Goal: Download file/media

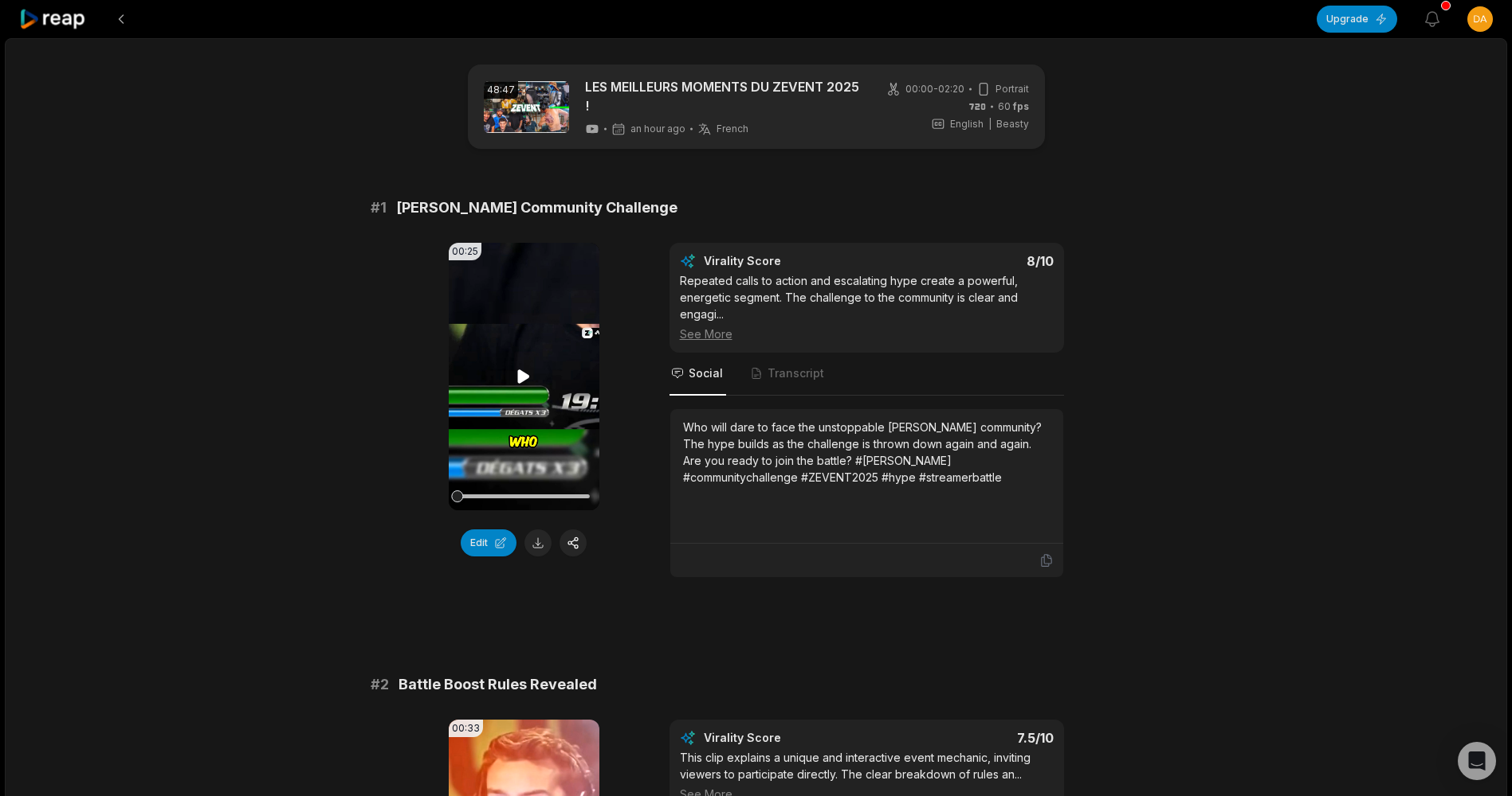
click at [543, 368] on video "Your browser does not support mp4 format." at bounding box center [523, 376] width 150 height 267
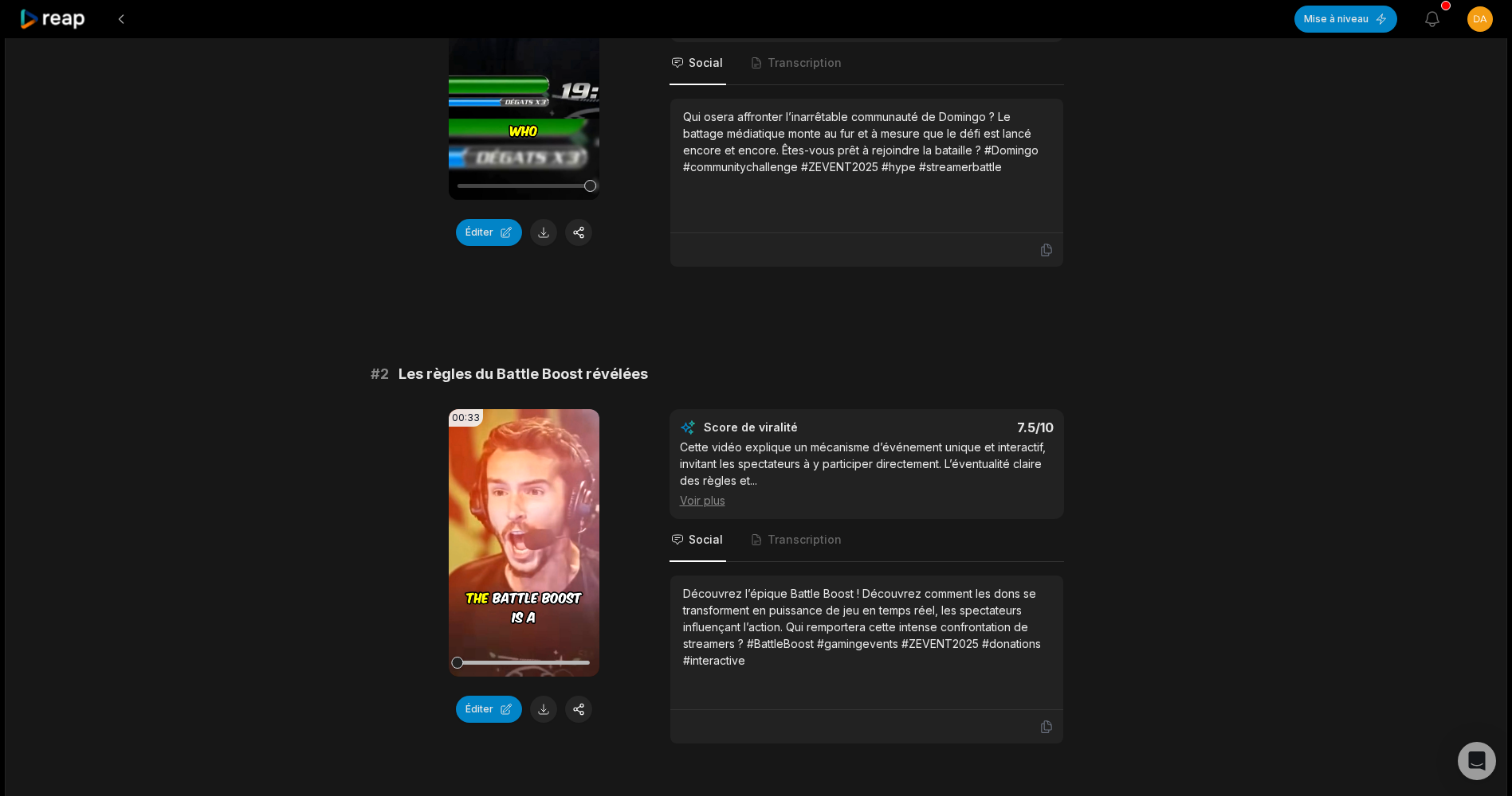
scroll to position [319, 0]
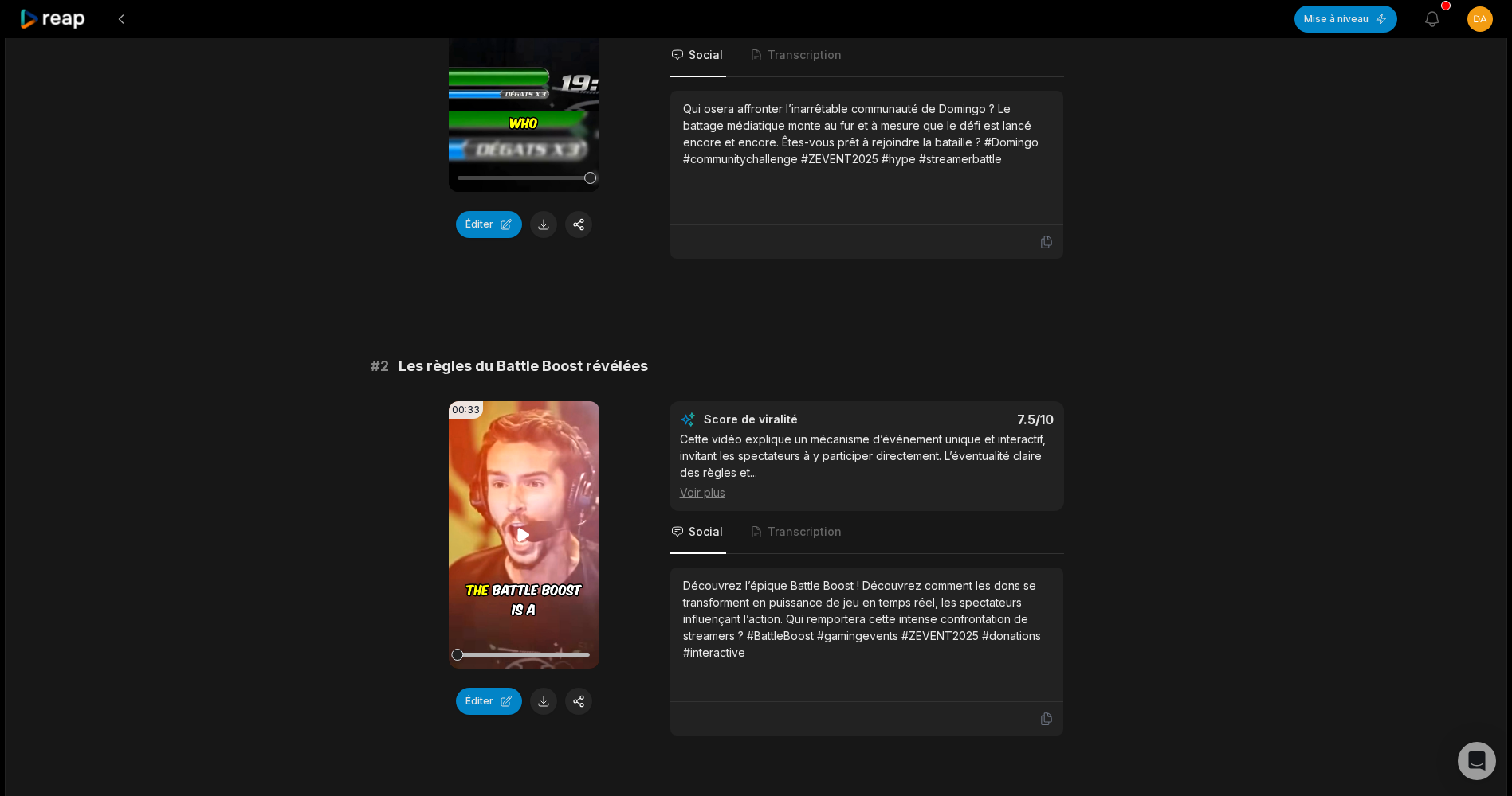
click at [490, 546] on video "Your browser does not support mp4 format." at bounding box center [523, 534] width 150 height 267
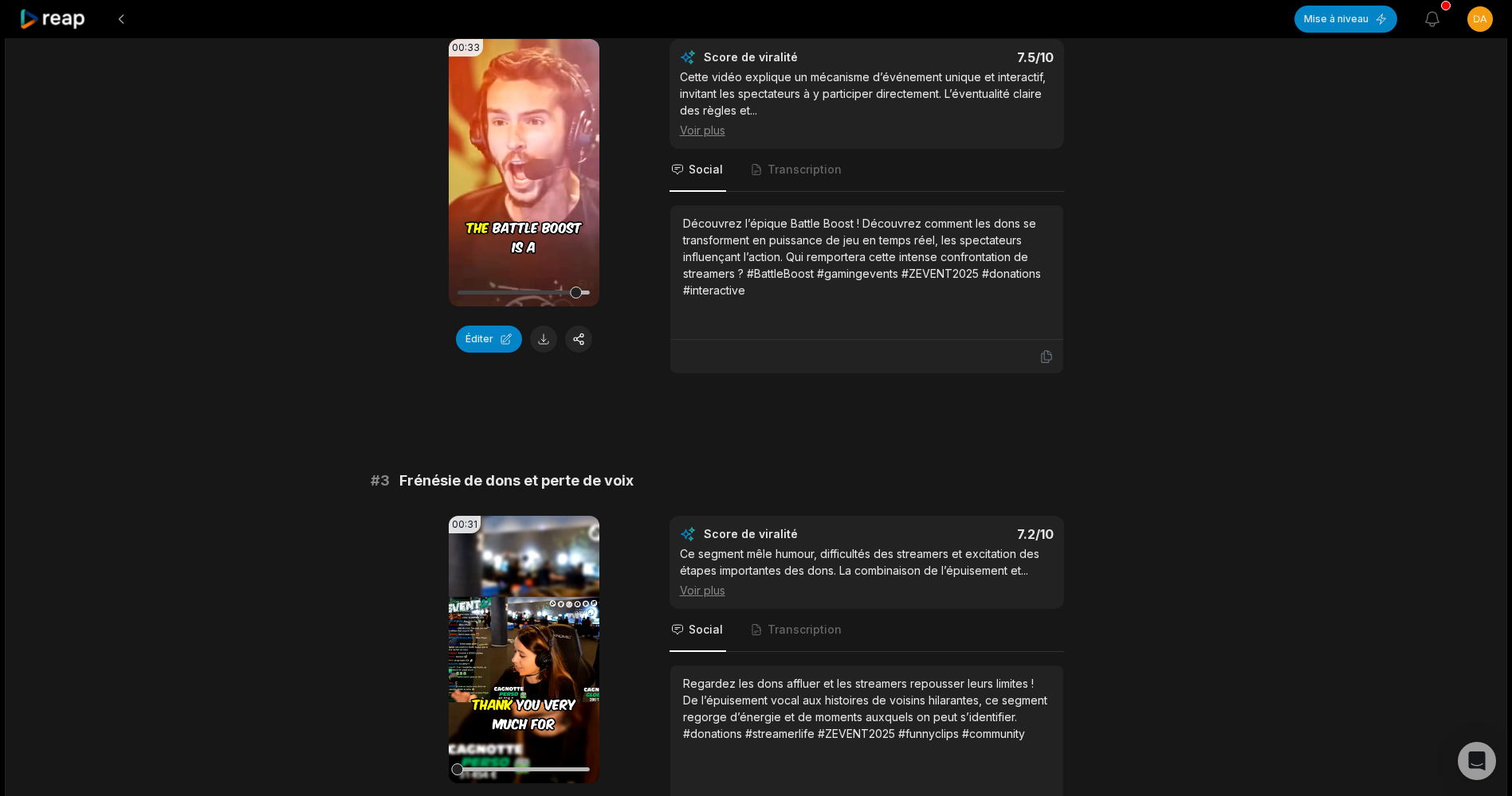
scroll to position [717, 0]
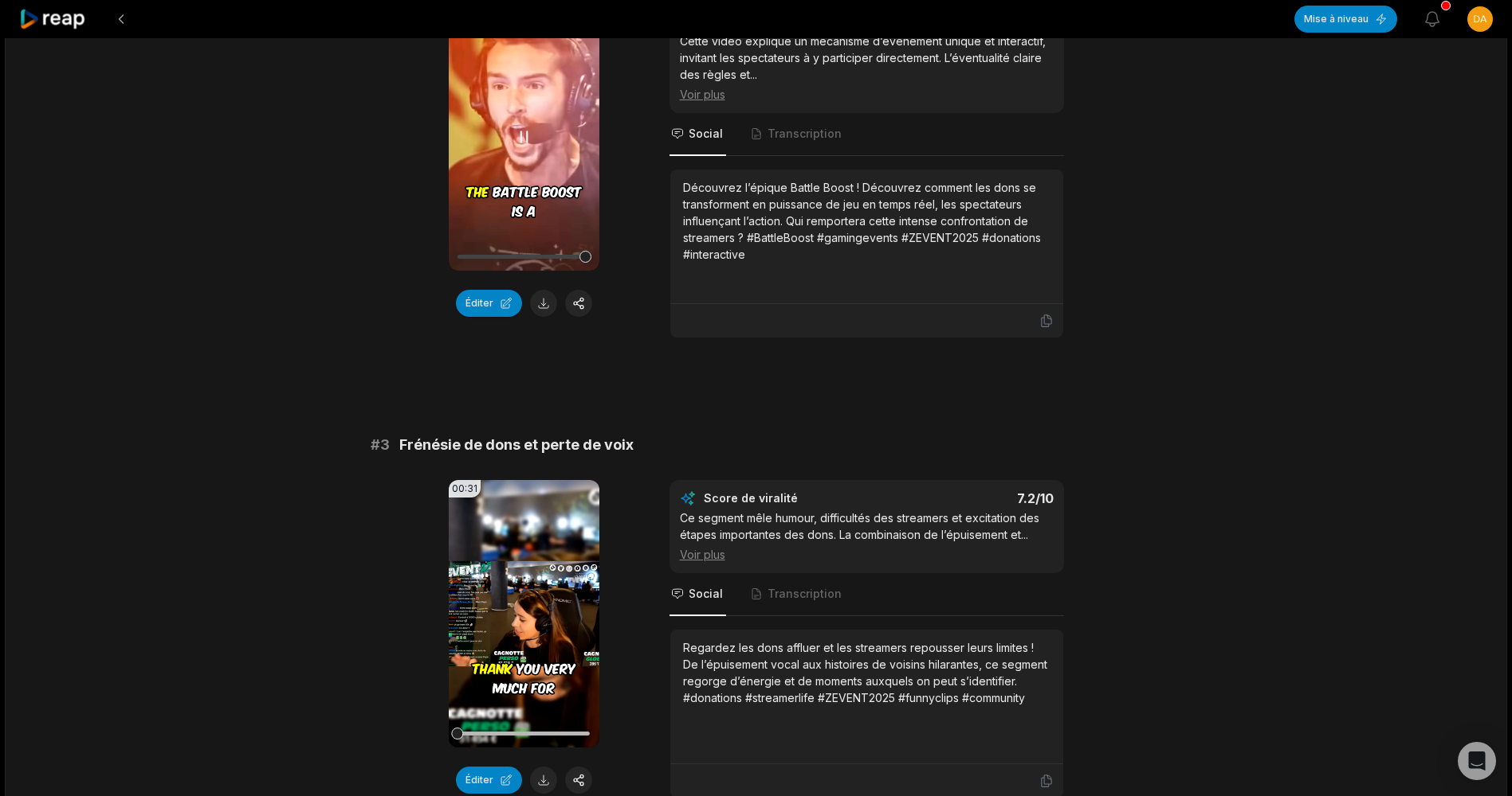
click at [527, 131] on icon at bounding box center [524, 136] width 7 height 10
click at [499, 658] on video "Your browser does not support mp4 format." at bounding box center [523, 613] width 150 height 267
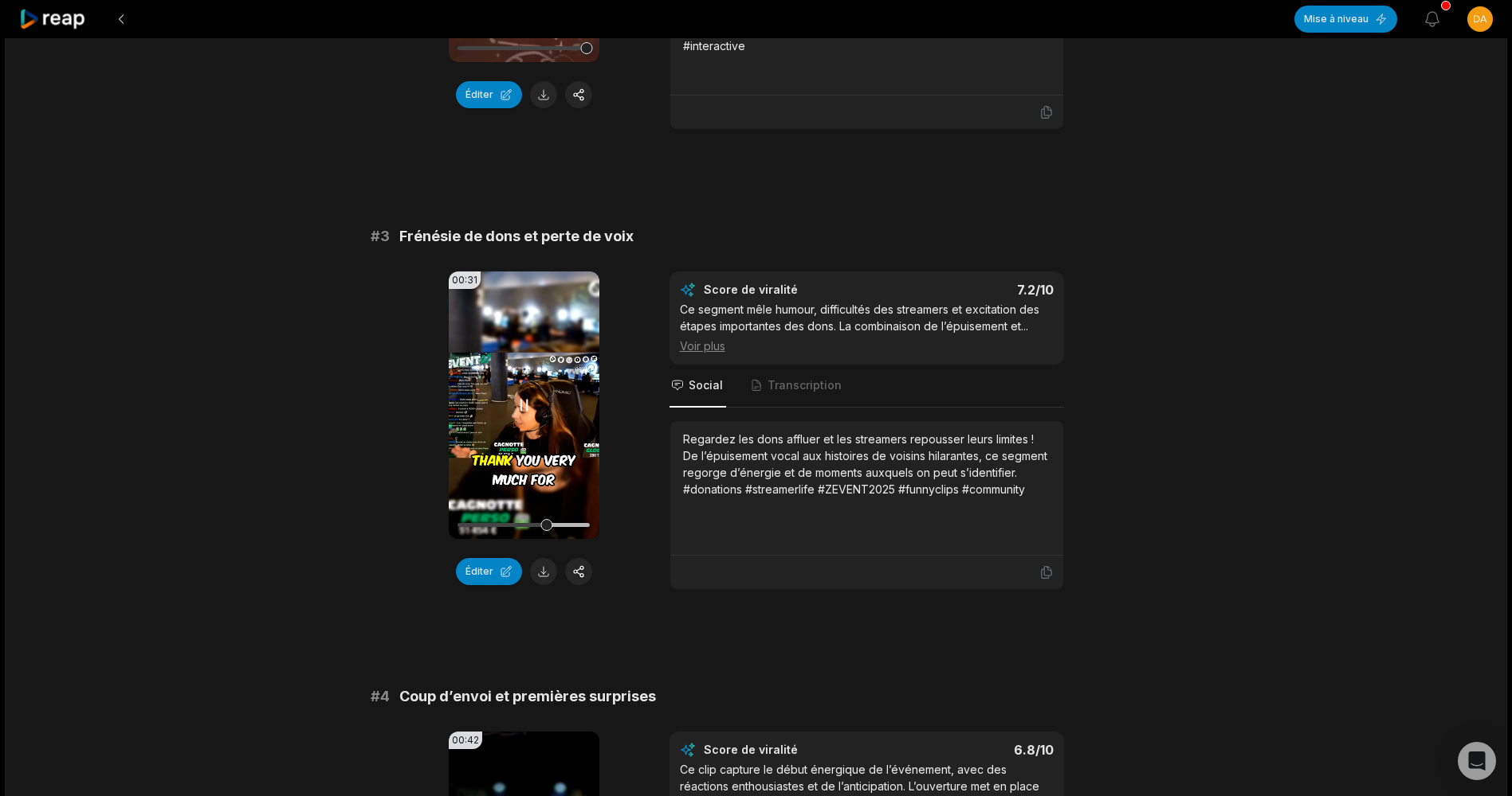
scroll to position [876, 0]
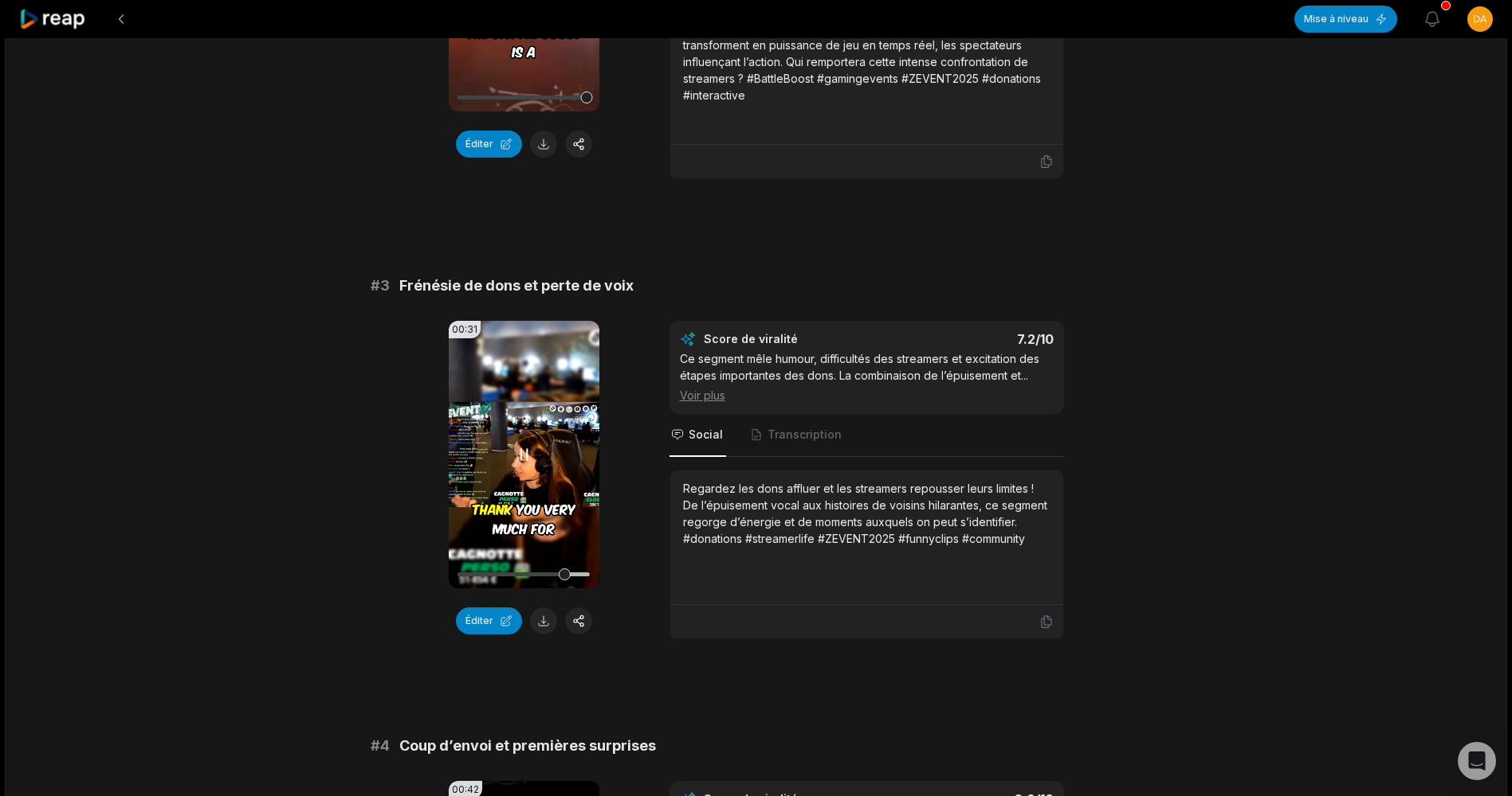
click at [546, 456] on video "Your browser does not support mp4 format." at bounding box center [523, 454] width 150 height 267
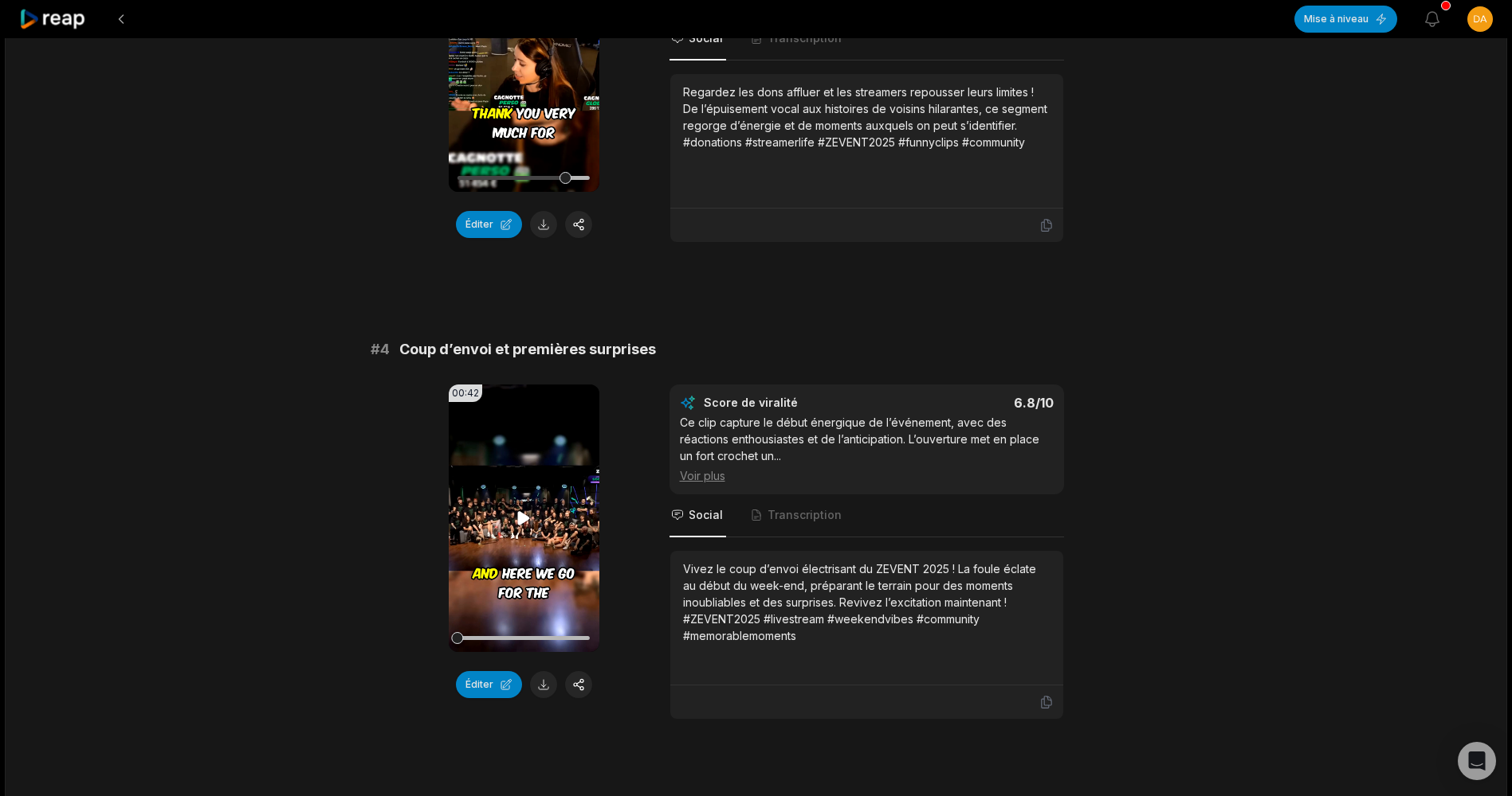
scroll to position [1274, 0]
click at [517, 561] on video "Your browser does not support mp4 format." at bounding box center [523, 516] width 150 height 267
click at [477, 682] on font "Éditer" at bounding box center [479, 683] width 28 height 12
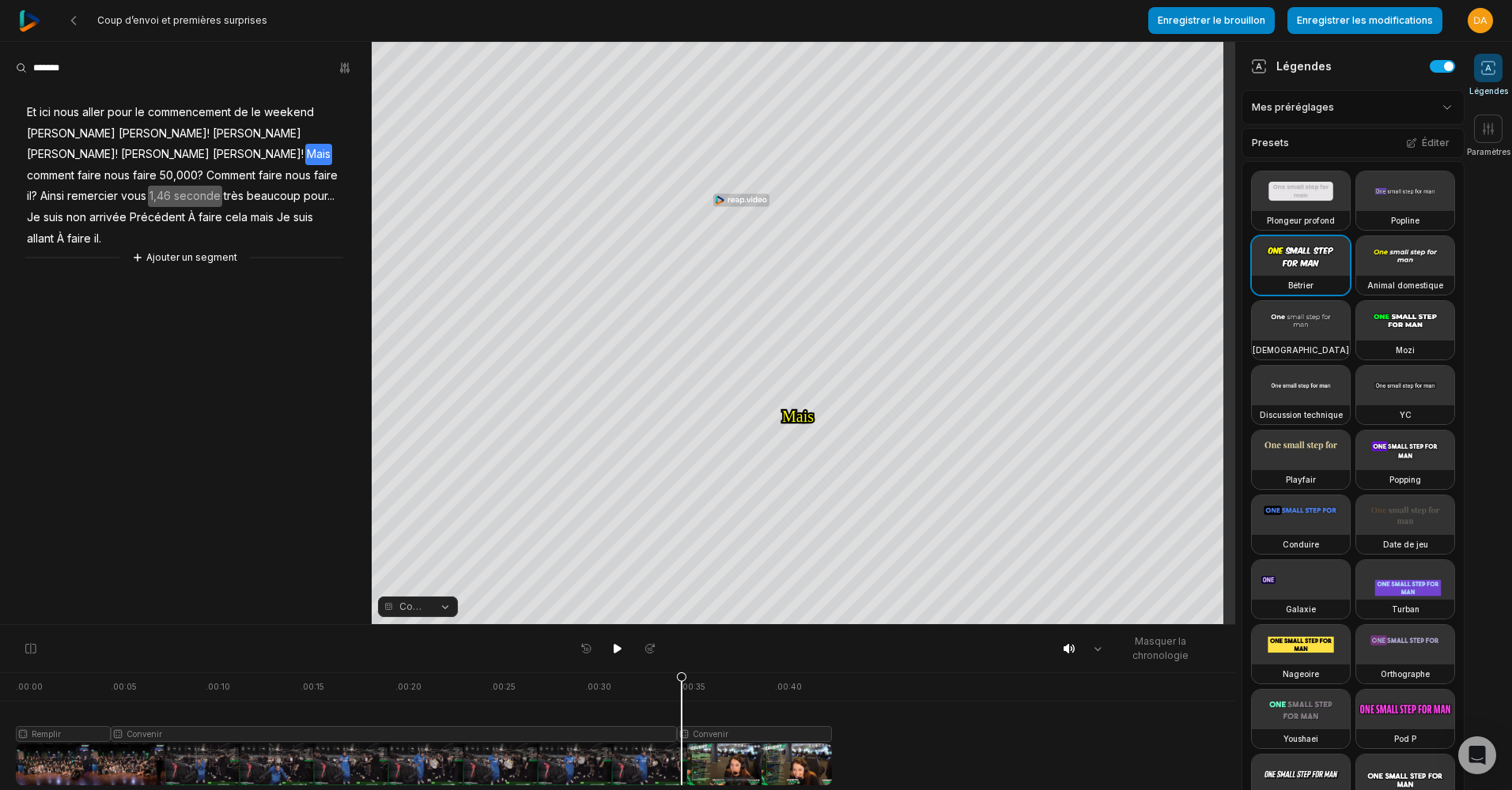
click at [682, 719] on div at bounding box center [424, 730] width 816 height 113
click at [679, 715] on icon at bounding box center [682, 732] width 9 height 120
click at [678, 714] on icon at bounding box center [678, 732] width 9 height 120
click at [676, 710] on icon at bounding box center [676, 732] width 9 height 120
click at [671, 710] on icon at bounding box center [671, 732] width 9 height 120
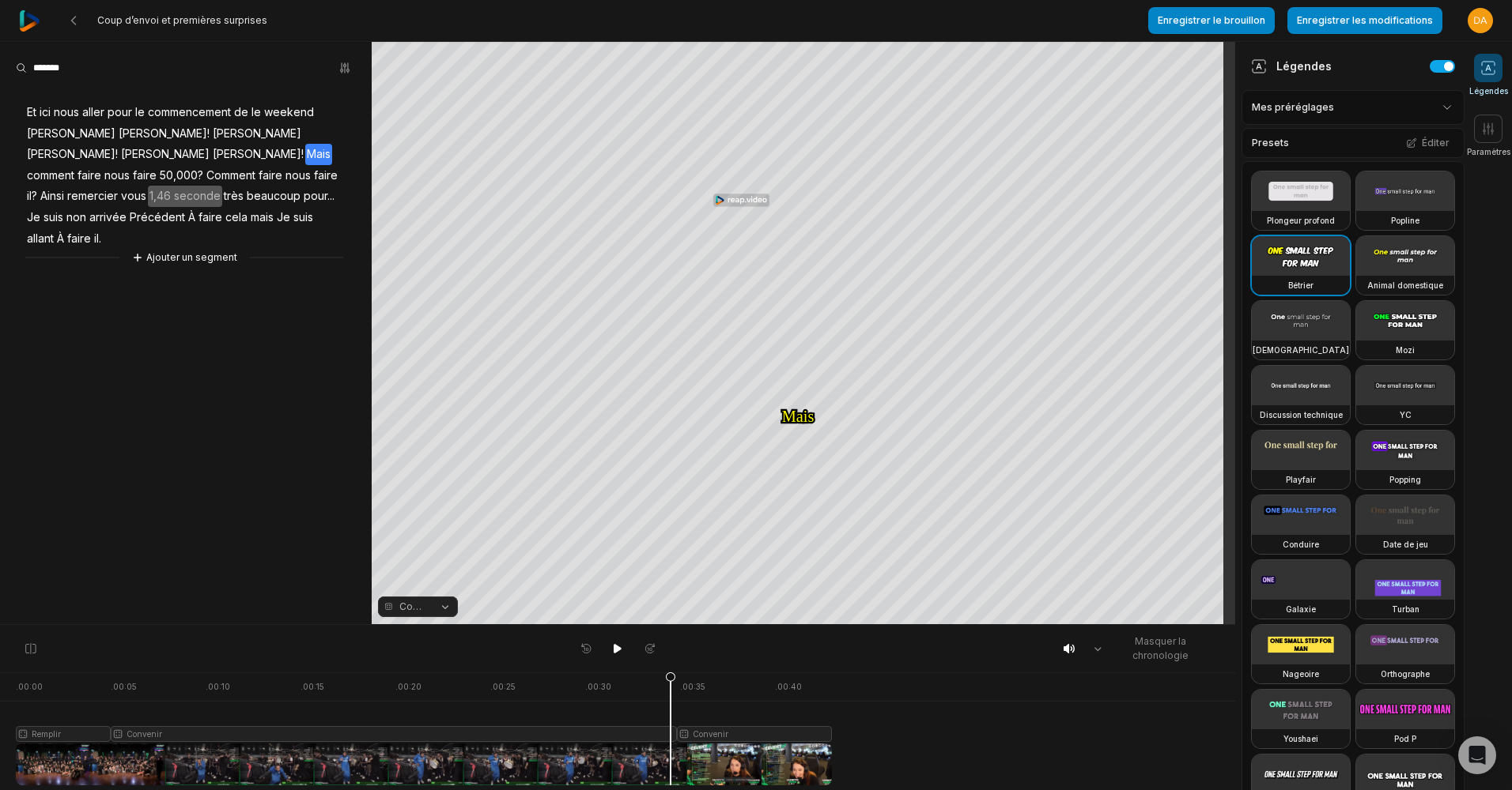
drag, startPoint x: 677, startPoint y: 732, endPoint x: 663, endPoint y: 722, distance: 17.2
click at [663, 722] on div at bounding box center [424, 730] width 816 height 113
click at [671, 721] on div at bounding box center [424, 730] width 816 height 113
click at [1427, 142] on font "Éditer" at bounding box center [1436, 143] width 27 height 9
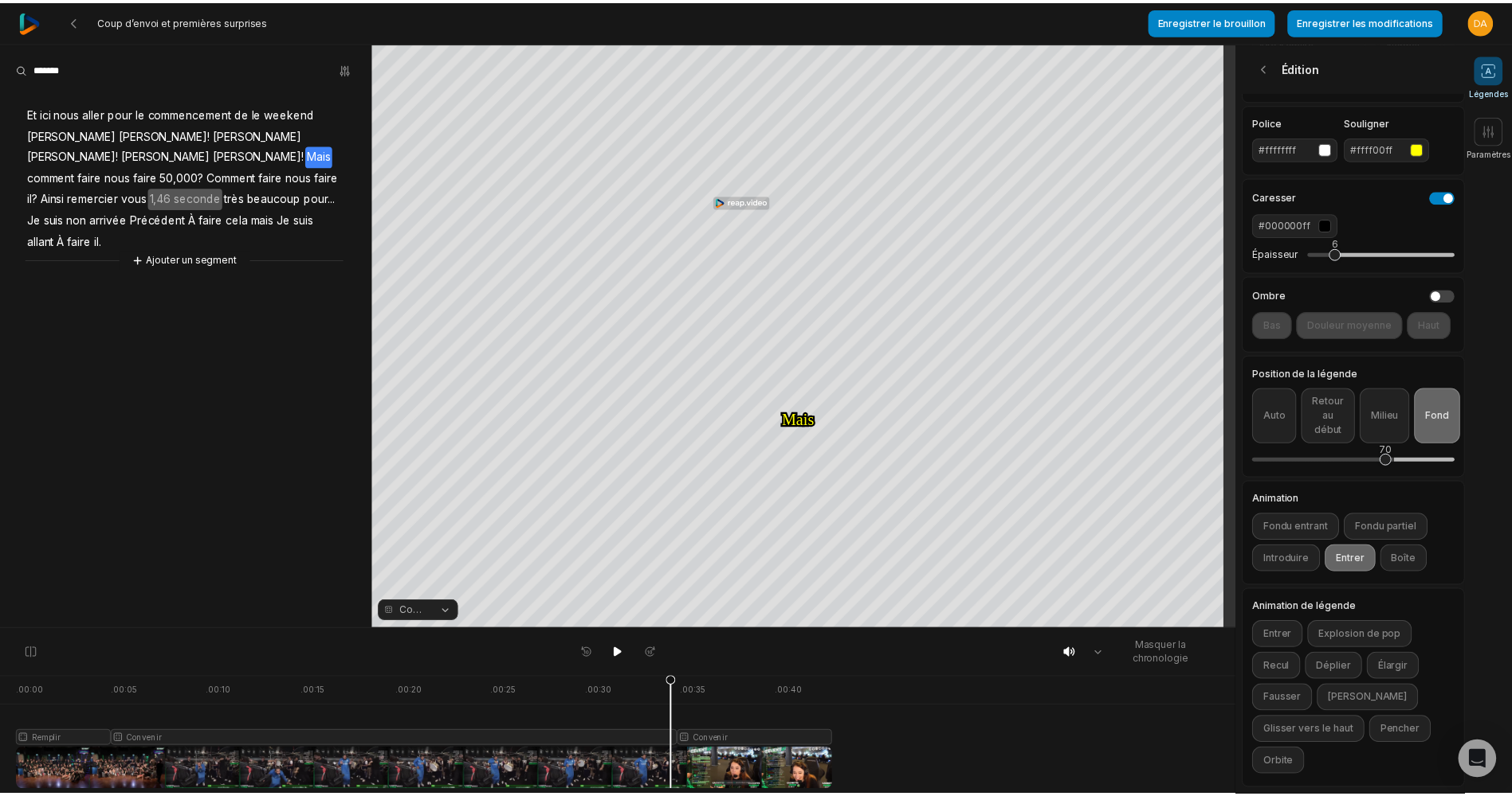
scroll to position [272, 0]
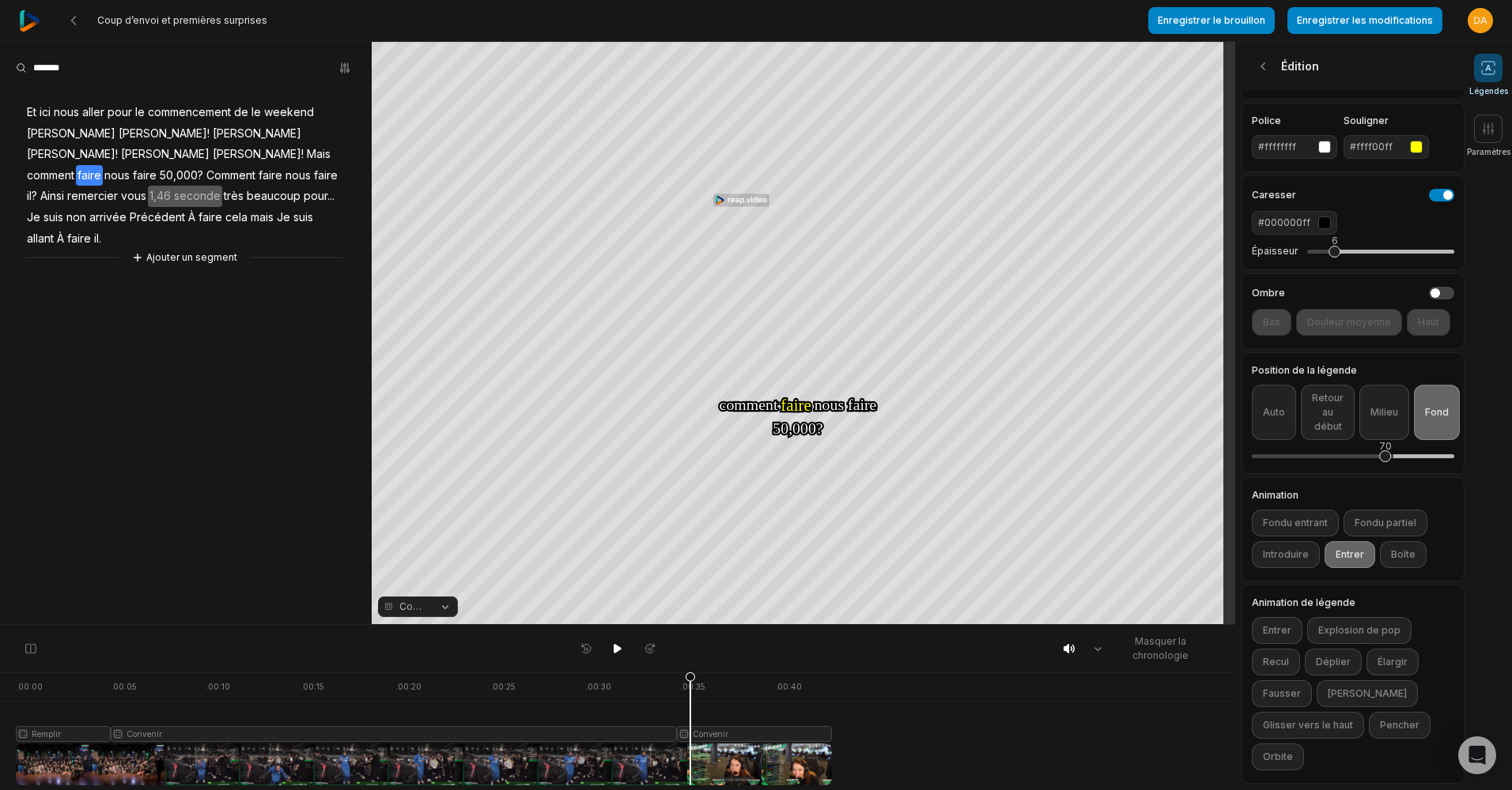
click at [690, 714] on div at bounding box center [424, 730] width 816 height 113
click at [672, 715] on div at bounding box center [424, 730] width 816 height 113
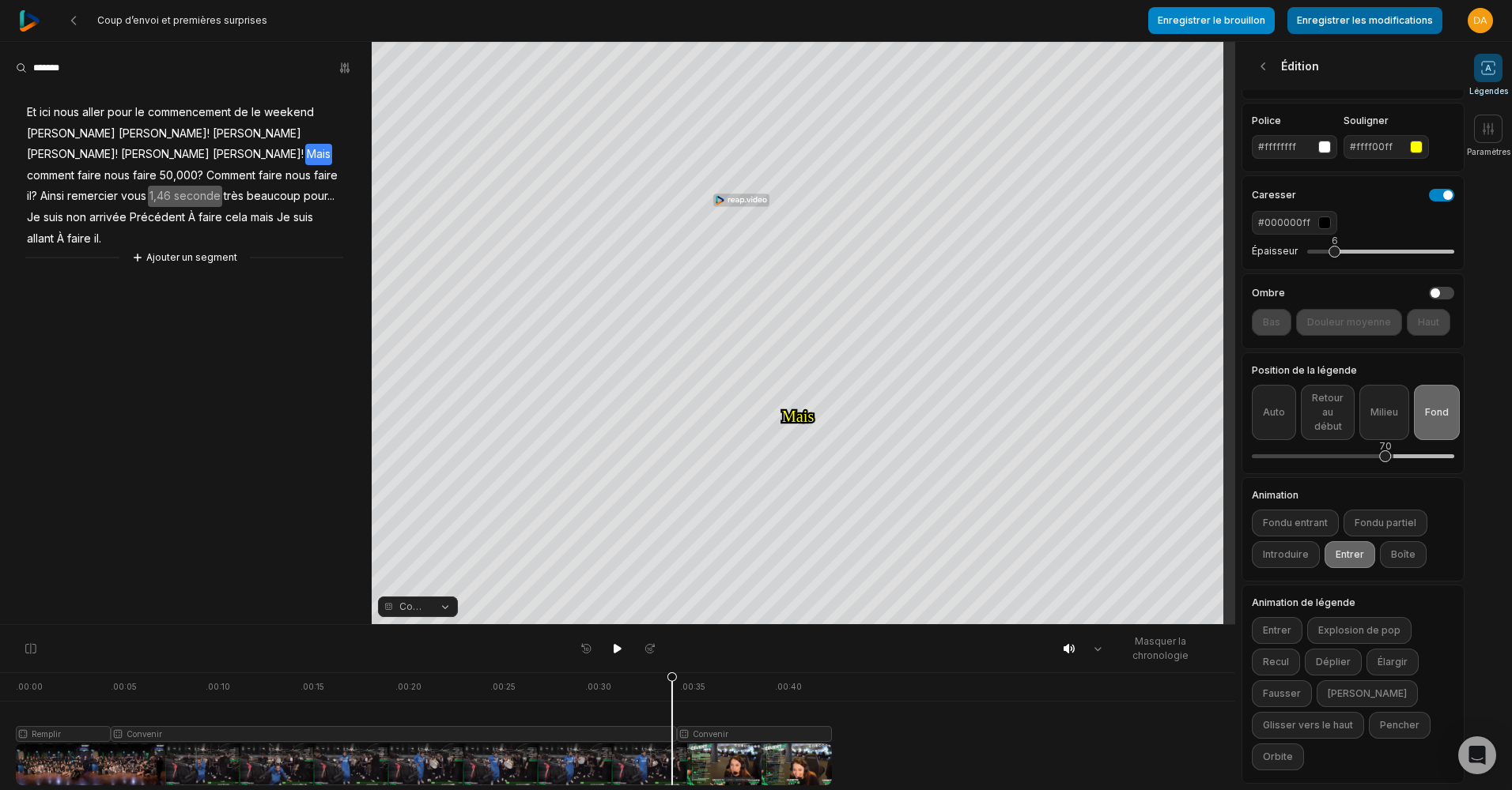
click at [1354, 25] on button "Enregistrer les modifications" at bounding box center [1365, 21] width 155 height 26
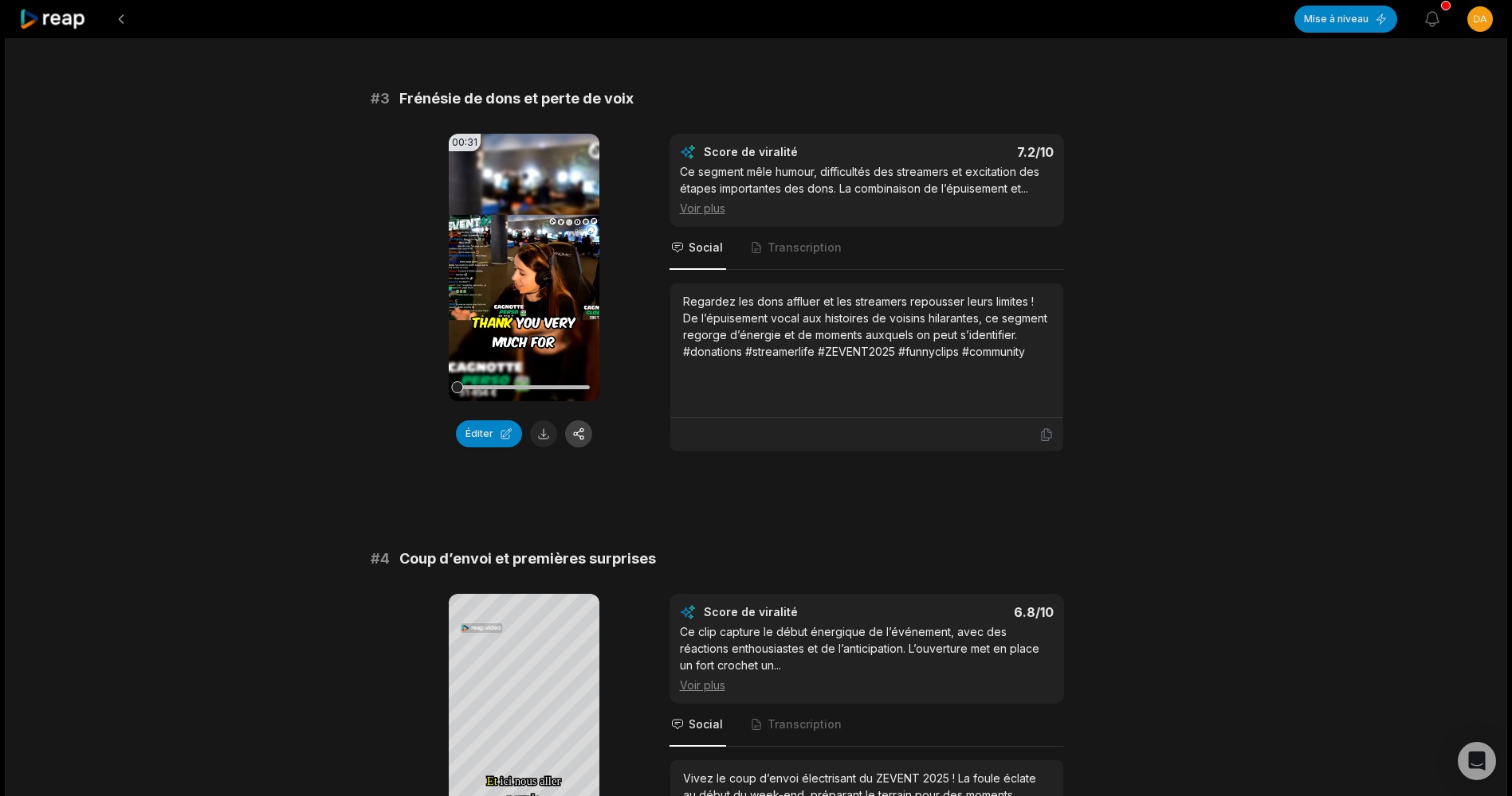
scroll to position [1316, 0]
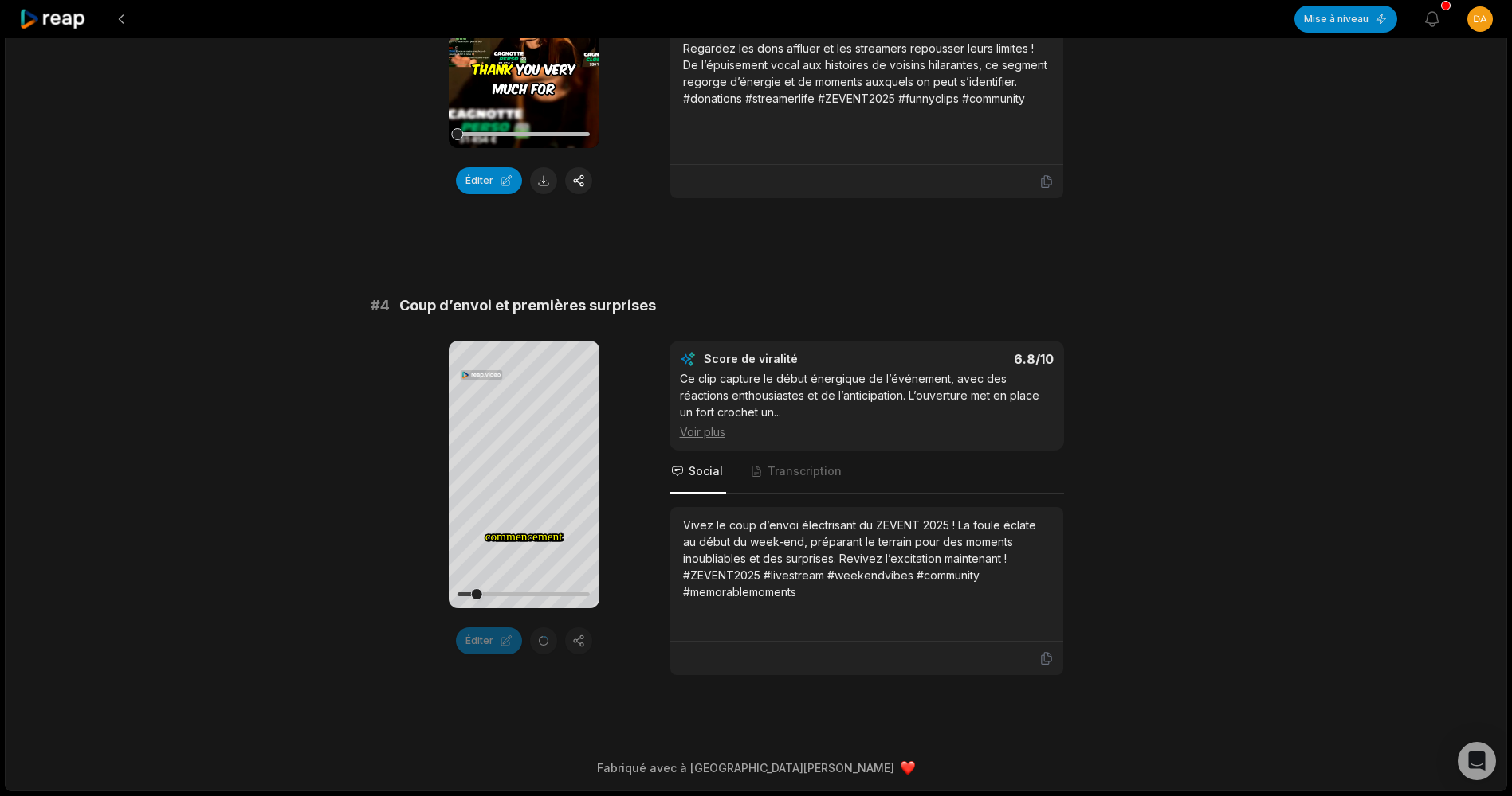
click at [537, 645] on div "Éditer" at bounding box center [523, 641] width 150 height 27
click at [576, 645] on div "Éditer" at bounding box center [523, 641] width 150 height 27
click at [541, 637] on div "Éditer" at bounding box center [523, 641] width 150 height 27
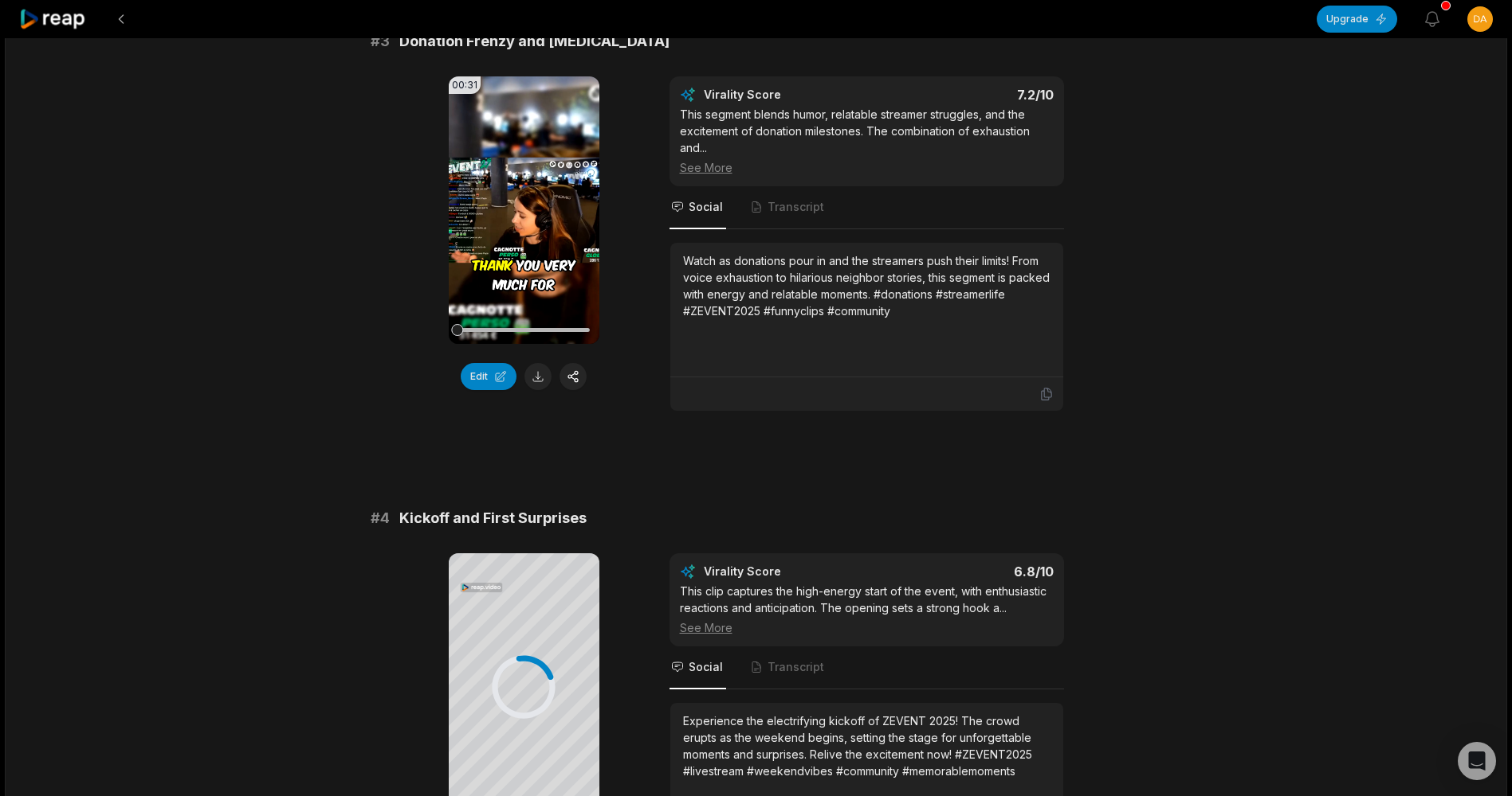
scroll to position [1300, 0]
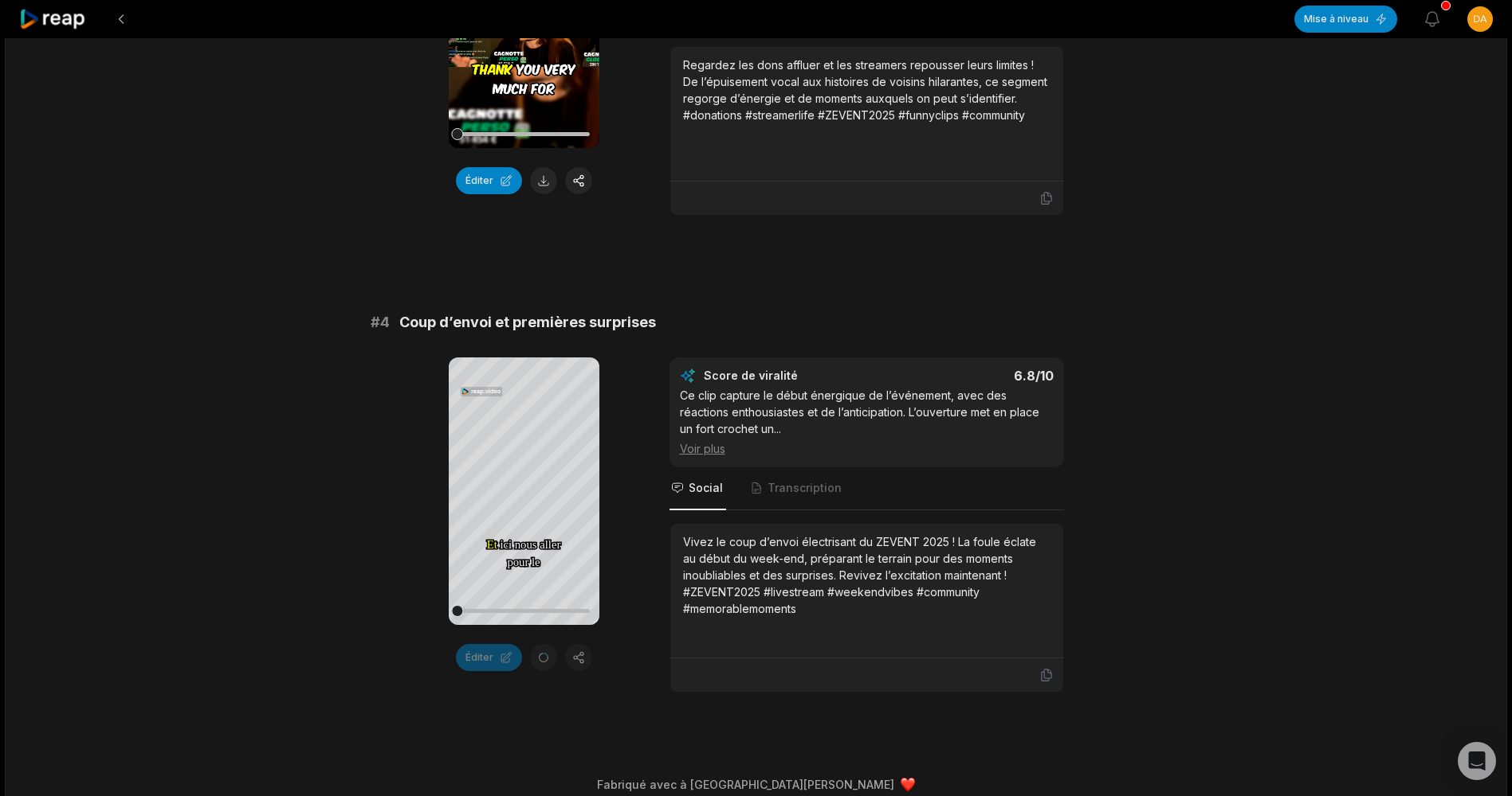
click at [585, 657] on div "Éditer" at bounding box center [523, 657] width 150 height 27
click at [567, 655] on div "Éditer" at bounding box center [523, 657] width 150 height 27
click at [520, 497] on icon at bounding box center [523, 492] width 19 height 19
click at [541, 652] on div "Éditer" at bounding box center [523, 657] width 150 height 27
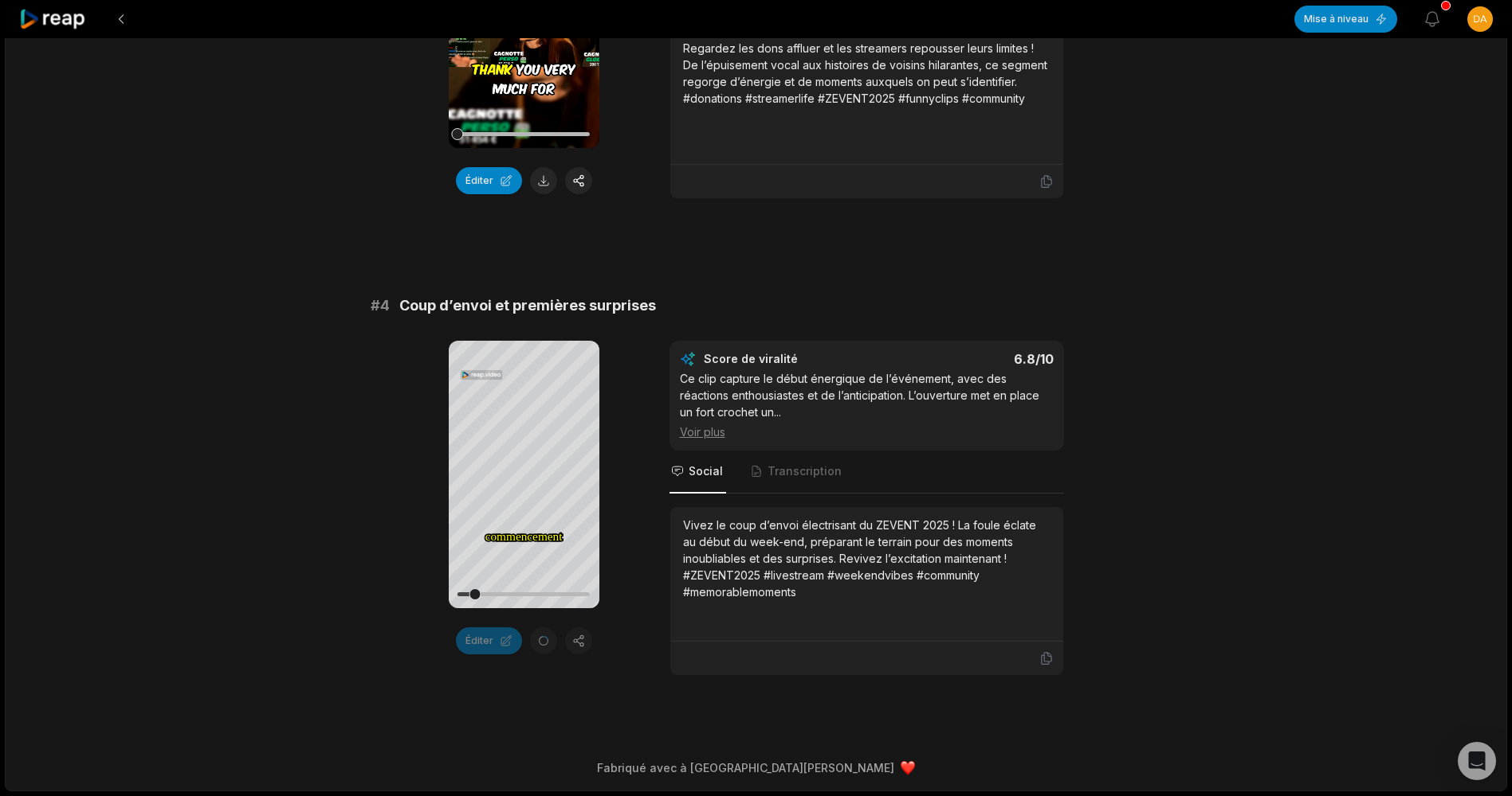
click at [541, 639] on div "Éditer" at bounding box center [523, 641] width 150 height 27
click at [571, 639] on div "Éditer" at bounding box center [523, 641] width 150 height 27
click at [572, 639] on div "Éditer" at bounding box center [523, 641] width 150 height 27
drag, startPoint x: 572, startPoint y: 639, endPoint x: 556, endPoint y: 643, distance: 16.5
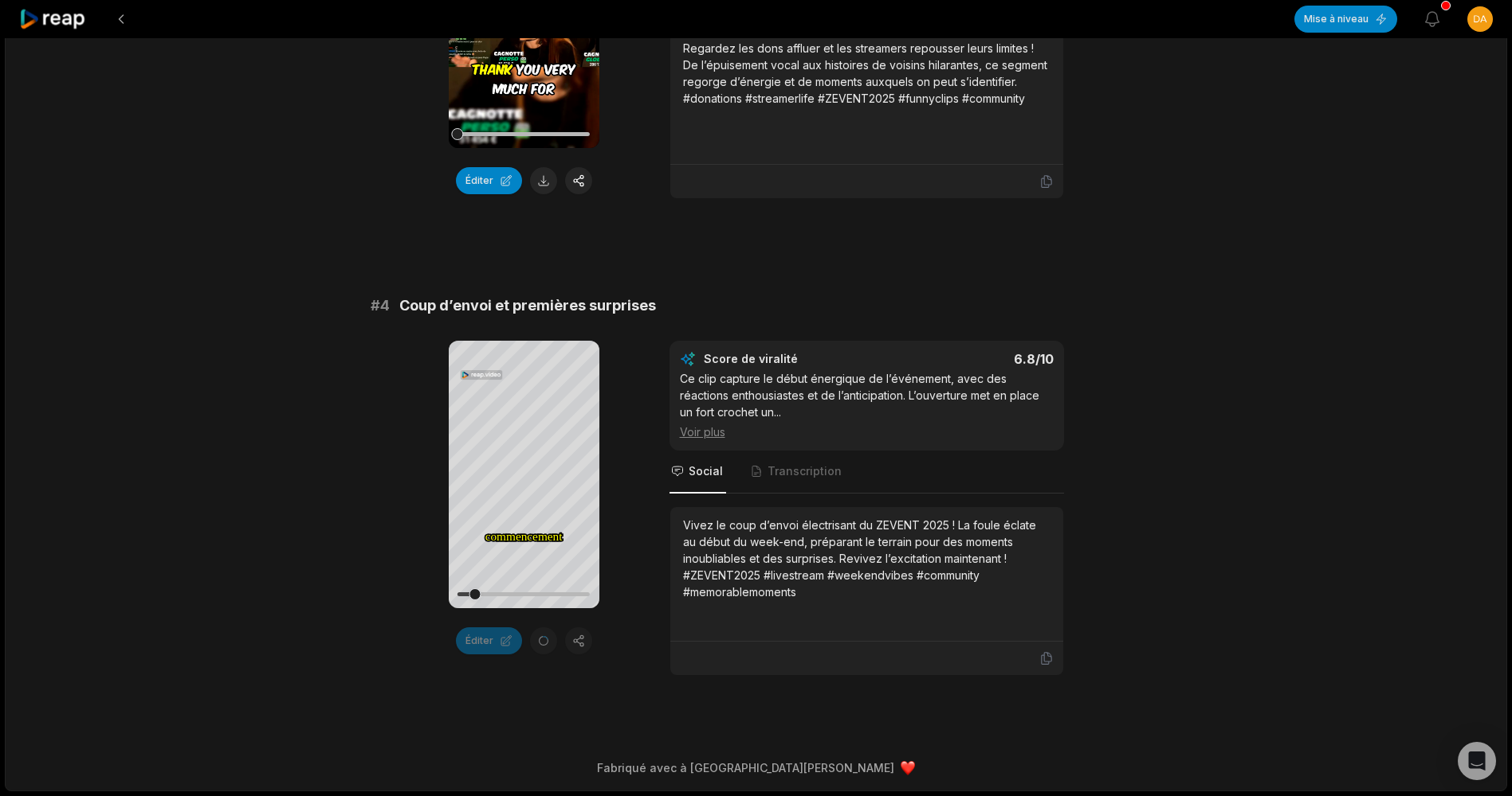
click at [556, 643] on div "Éditer" at bounding box center [523, 641] width 150 height 27
drag, startPoint x: 541, startPoint y: 593, endPoint x: 640, endPoint y: 431, distance: 189.9
click at [640, 431] on div "Your browser does not support mp4 format. Et Et ici ici nous nous aller aller p…" at bounding box center [756, 508] width 772 height 336
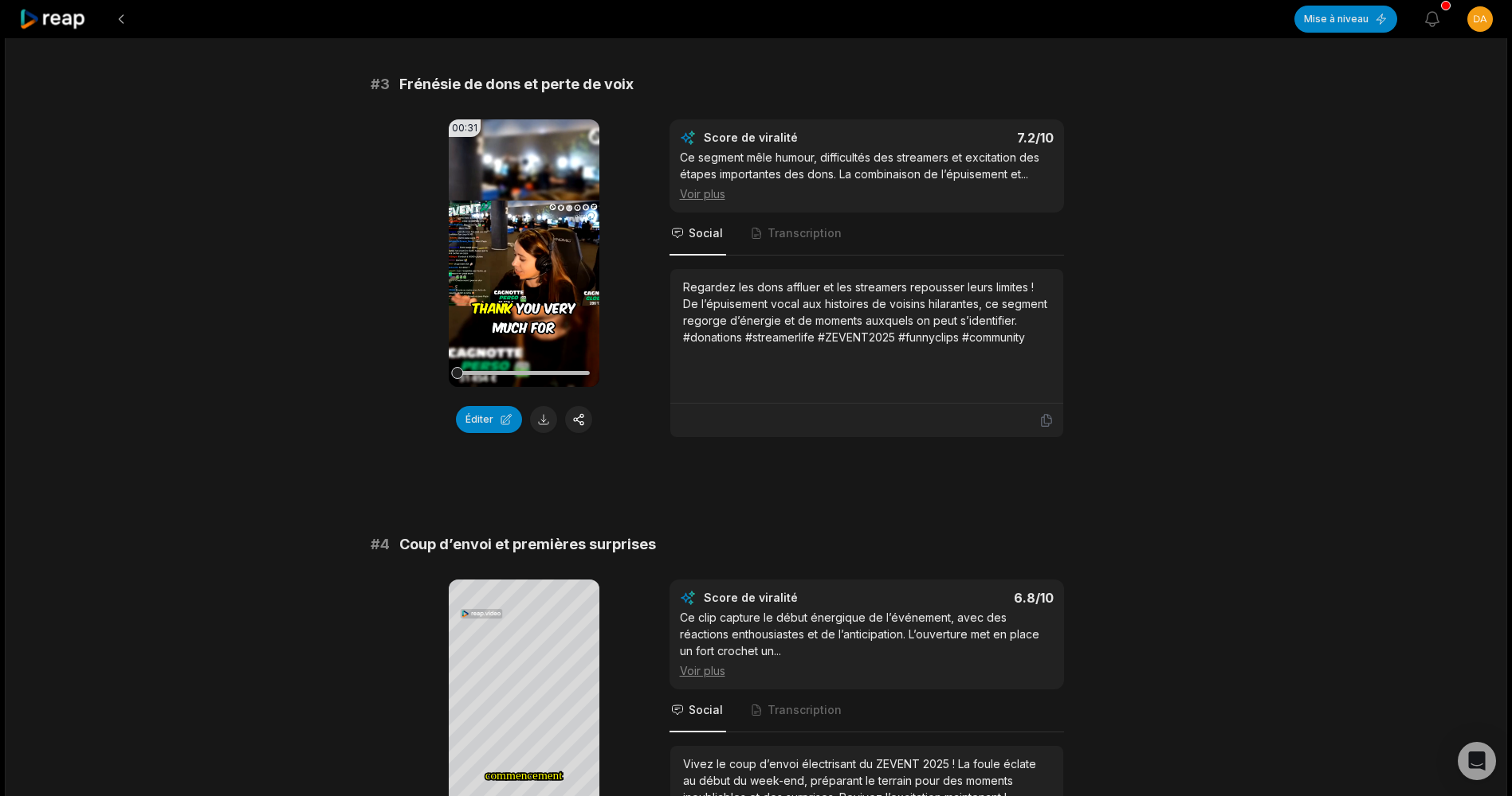
scroll to position [981, 0]
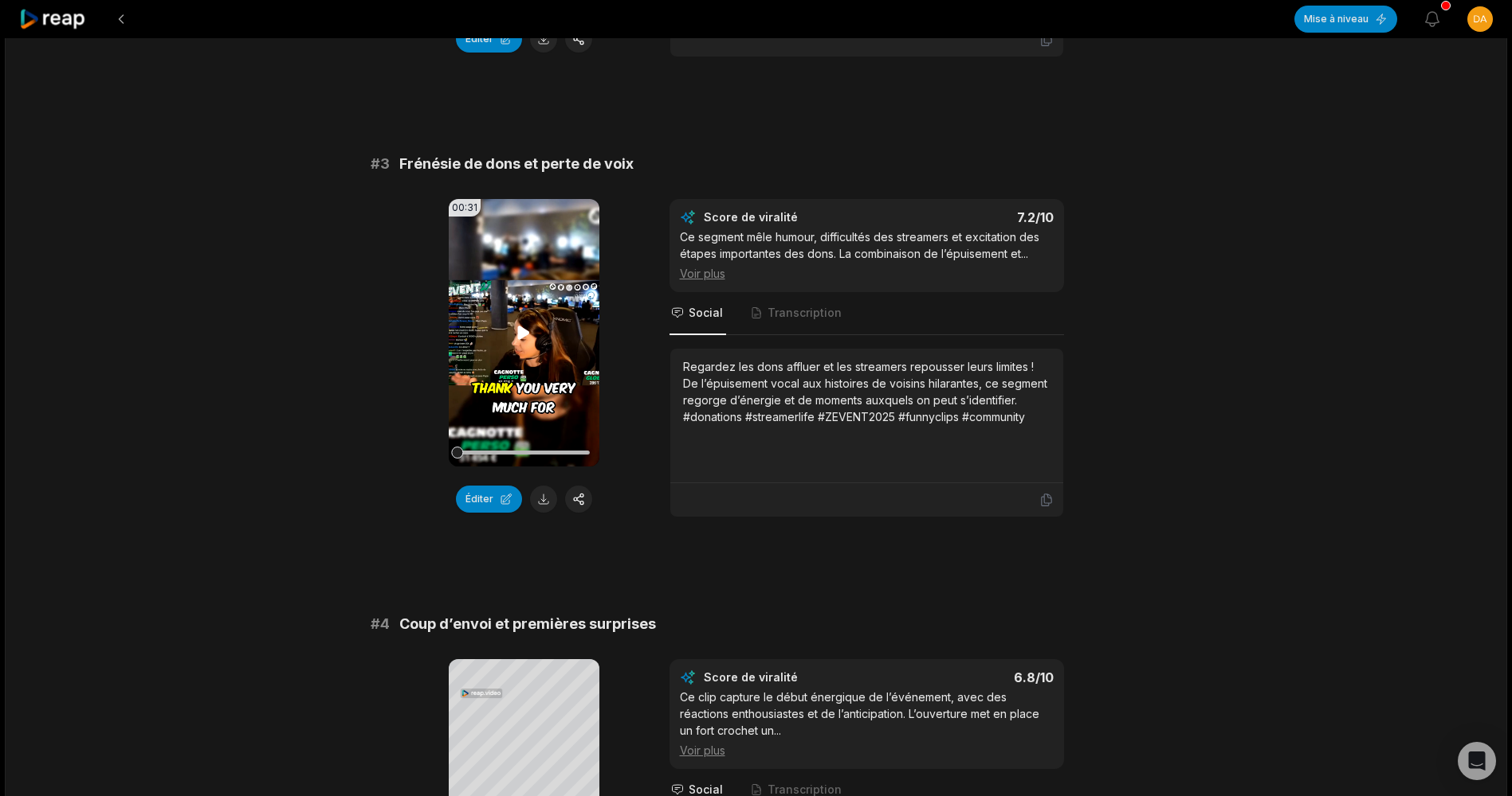
click at [503, 366] on video "Your browser does not support mp4 format." at bounding box center [523, 332] width 150 height 267
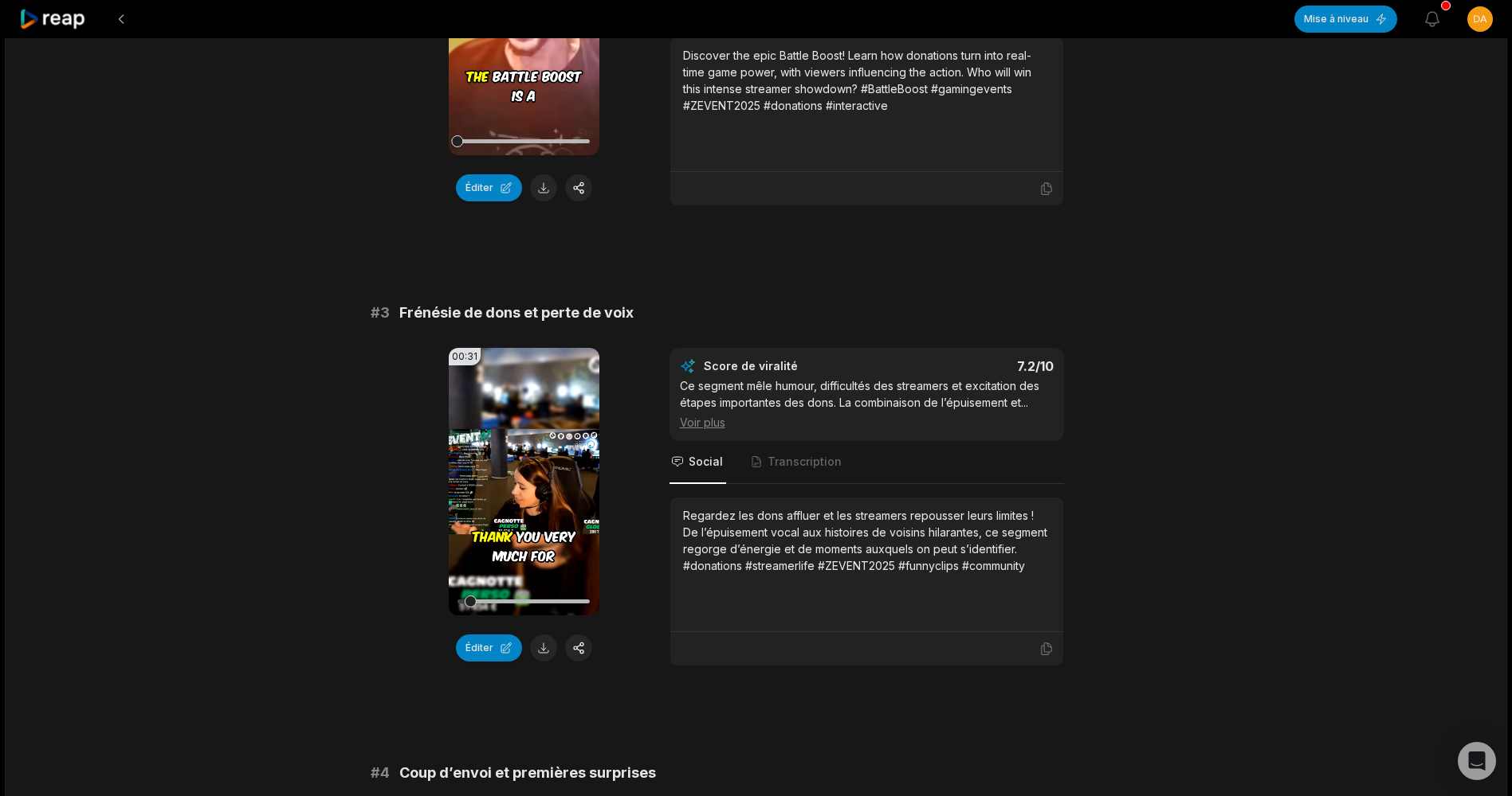
scroll to position [822, 0]
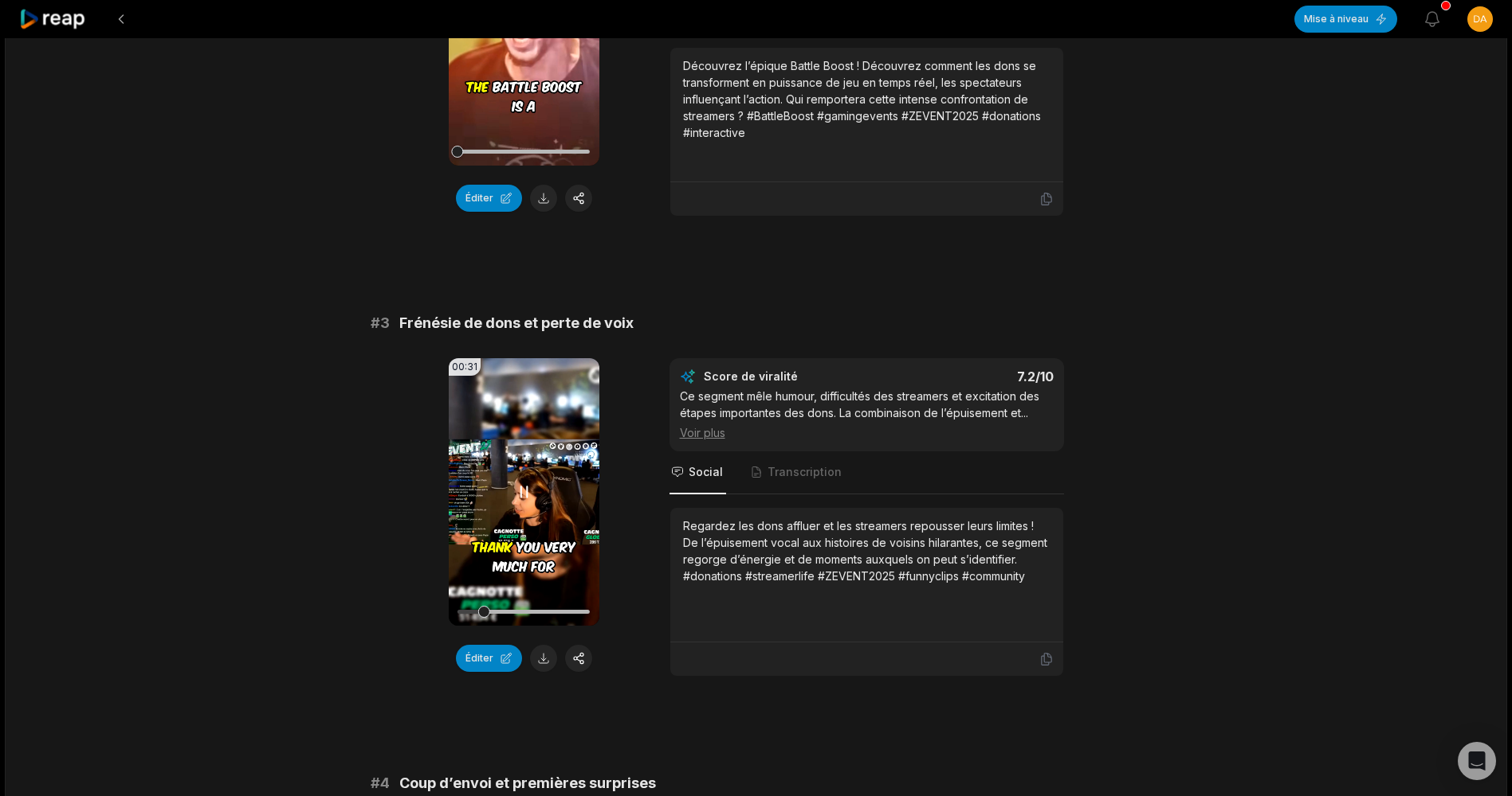
click at [520, 495] on icon at bounding box center [523, 492] width 19 height 19
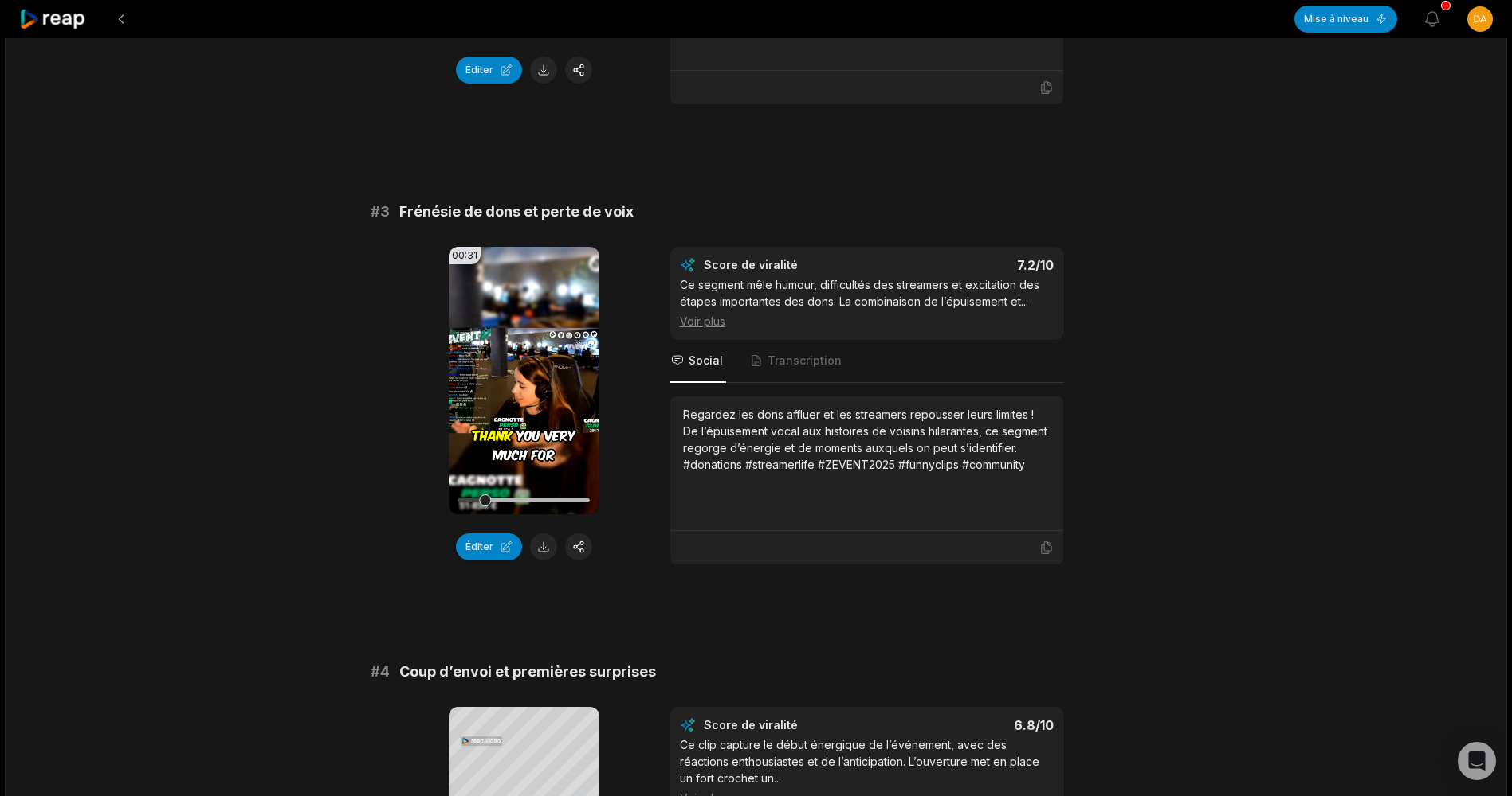
scroll to position [1316, 0]
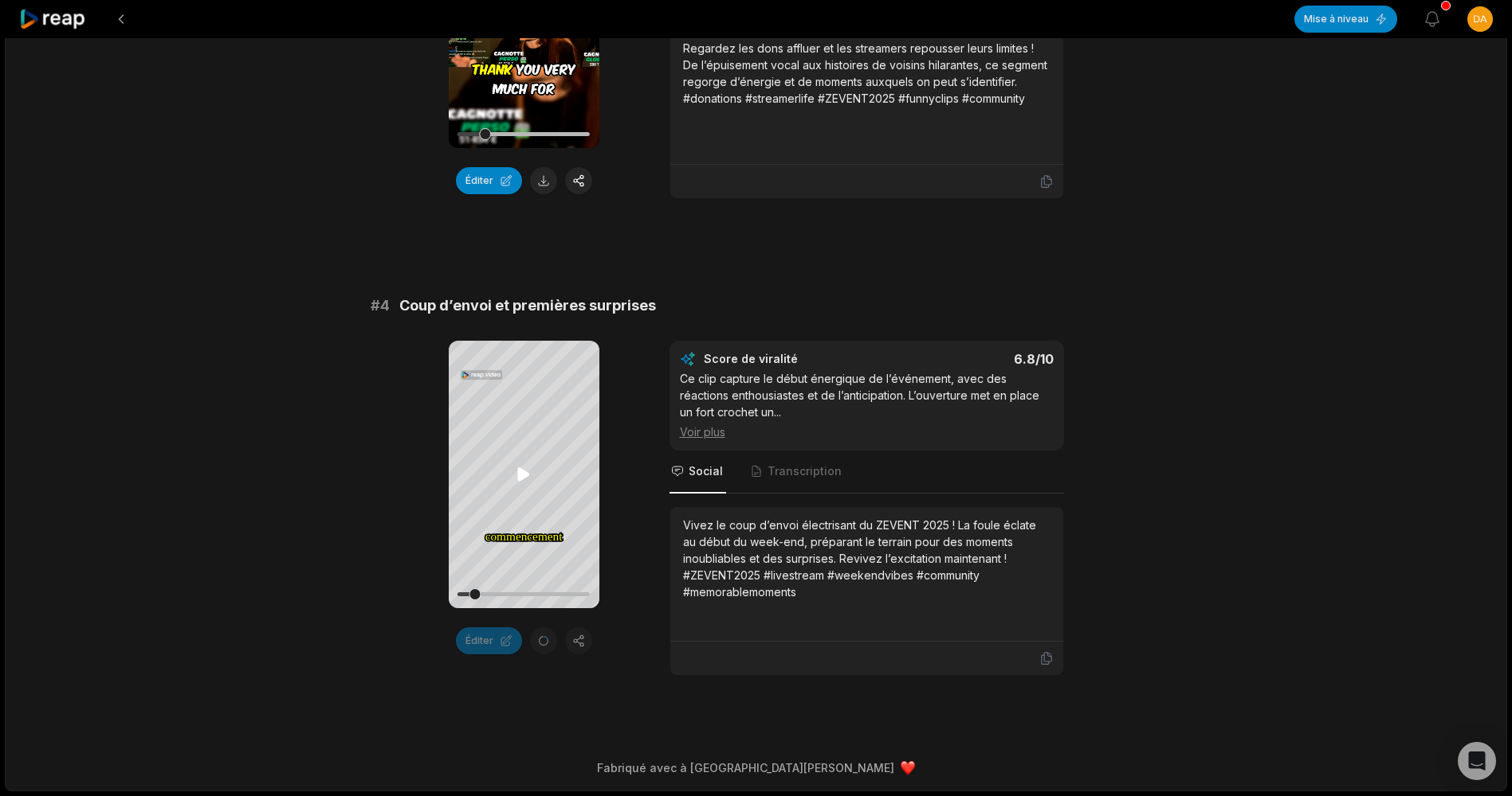
click at [532, 469] on icon at bounding box center [523, 475] width 19 height 19
click at [531, 466] on icon at bounding box center [523, 475] width 19 height 19
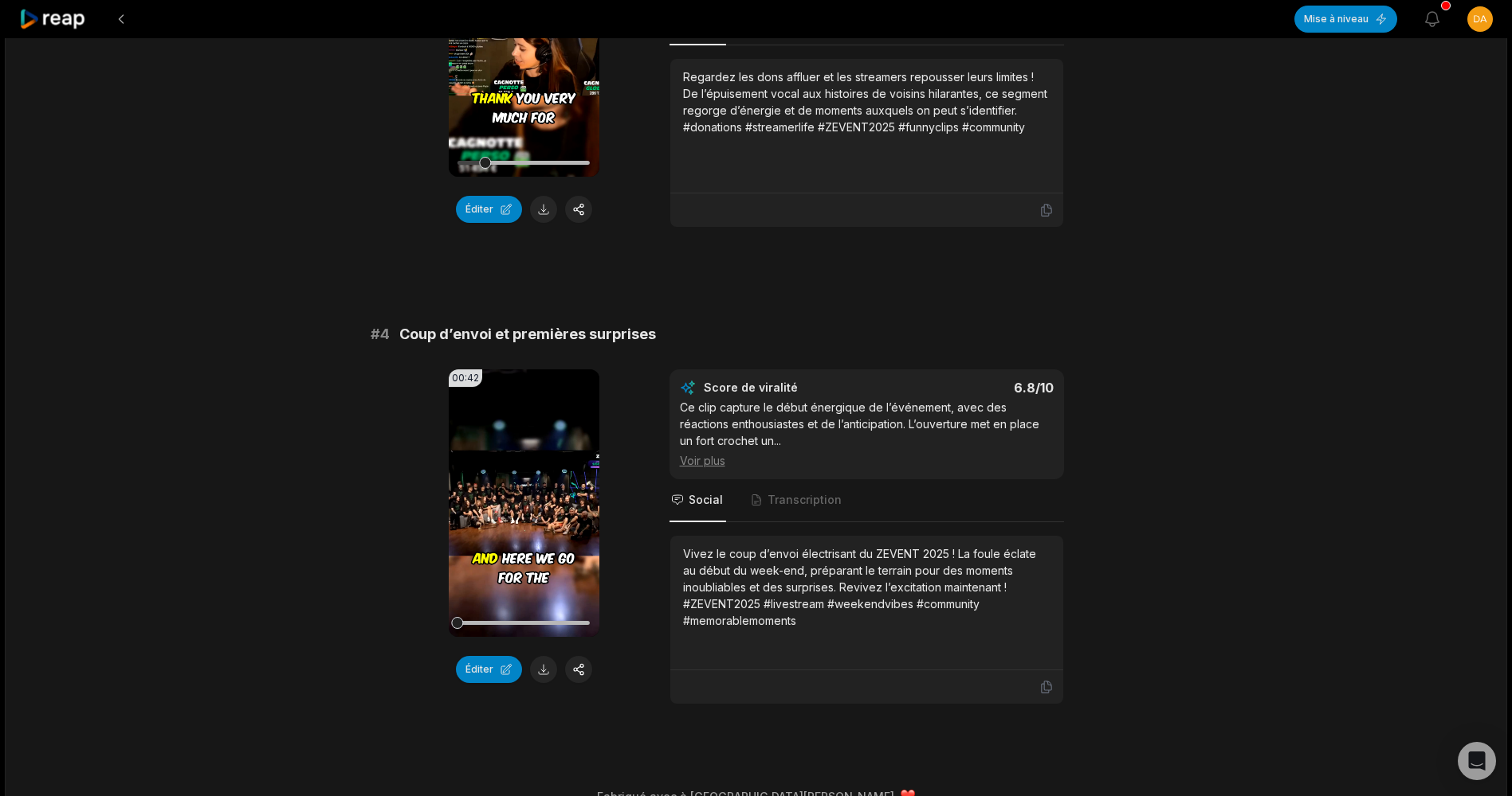
scroll to position [1237, 0]
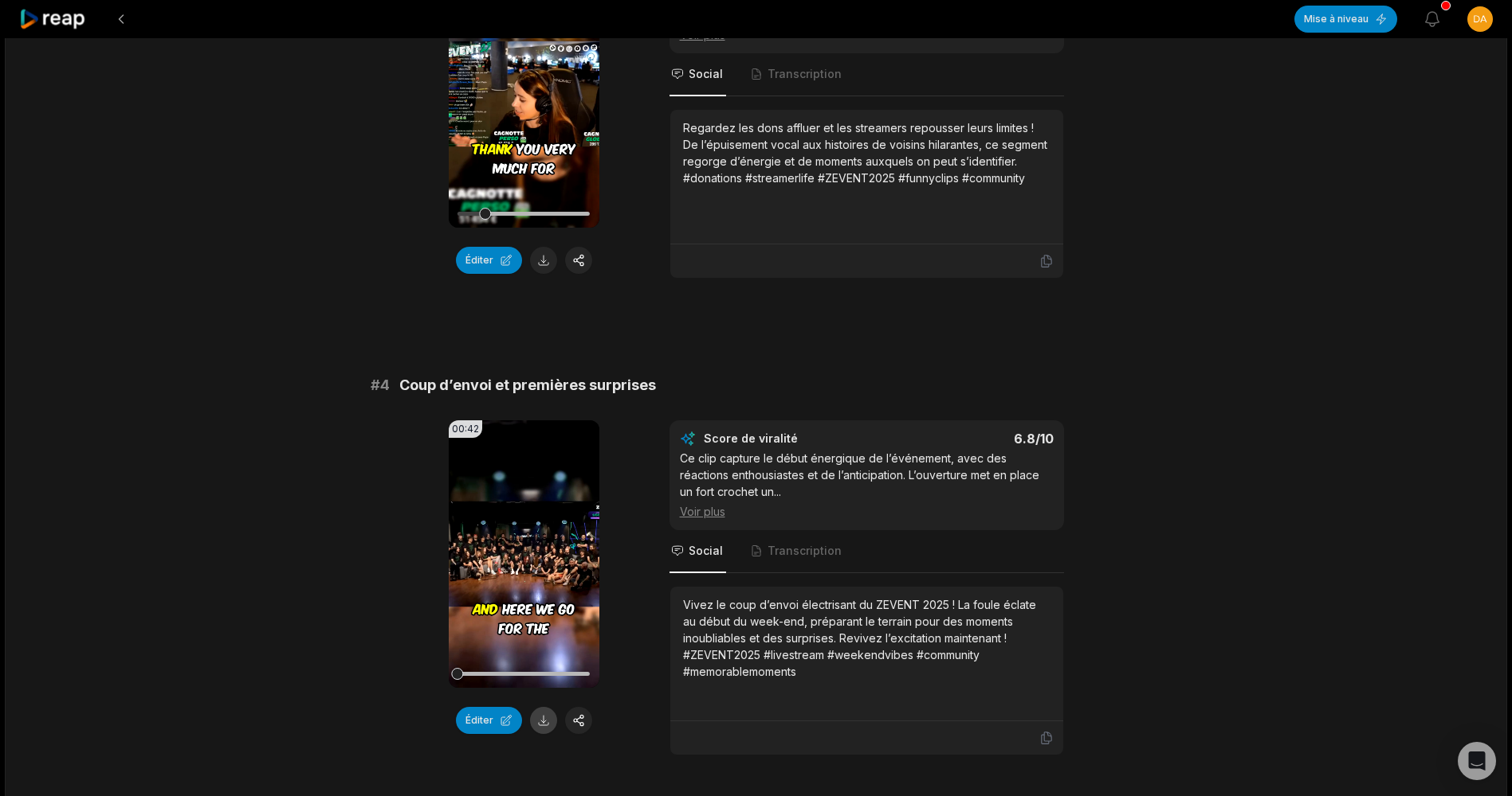
click at [542, 713] on button at bounding box center [543, 721] width 27 height 27
click at [555, 564] on video "Your browser does not support mp4 format." at bounding box center [523, 553] width 150 height 267
click at [523, 548] on icon at bounding box center [523, 554] width 19 height 19
drag, startPoint x: 682, startPoint y: 600, endPoint x: 952, endPoint y: 603, distance: 270.0
click at [952, 603] on div "Vivez le coup d’envoi électrisant du ZEVENT 2025 ! La foule éclate au début du …" at bounding box center [867, 638] width 367 height 84
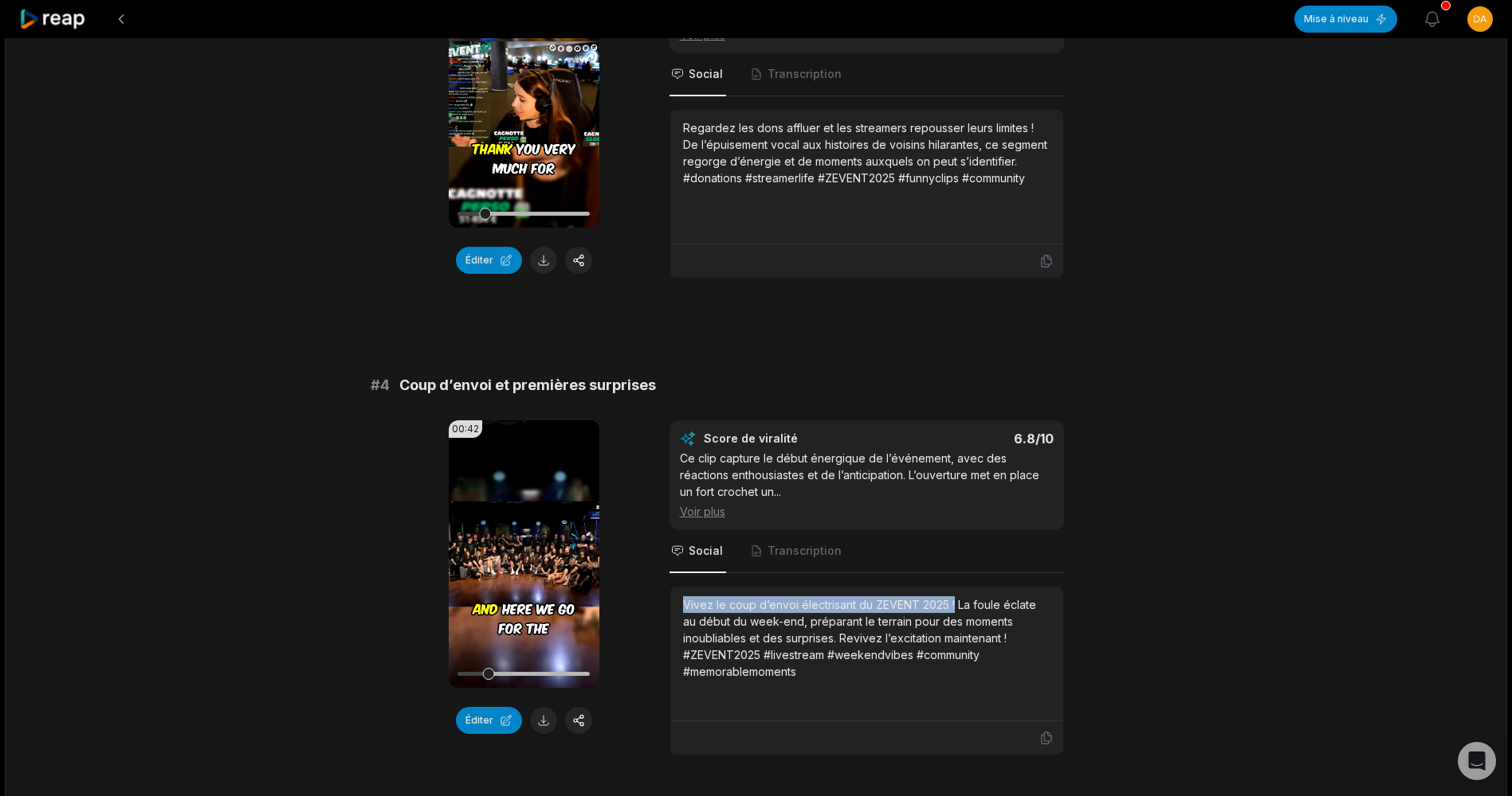
copy div "Vivez le coup d’envoi électrisant du ZEVENT 2025 !"
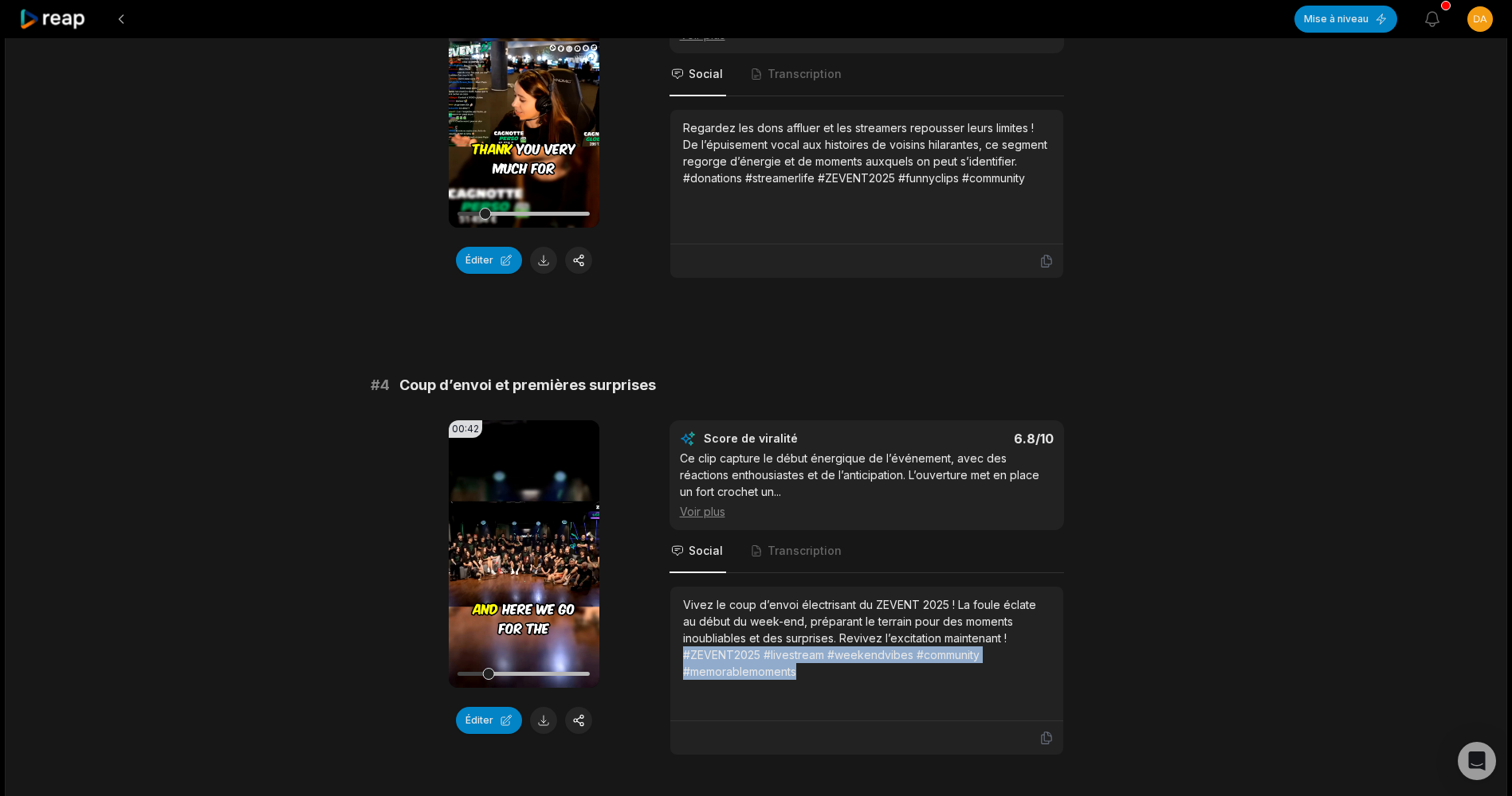
drag, startPoint x: 680, startPoint y: 655, endPoint x: 805, endPoint y: 675, distance: 126.6
click at [805, 675] on div "Vivez le coup d’envoi électrisant du ZEVENT 2025 ! La foule éclate au début du …" at bounding box center [866, 654] width 393 height 135
copy div "#ZEVENT2025 #livestream #weekendvibes #community #memorablemoments"
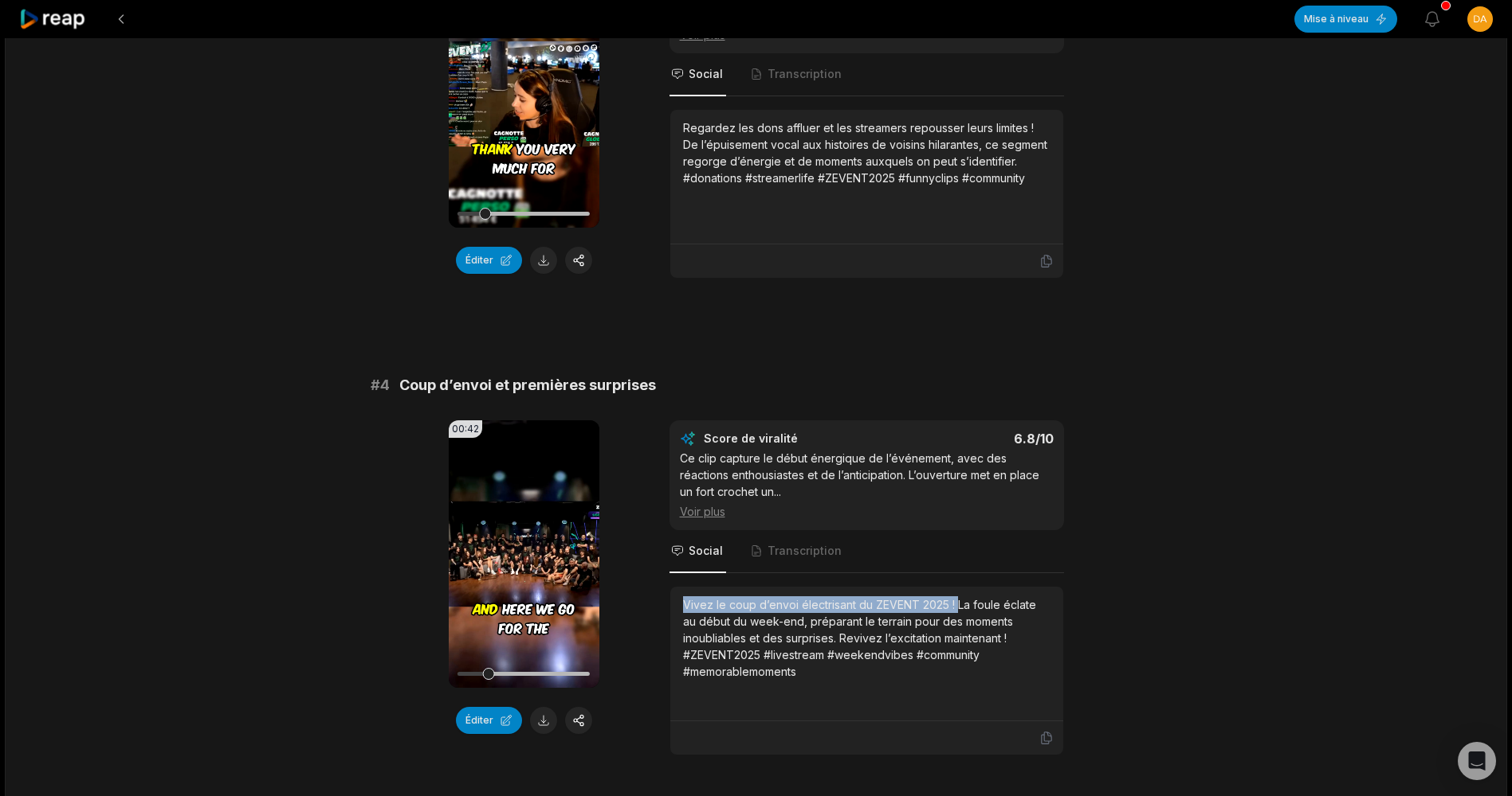
drag, startPoint x: 686, startPoint y: 600, endPoint x: 954, endPoint y: 607, distance: 268.1
click at [954, 607] on div "Vivez le coup d’envoi électrisant du ZEVENT 2025 ! La foule éclate au début du …" at bounding box center [867, 638] width 367 height 84
copy div "Vivez le coup d’envoi électrisant du ZEVENT 2025 !"
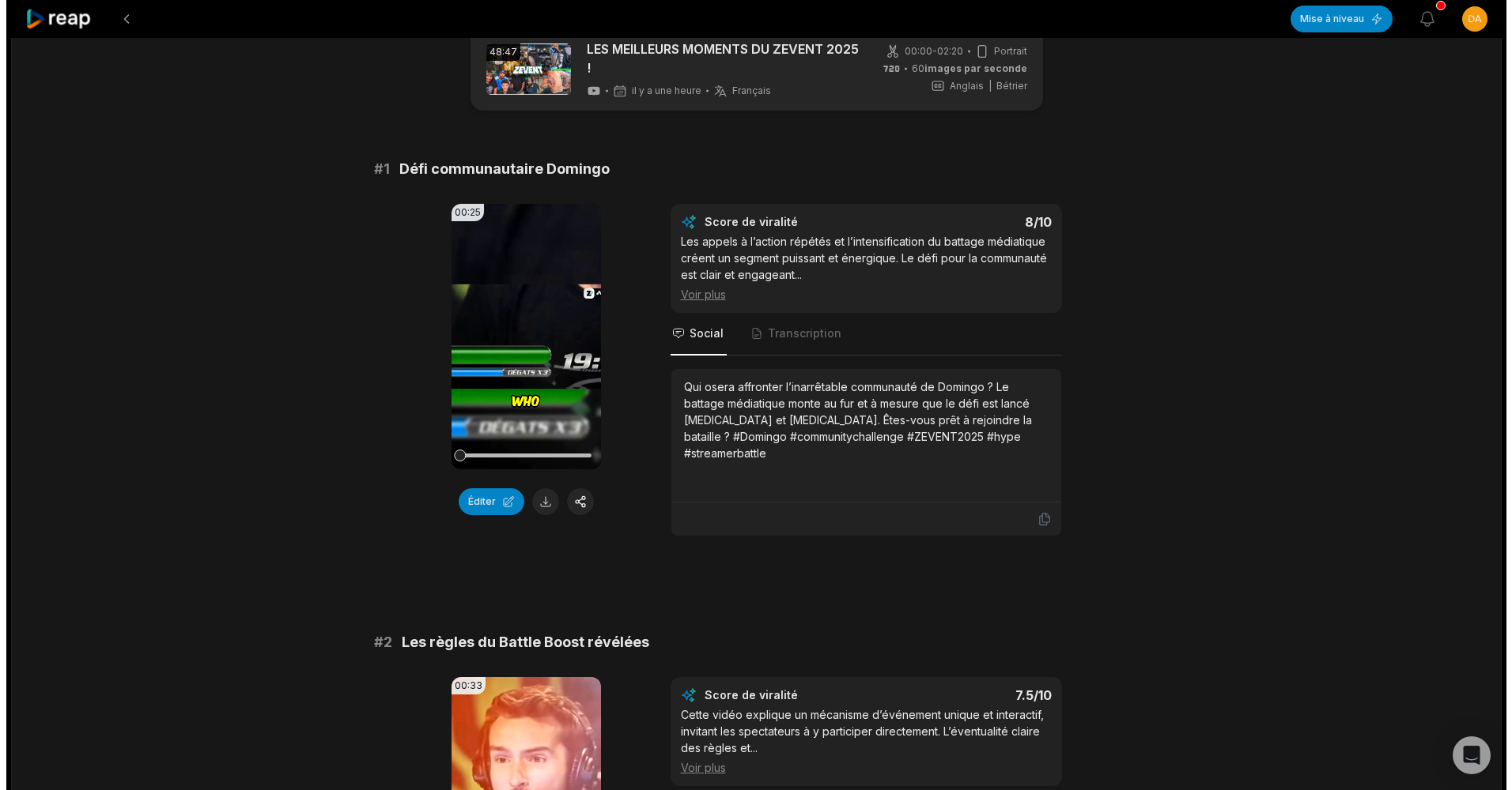
scroll to position [0, 0]
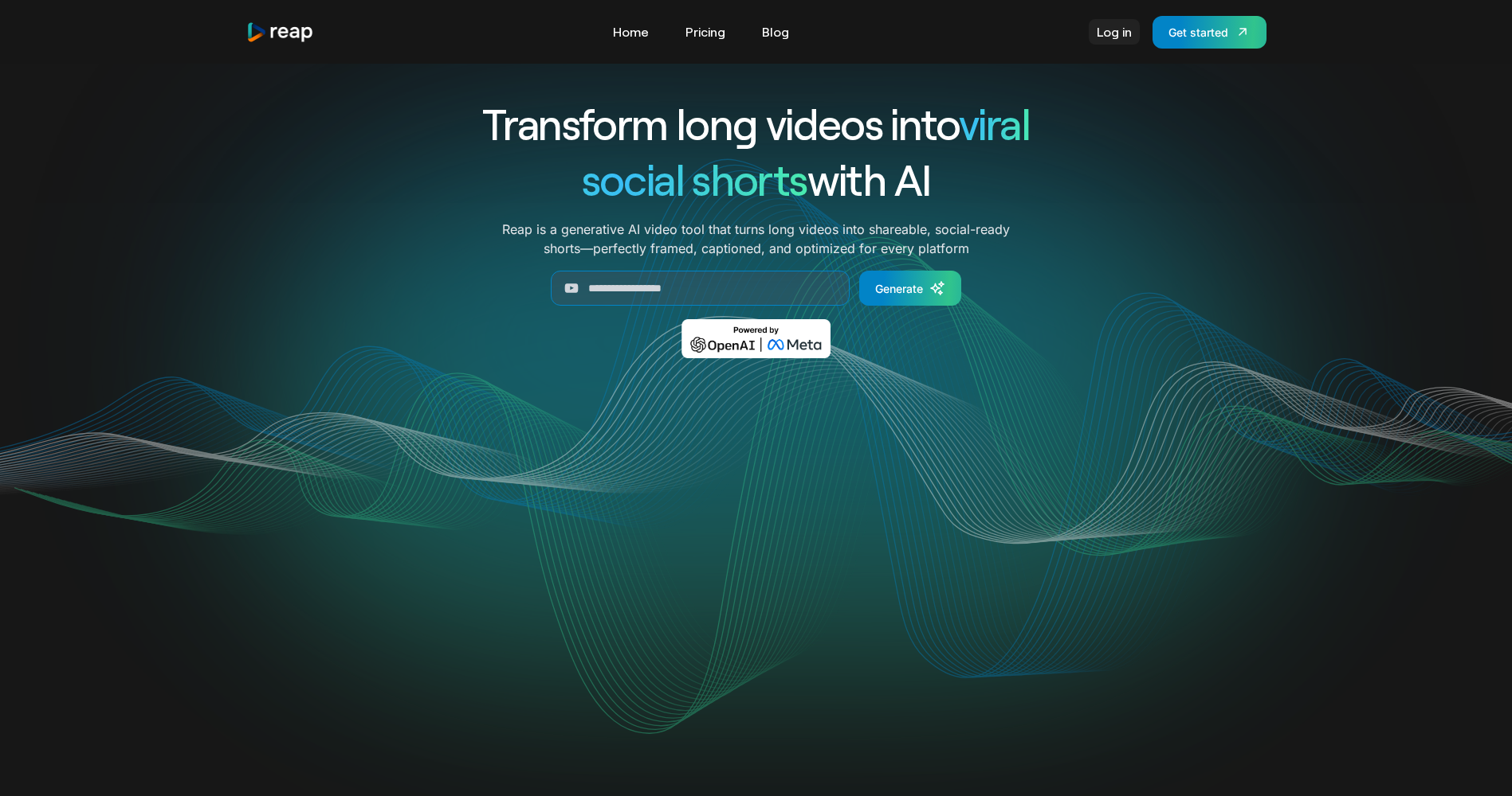
click at [1129, 36] on link "Log in" at bounding box center [1114, 31] width 51 height 26
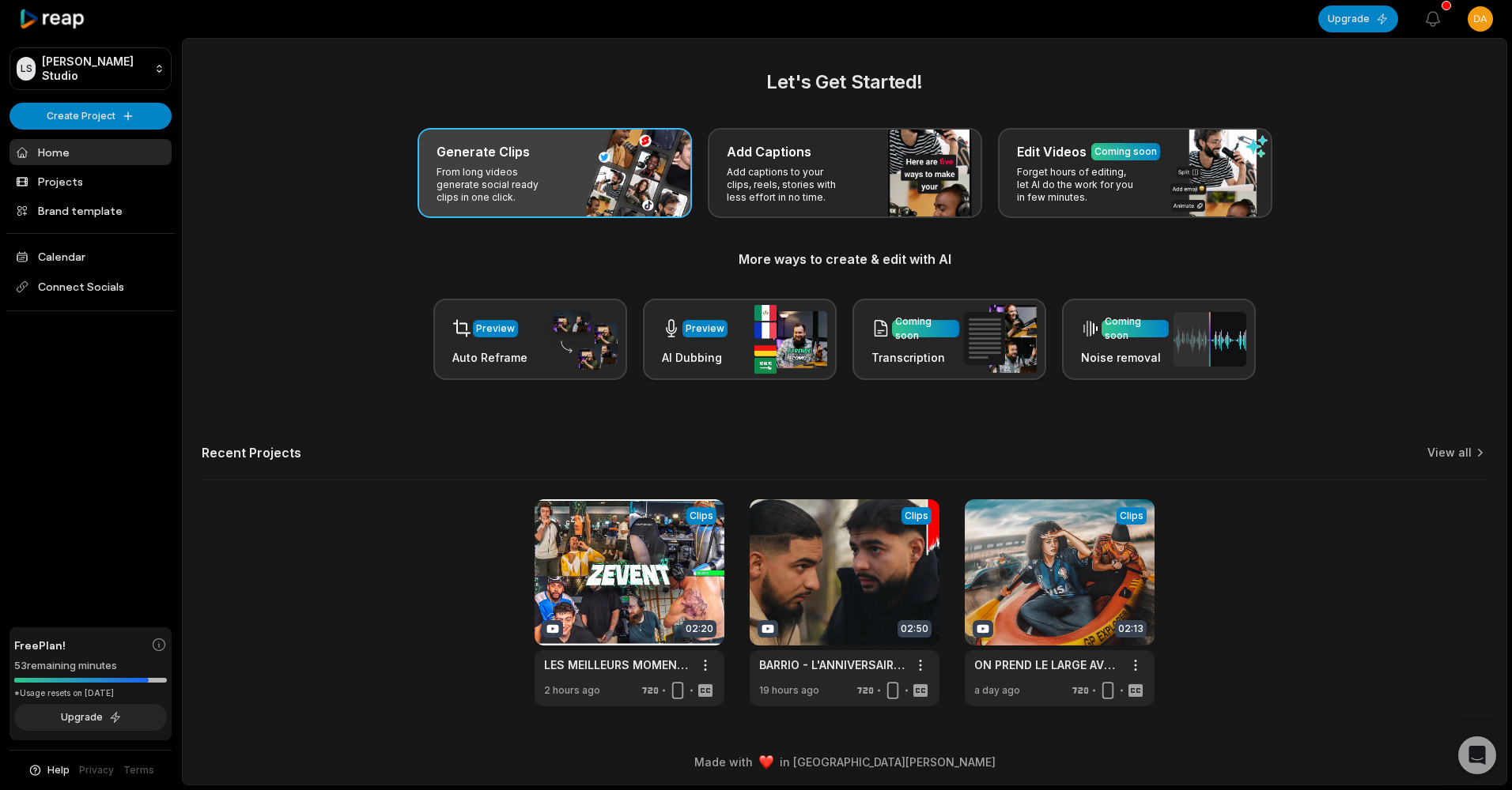
click at [568, 143] on div "Generate Clips" at bounding box center [554, 152] width 236 height 19
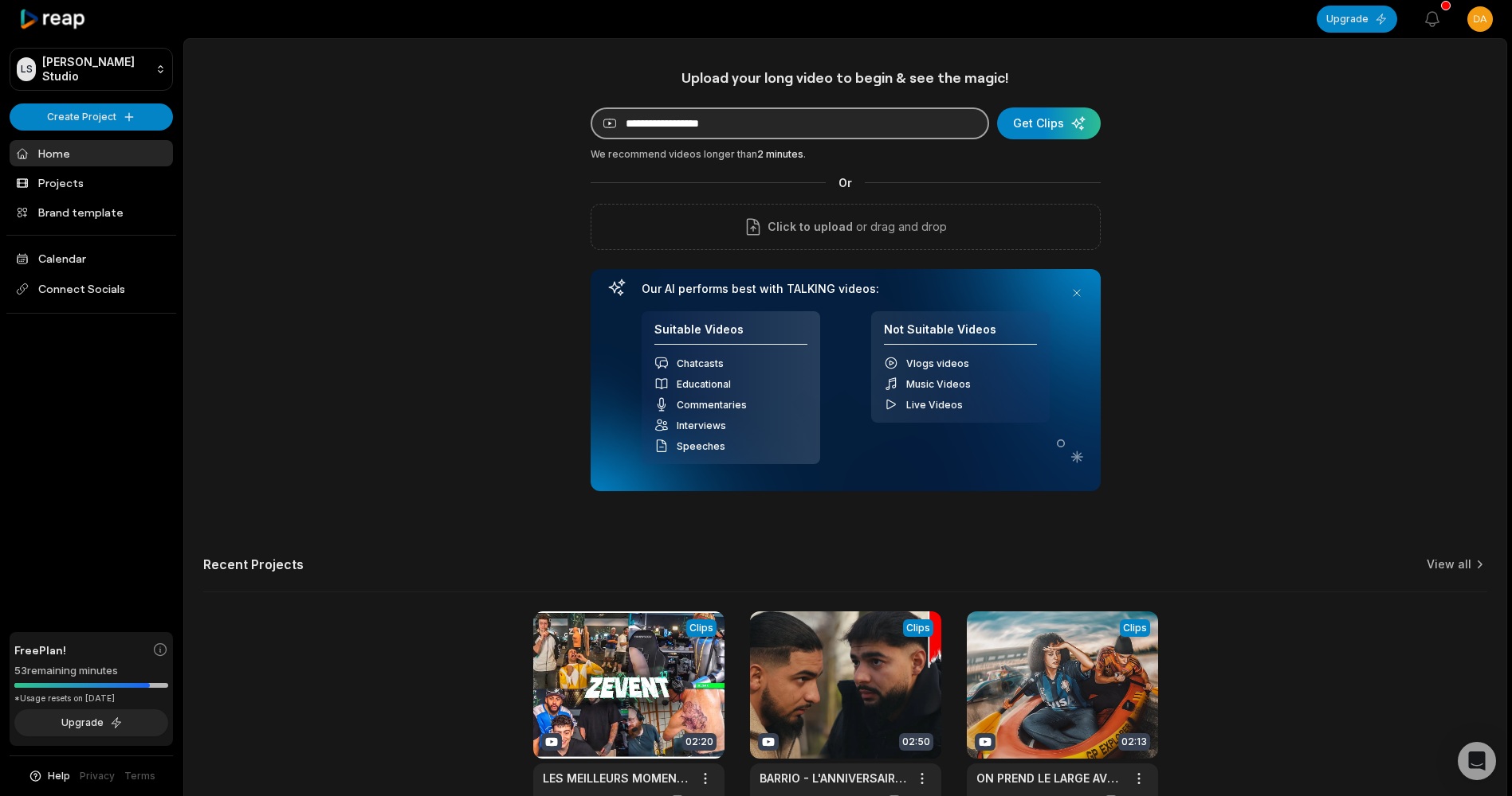
click at [712, 113] on input at bounding box center [790, 123] width 399 height 31
paste input "**********"
type input "**********"
click at [1041, 130] on div "submit" at bounding box center [1049, 123] width 104 height 31
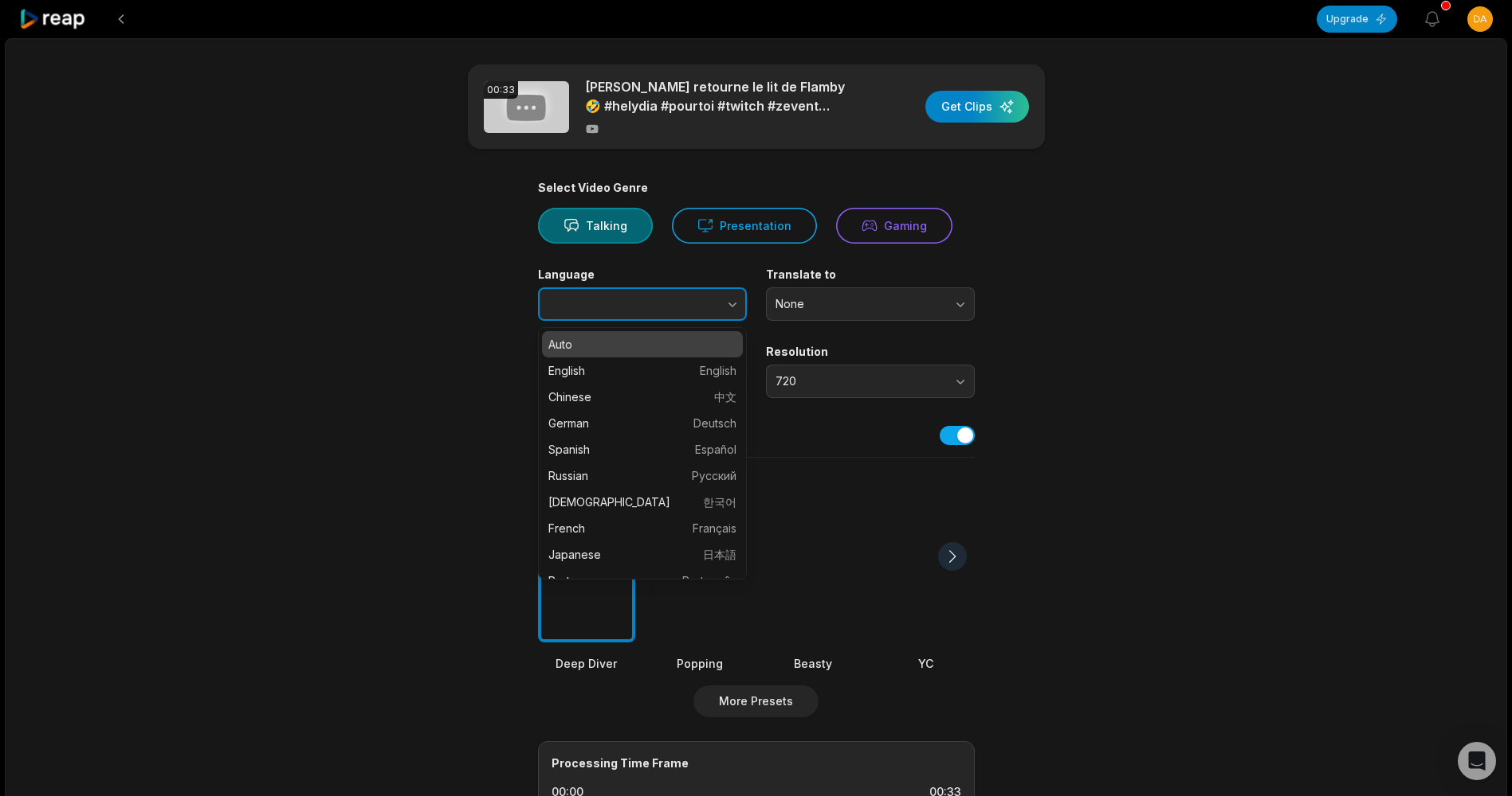
click at [672, 313] on button "button" at bounding box center [699, 303] width 90 height 33
type input "******"
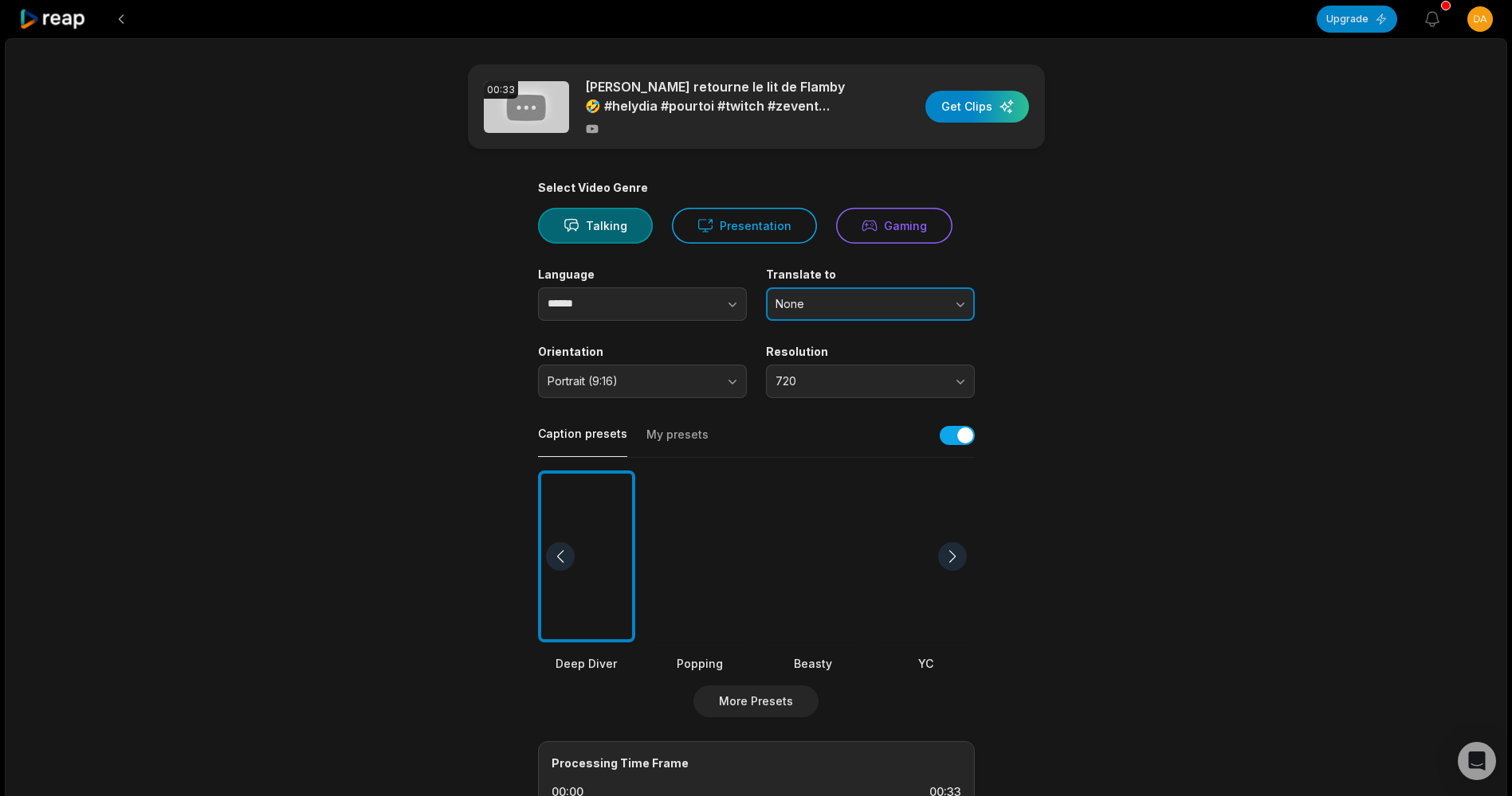
click at [842, 299] on span "None" at bounding box center [859, 303] width 167 height 14
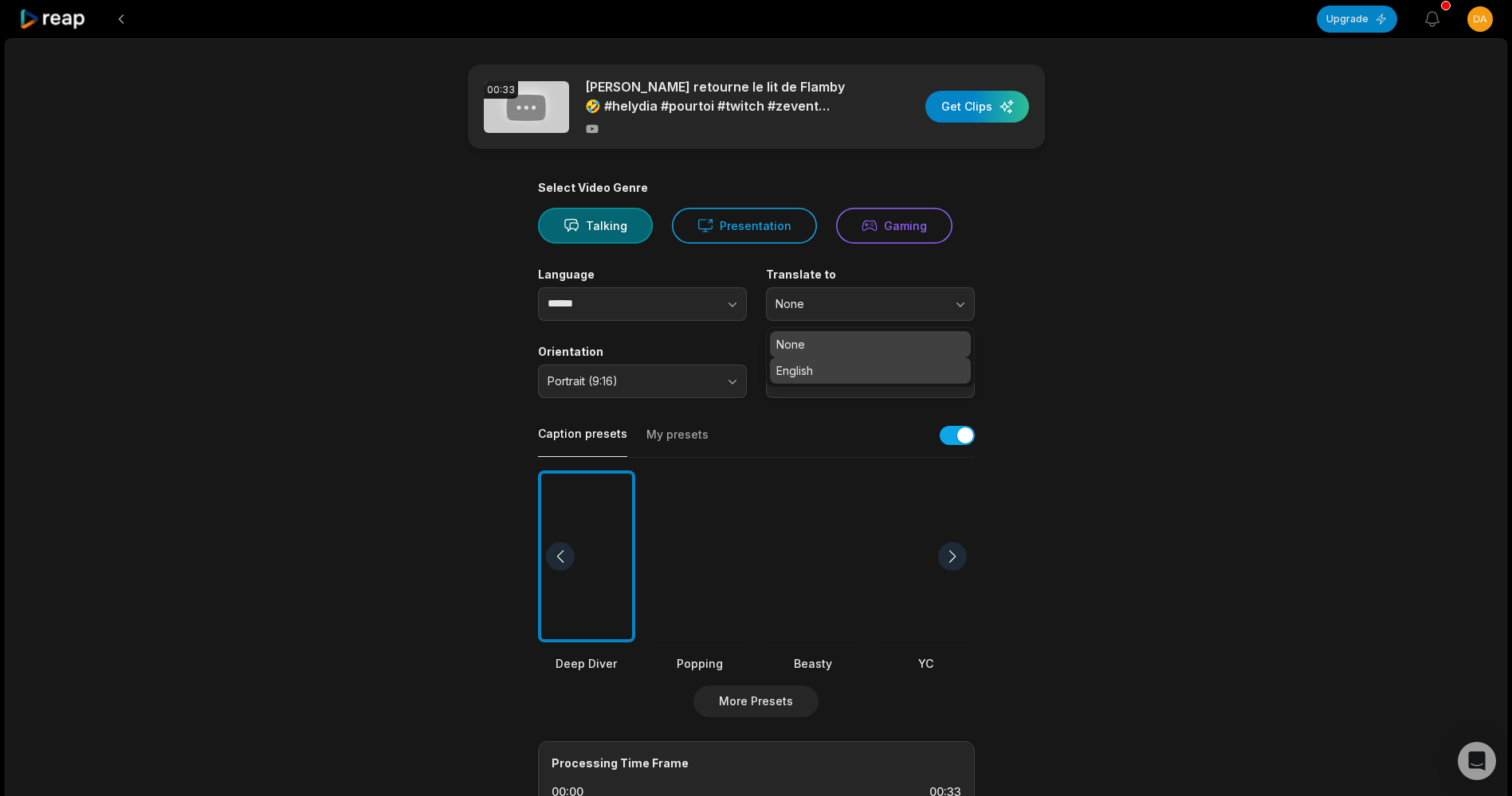
click at [801, 372] on p "English" at bounding box center [871, 371] width 188 height 17
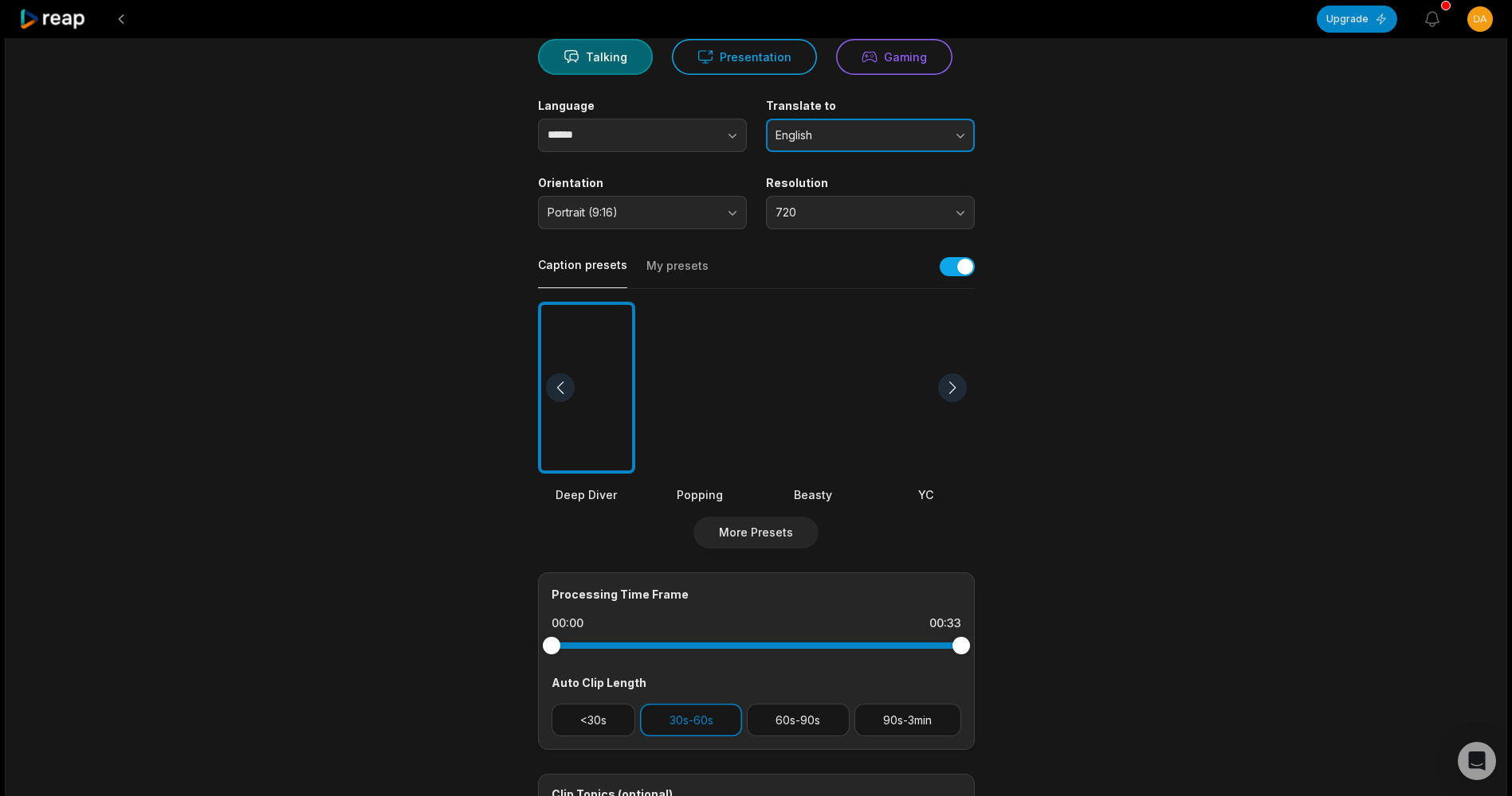
scroll to position [239, 0]
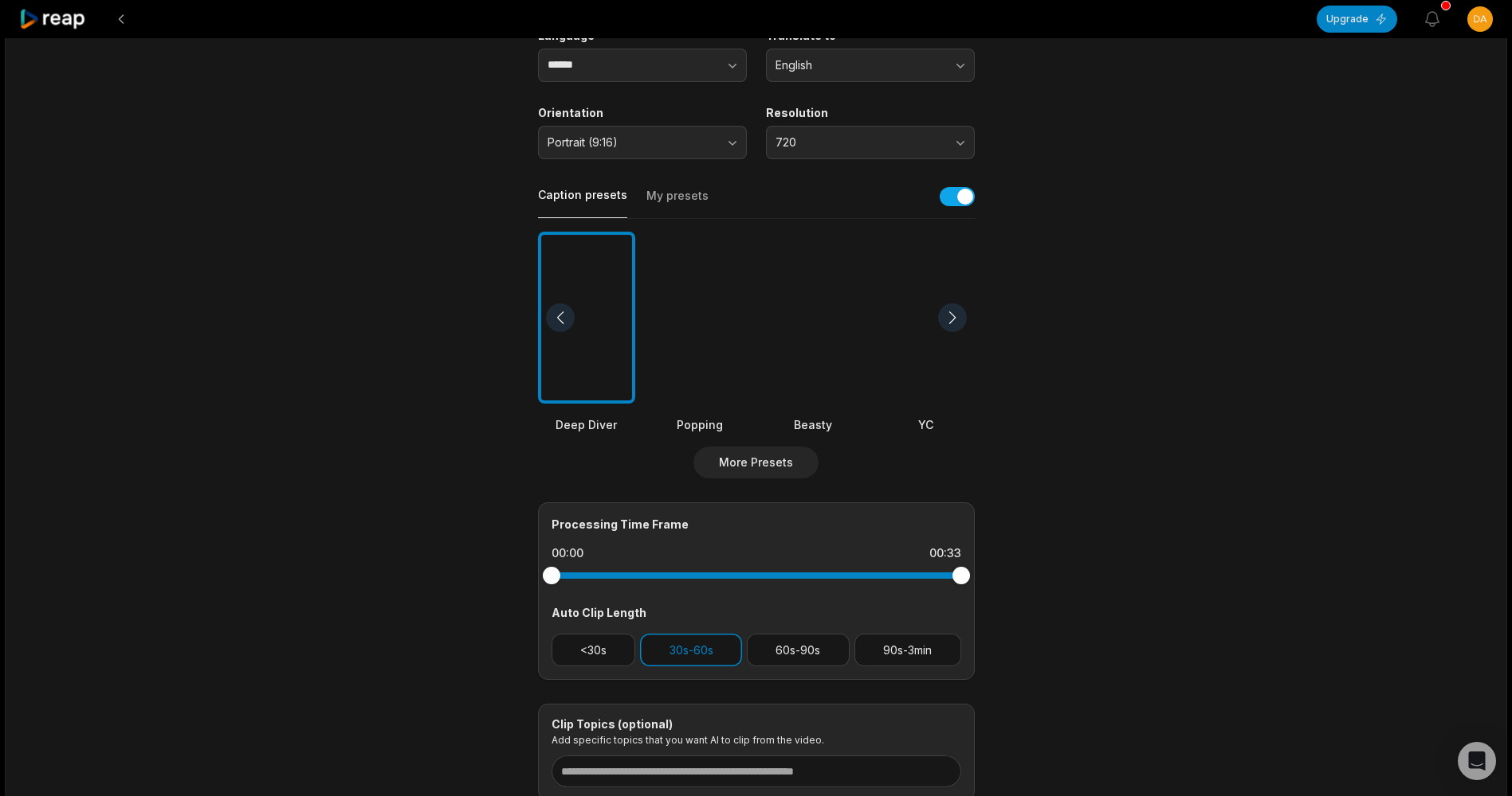
click at [697, 337] on div at bounding box center [699, 319] width 97 height 173
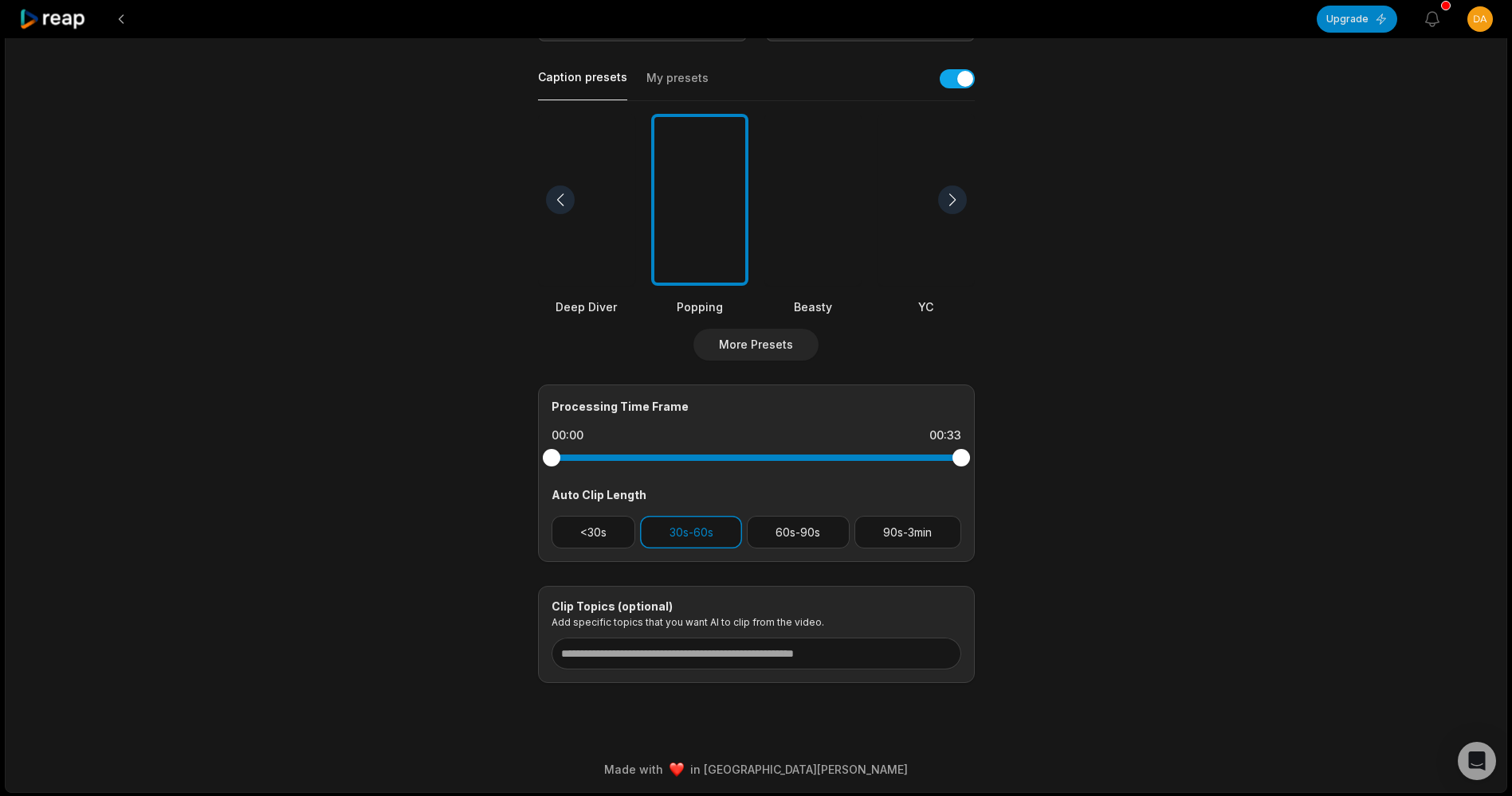
scroll to position [359, 0]
click at [695, 639] on input at bounding box center [756, 651] width 409 height 31
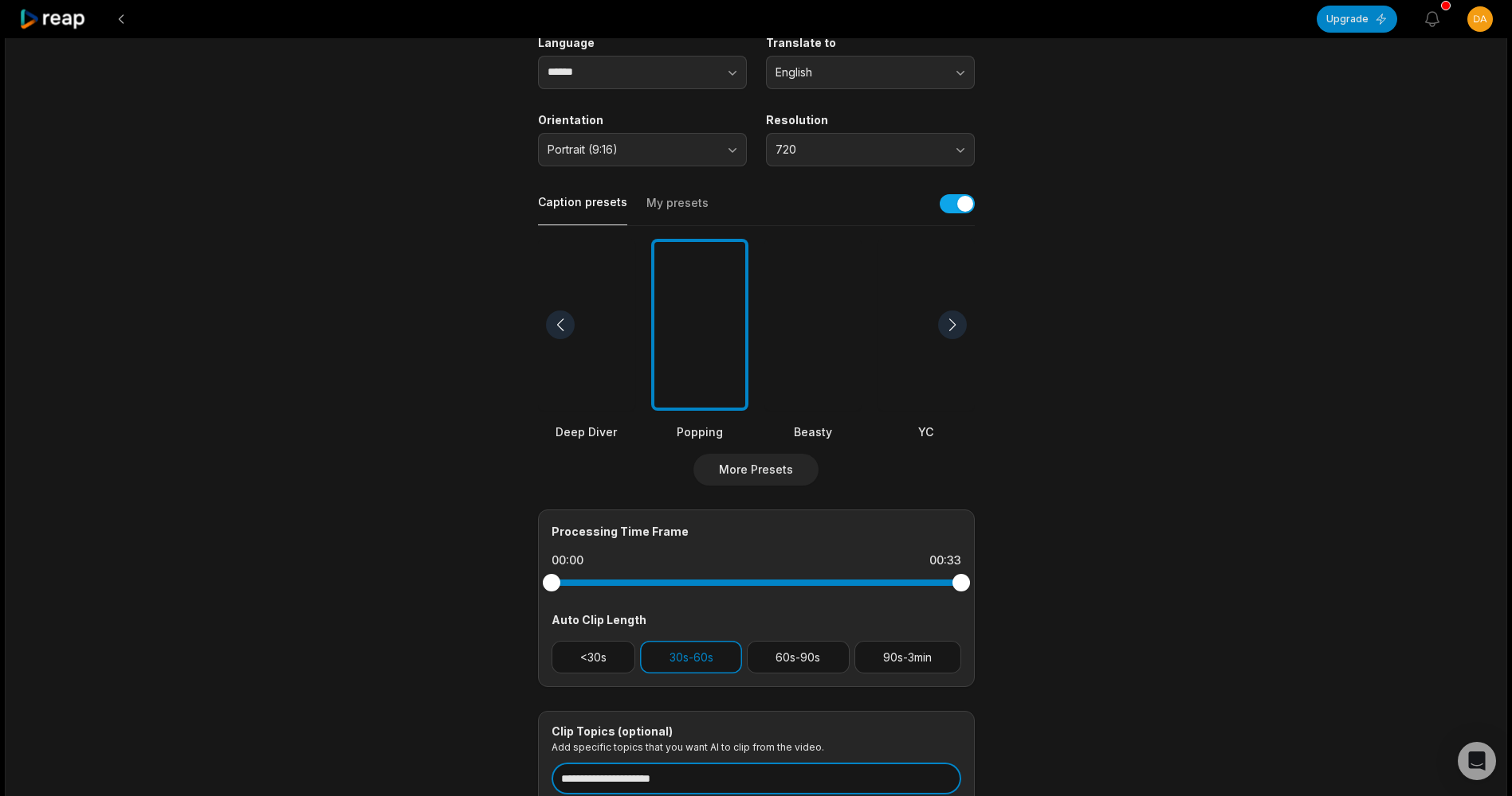
scroll to position [0, 0]
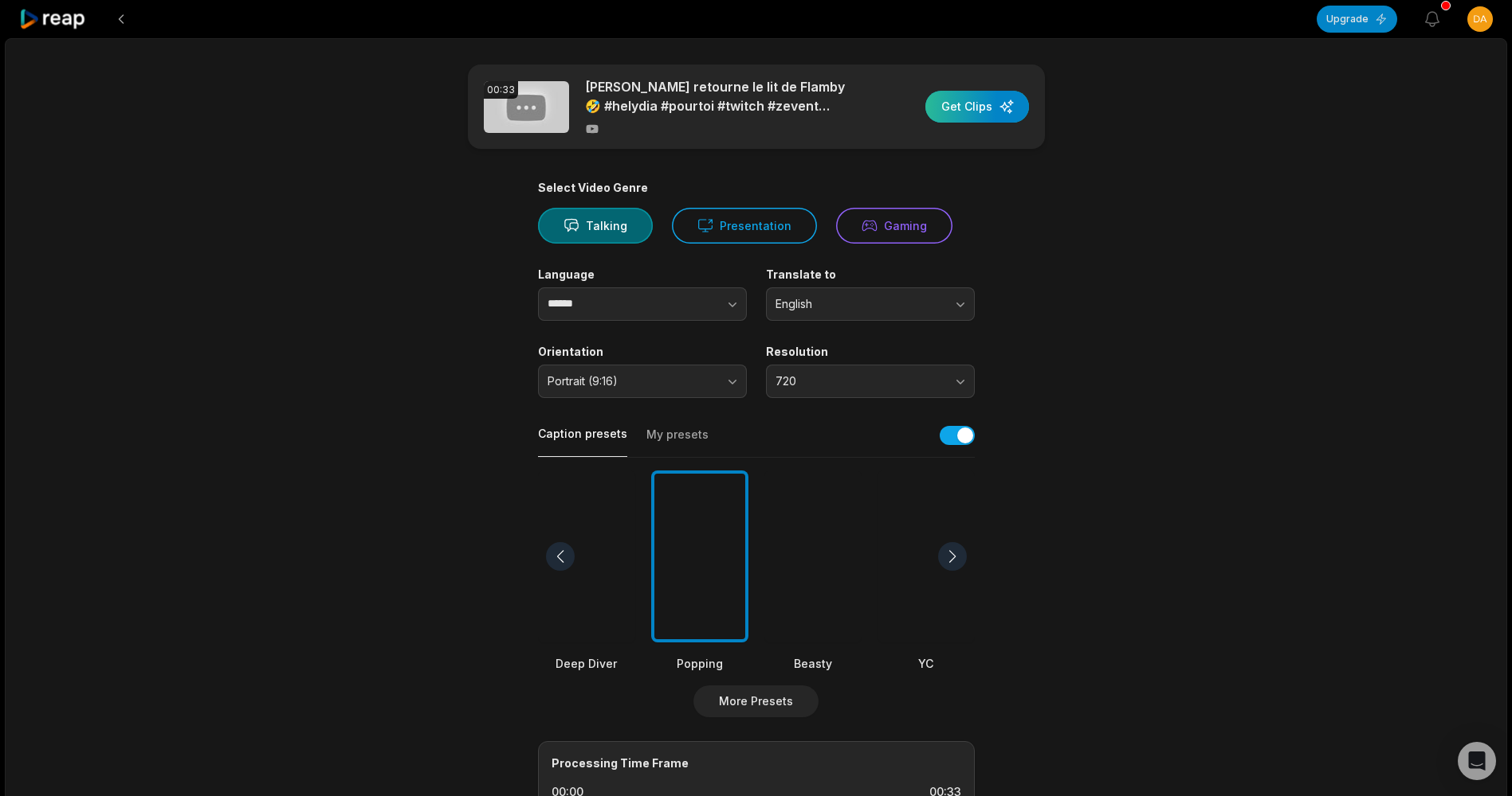
type input "**********"
click at [962, 97] on div "button" at bounding box center [976, 106] width 104 height 31
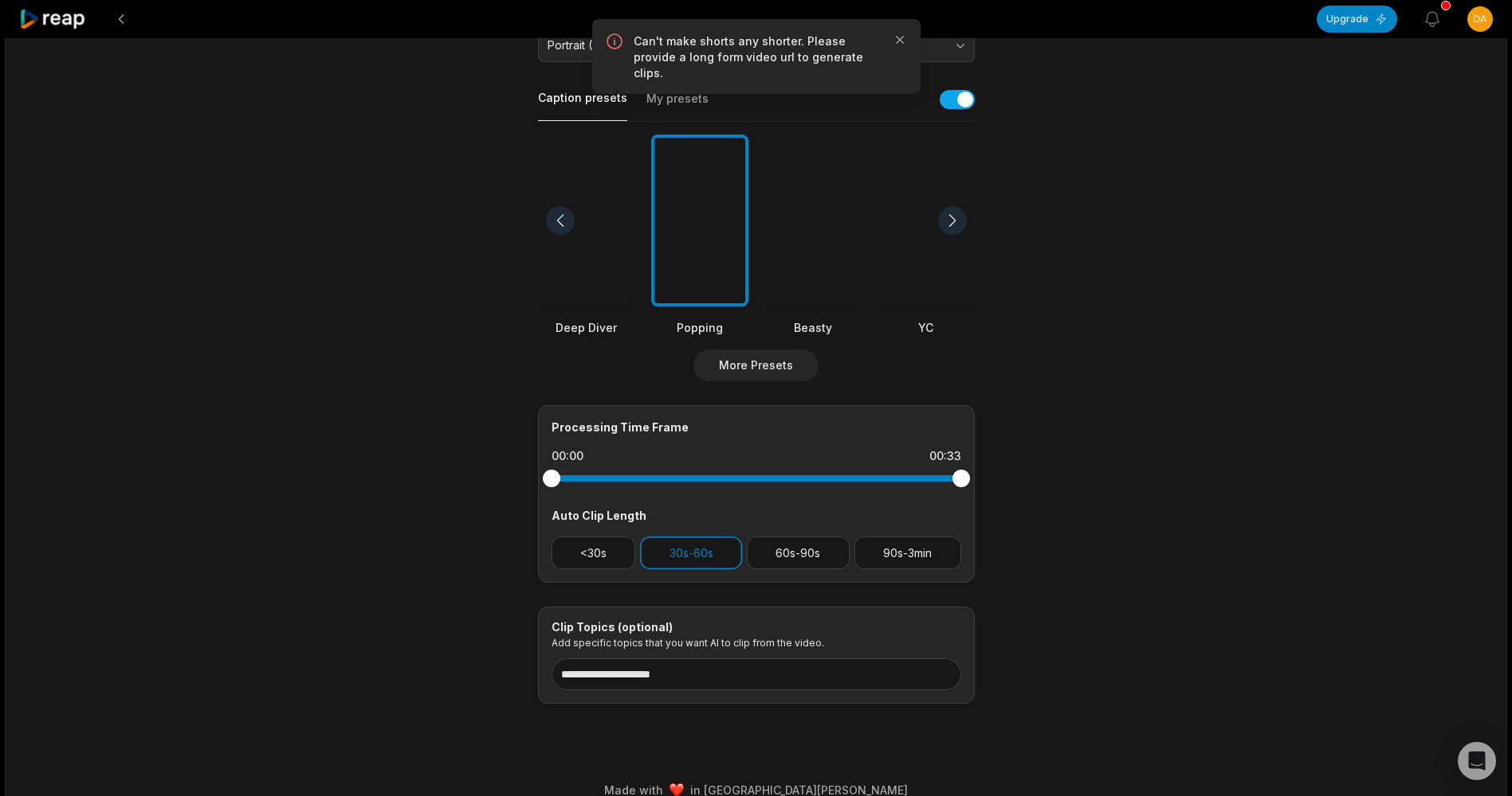
scroll to position [359, 0]
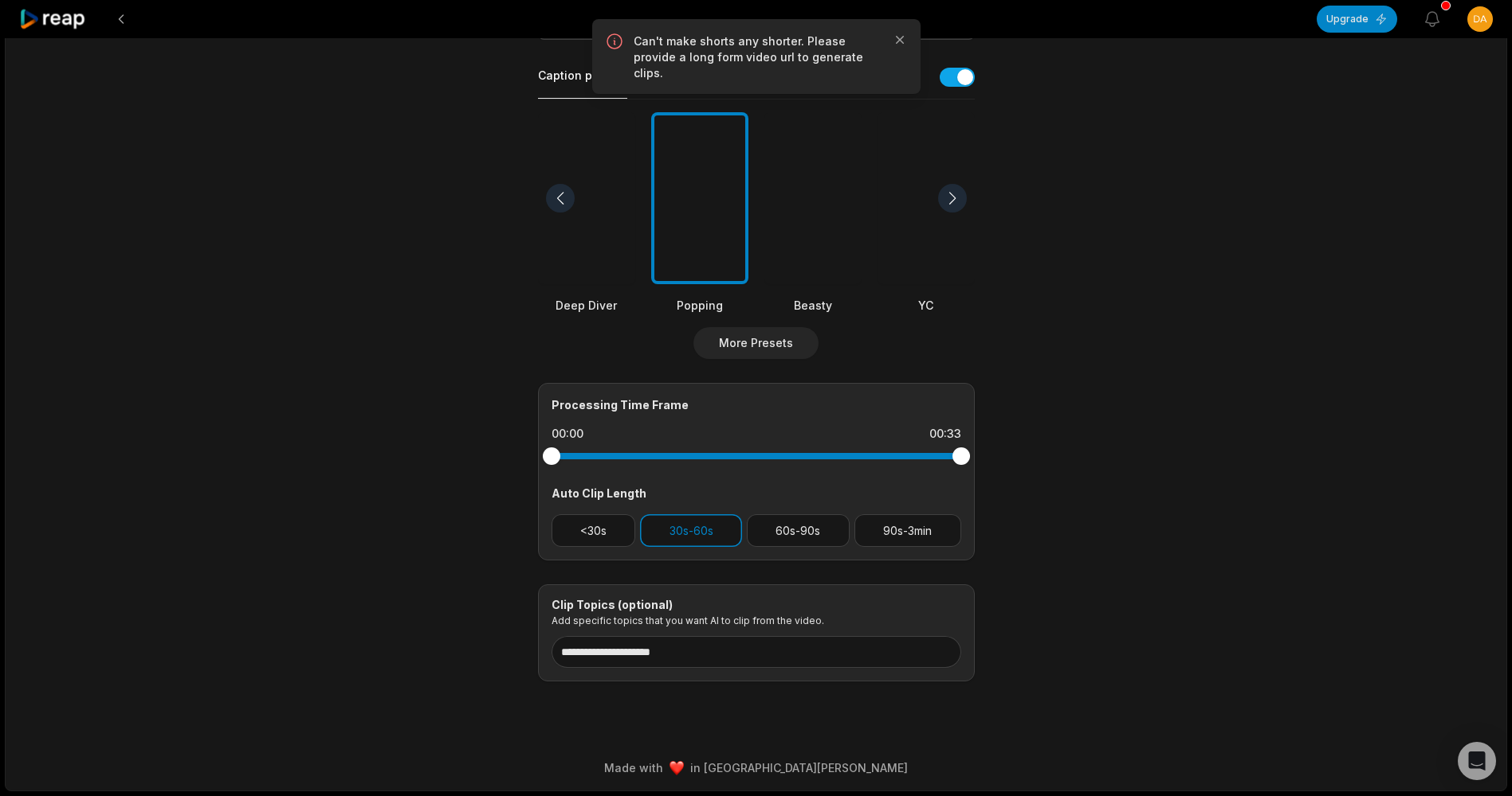
drag, startPoint x: 958, startPoint y: 459, endPoint x: 563, endPoint y: 477, distance: 395.4
click at [562, 480] on div "Processing Time Frame 00:00 00:33 Auto Clip Length <30s 30s-60s 60s-90s 90s-3min" at bounding box center [756, 472] width 437 height 178
drag, startPoint x: 959, startPoint y: 461, endPoint x: 640, endPoint y: 463, distance: 319.0
click at [677, 463] on div at bounding box center [756, 456] width 409 height 29
click at [561, 453] on div at bounding box center [756, 456] width 409 height 7
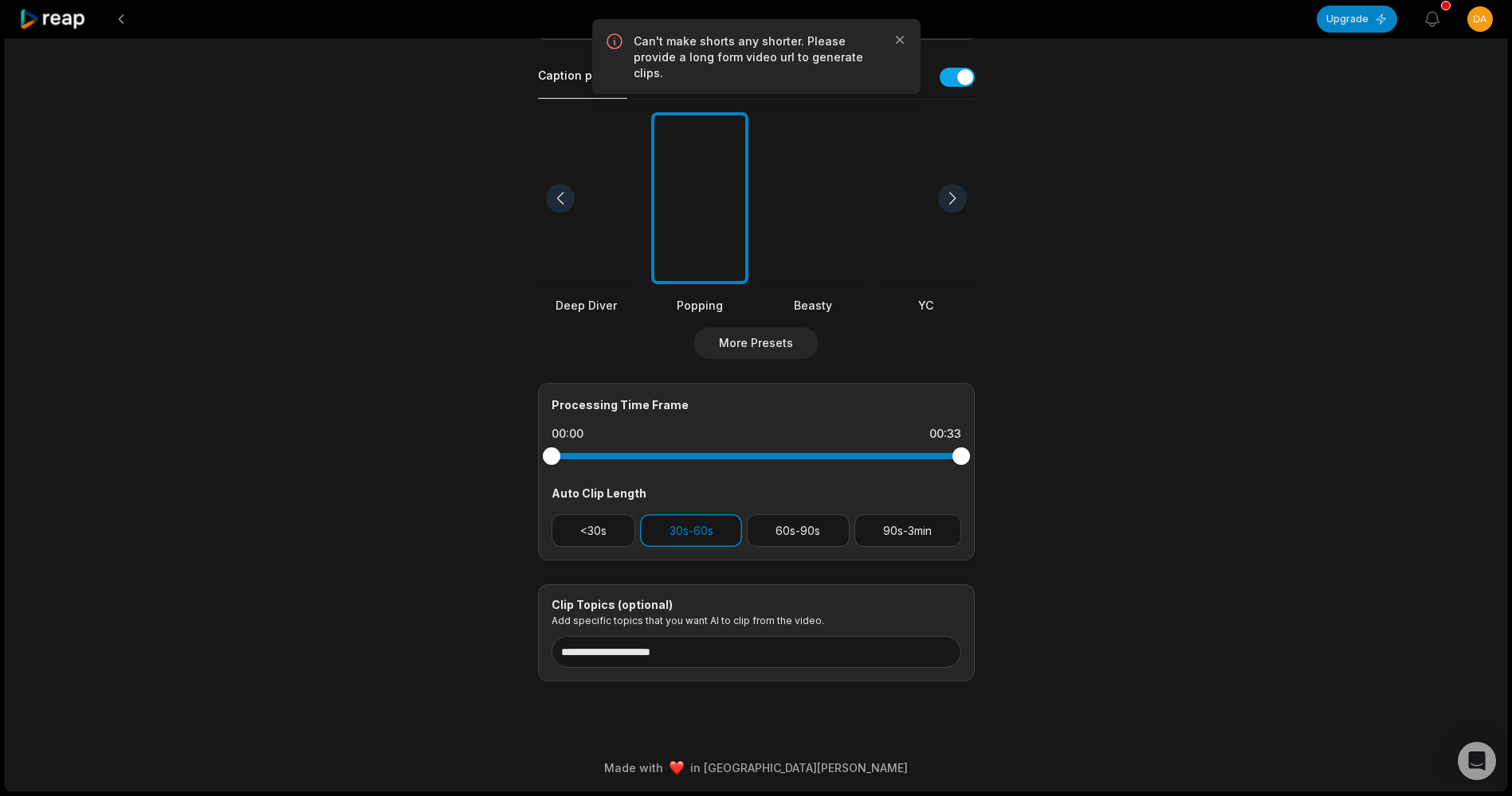
click at [561, 453] on div at bounding box center [756, 456] width 409 height 7
click at [560, 453] on div at bounding box center [756, 456] width 409 height 7
drag, startPoint x: 561, startPoint y: 454, endPoint x: 693, endPoint y: 439, distance: 132.8
click at [679, 448] on div at bounding box center [756, 456] width 409 height 29
click at [904, 37] on icon "button" at bounding box center [899, 39] width 16 height 16
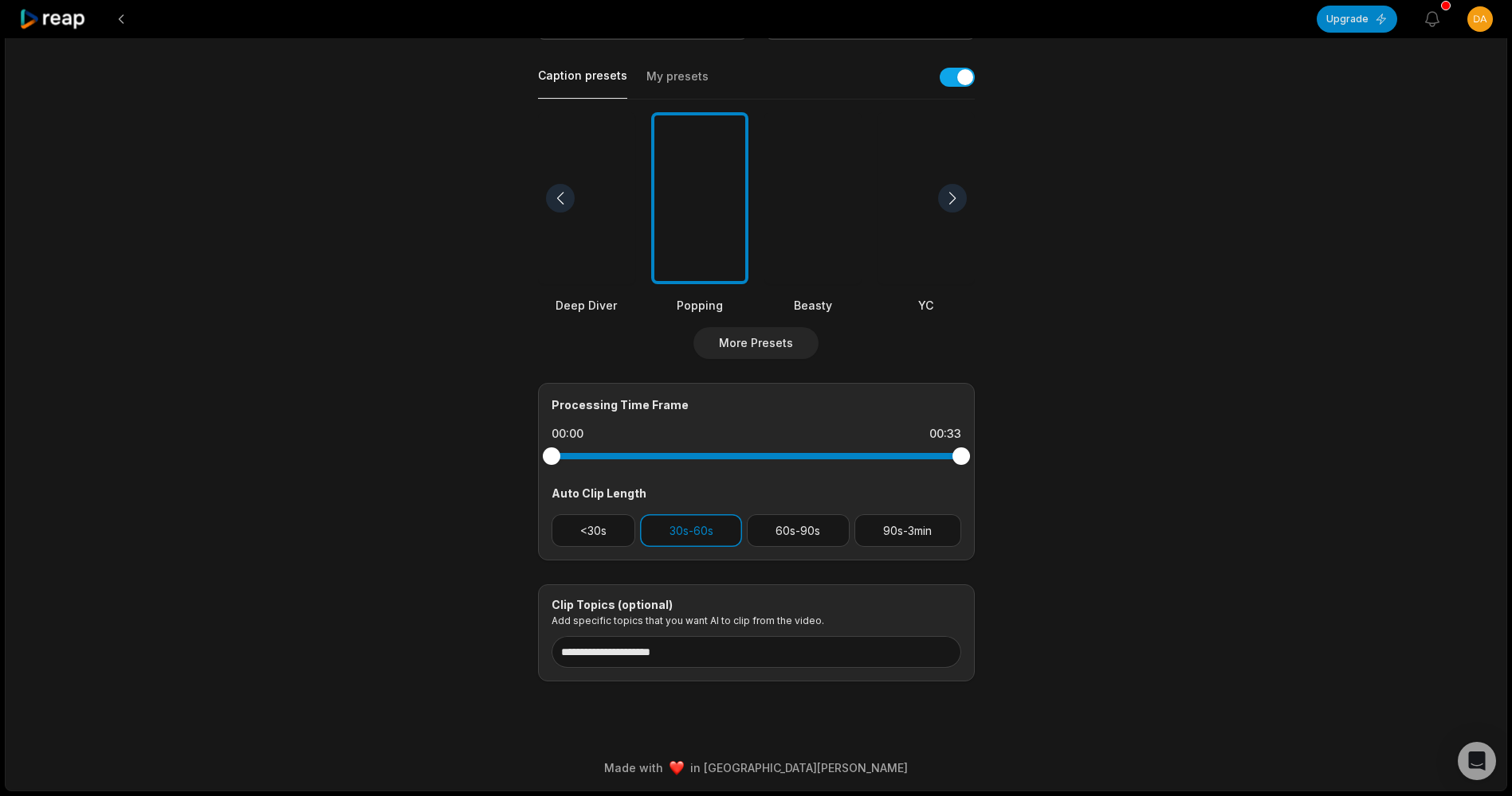
drag, startPoint x: 956, startPoint y: 453, endPoint x: 864, endPoint y: 454, distance: 92.0
click at [864, 454] on div at bounding box center [756, 456] width 409 height 7
drag, startPoint x: 954, startPoint y: 458, endPoint x: 703, endPoint y: 462, distance: 251.0
click at [736, 460] on div at bounding box center [756, 456] width 409 height 29
click at [570, 459] on div at bounding box center [756, 456] width 409 height 29
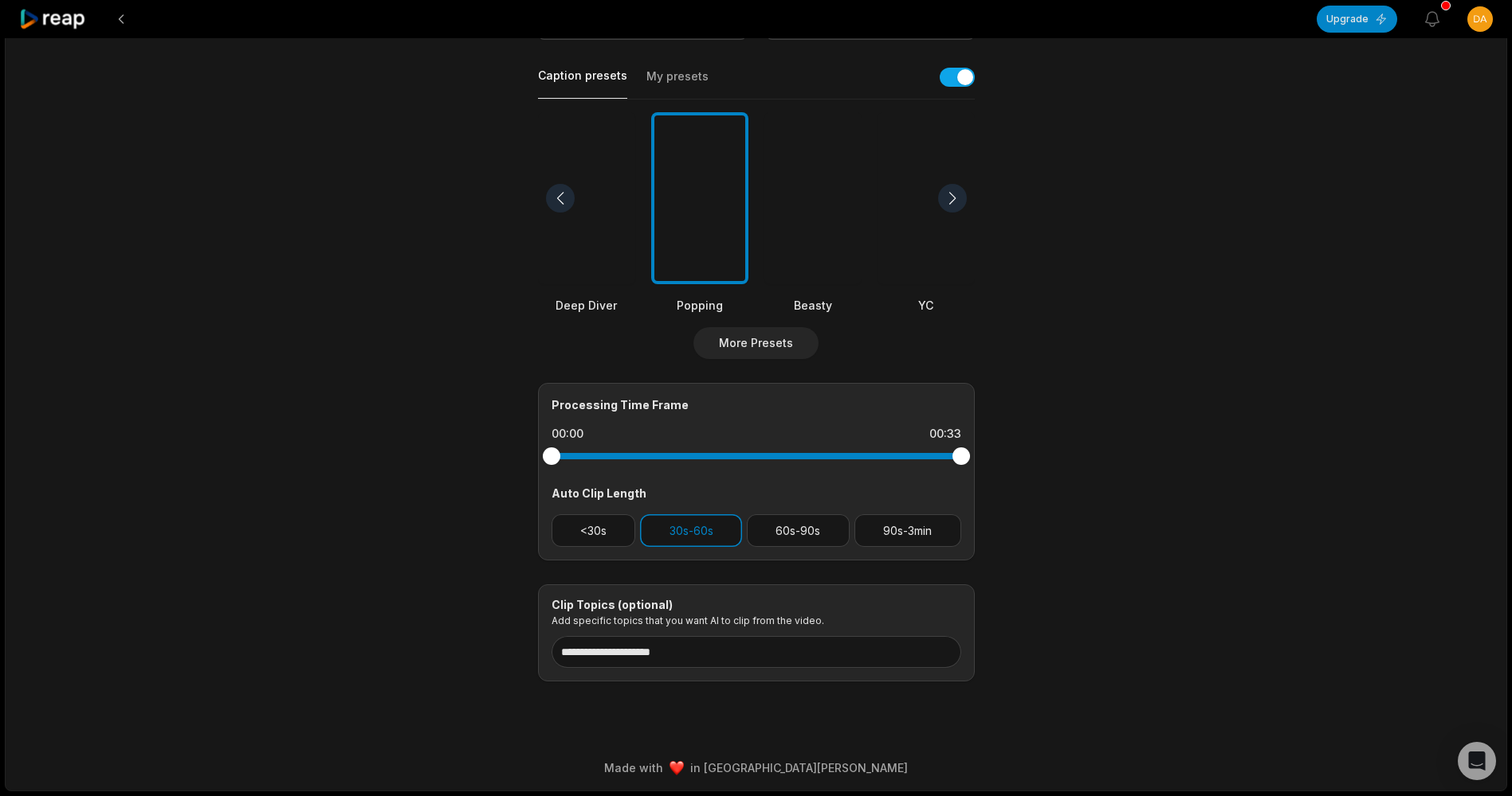
click at [569, 456] on div at bounding box center [756, 456] width 409 height 7
click at [571, 455] on div at bounding box center [756, 456] width 409 height 7
drag, startPoint x: 623, startPoint y: 448, endPoint x: 633, endPoint y: 450, distance: 10.2
click at [624, 449] on div at bounding box center [756, 456] width 409 height 29
click at [634, 453] on div at bounding box center [756, 456] width 409 height 29
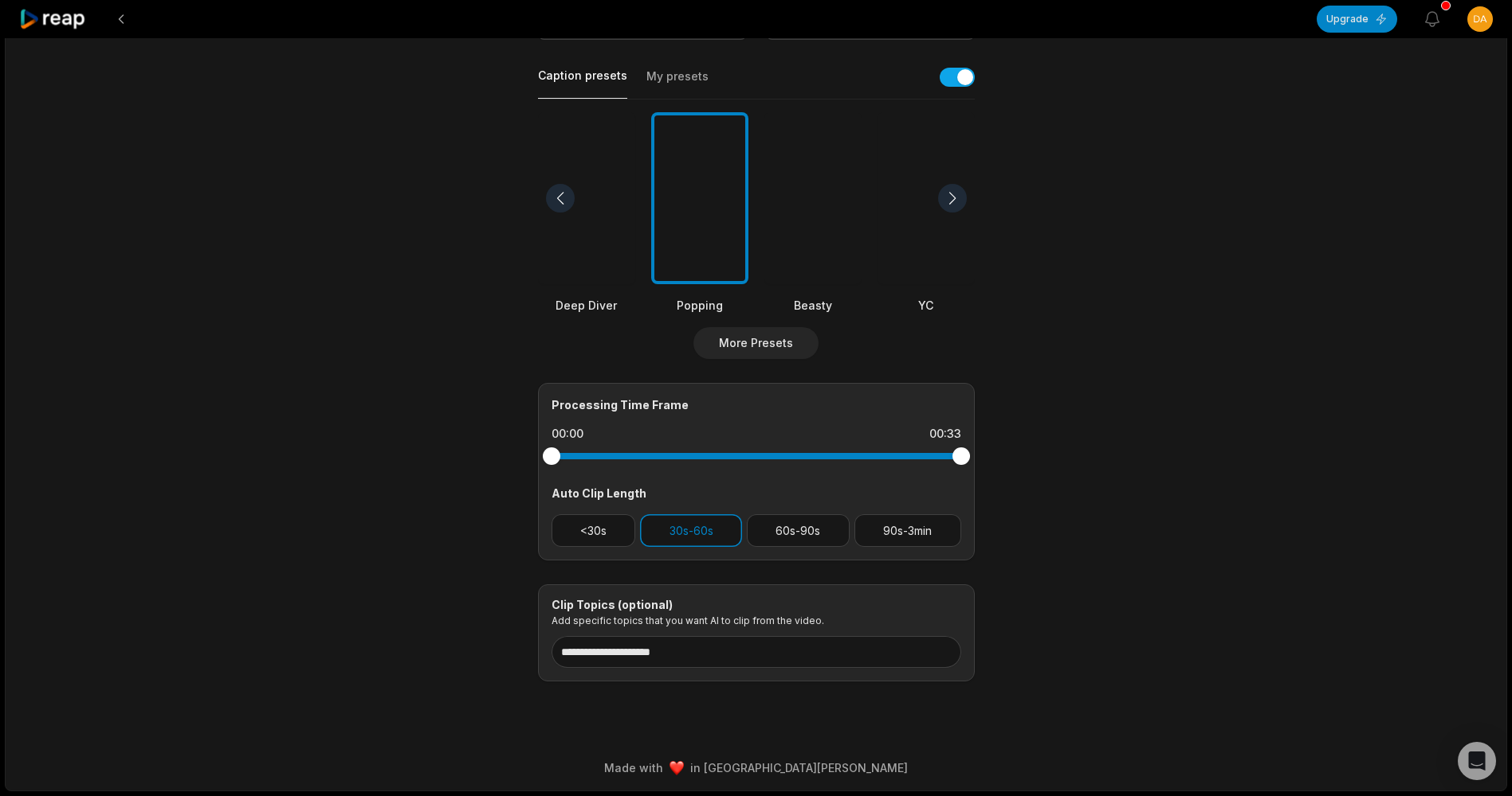
drag, startPoint x: 639, startPoint y: 453, endPoint x: 659, endPoint y: 459, distance: 20.9
click at [652, 458] on div at bounding box center [756, 456] width 409 height 7
click at [659, 460] on div at bounding box center [756, 456] width 409 height 29
click at [661, 461] on div at bounding box center [756, 456] width 409 height 29
click at [661, 463] on div at bounding box center [756, 456] width 409 height 29
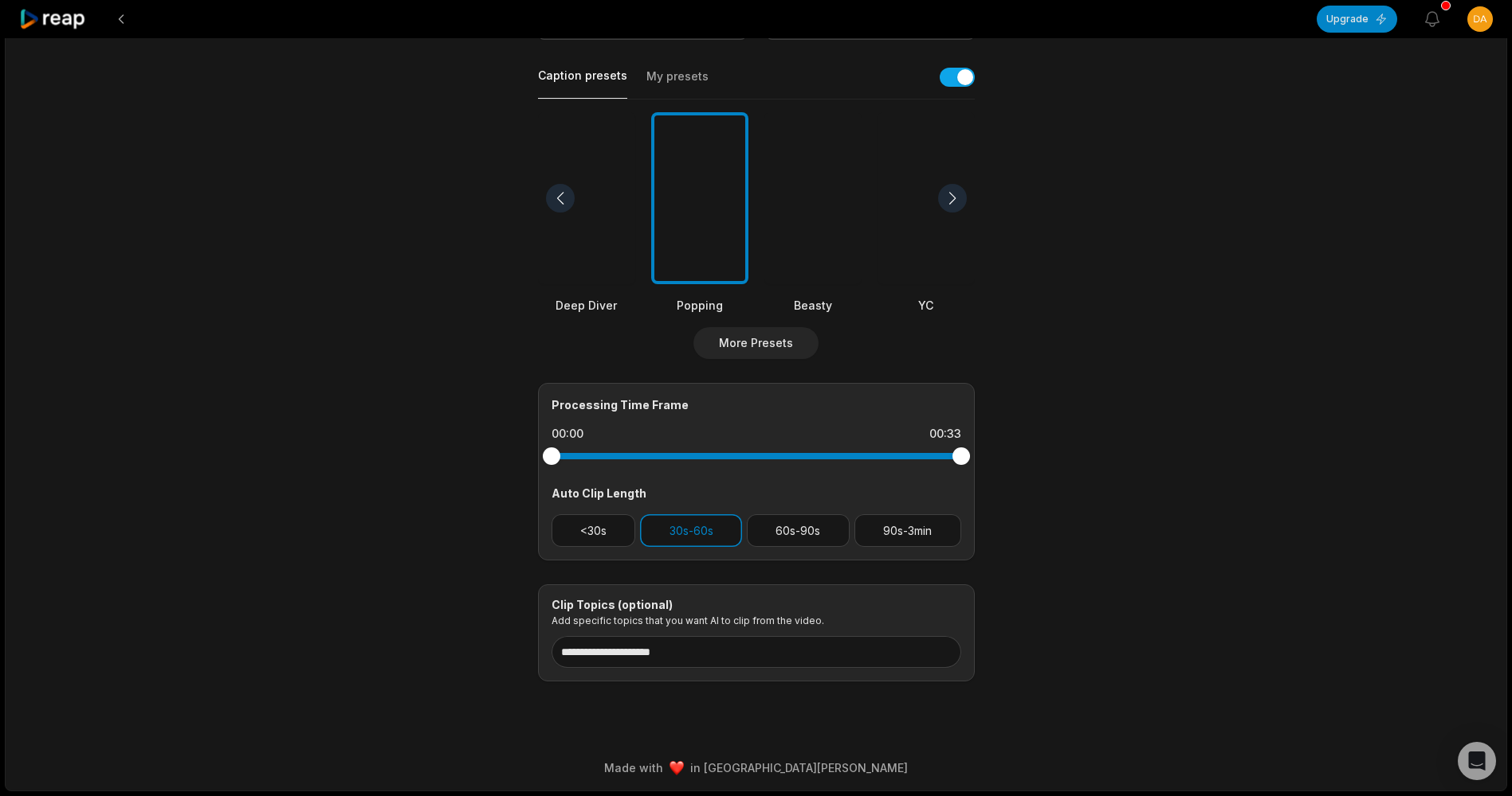
click at [663, 463] on div at bounding box center [756, 456] width 409 height 29
click at [674, 463] on div at bounding box center [756, 456] width 409 height 29
click at [677, 464] on div at bounding box center [756, 456] width 409 height 29
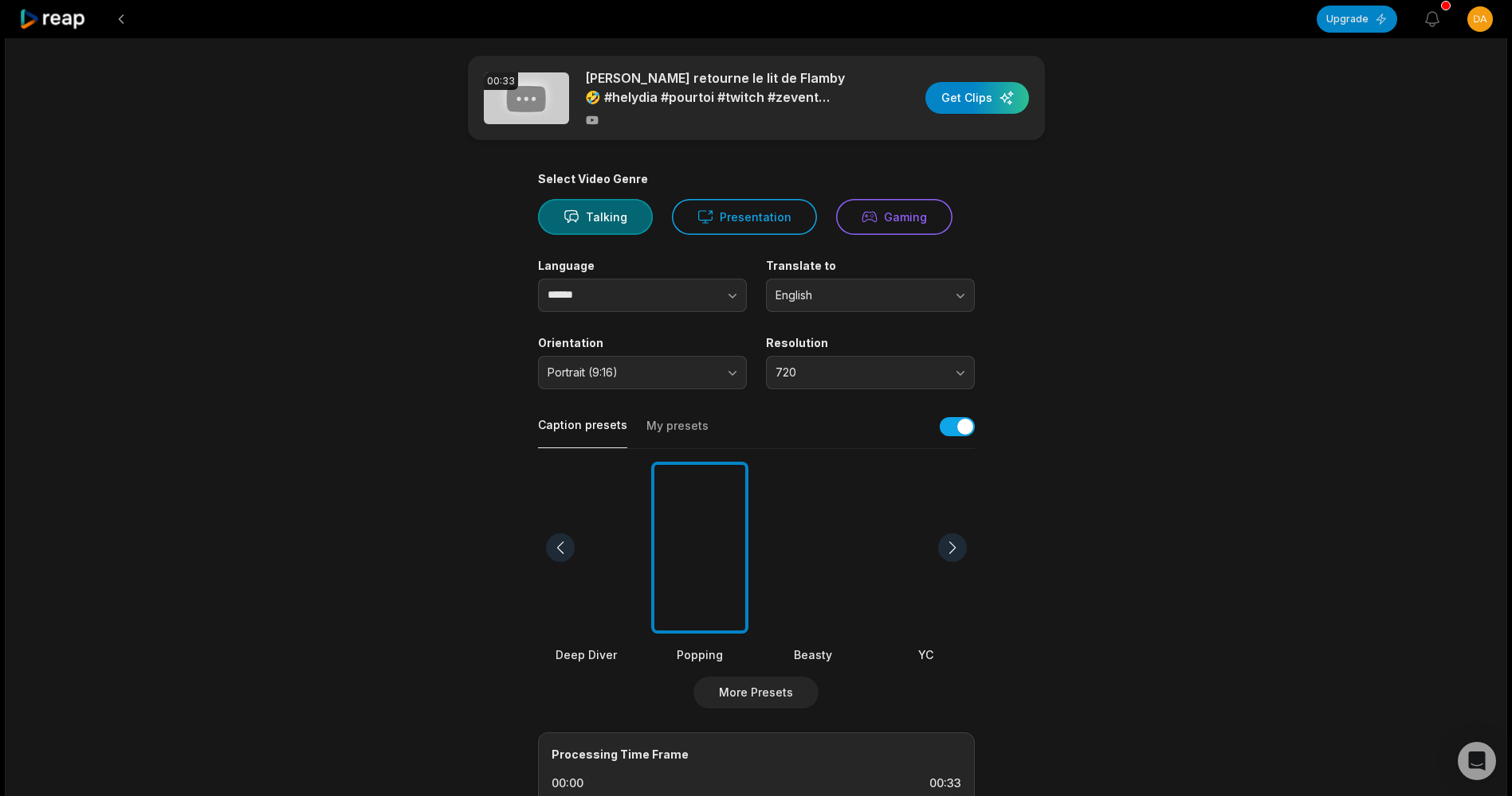
scroll to position [0, 0]
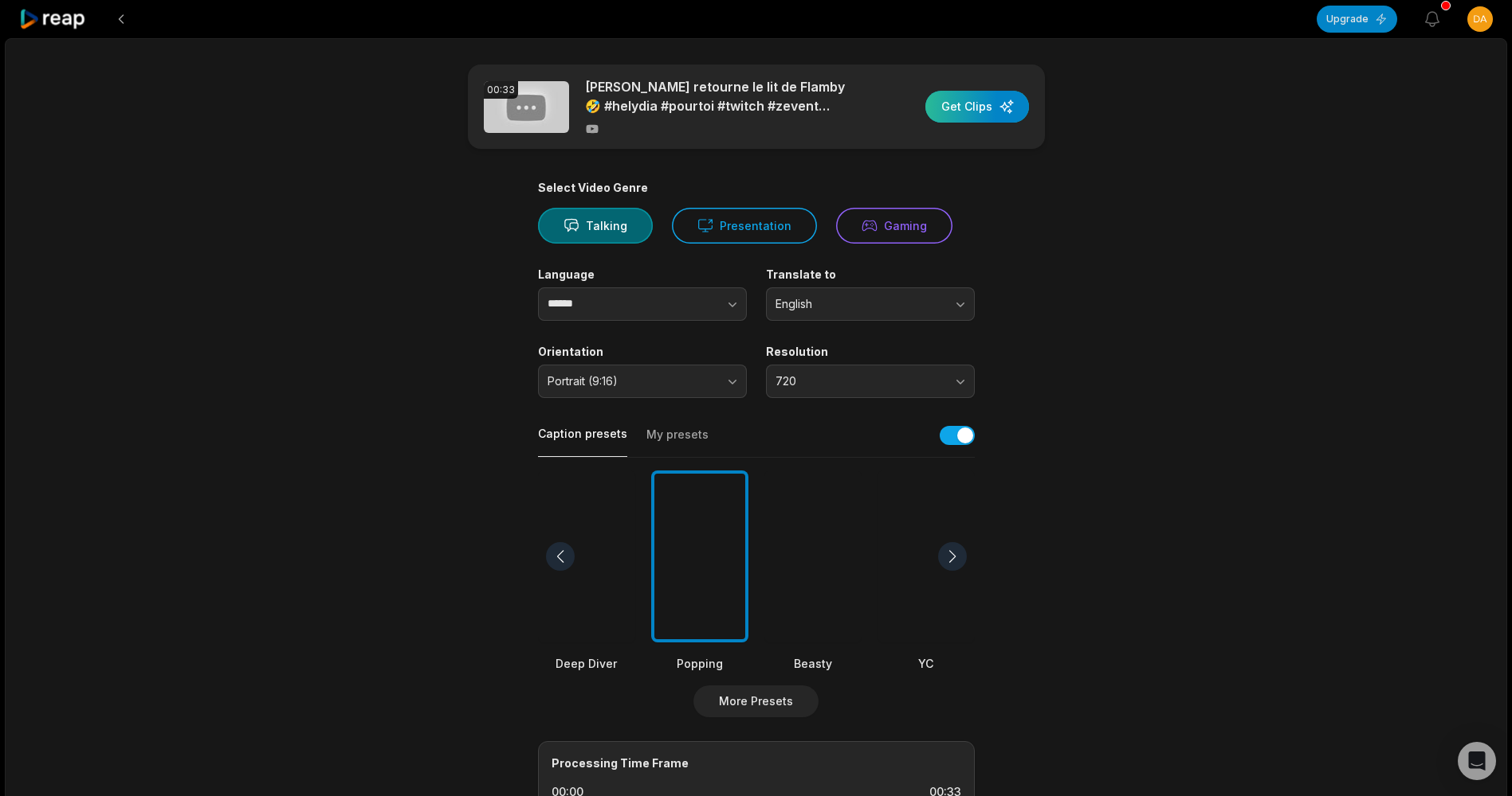
click at [953, 101] on div "button" at bounding box center [976, 106] width 104 height 31
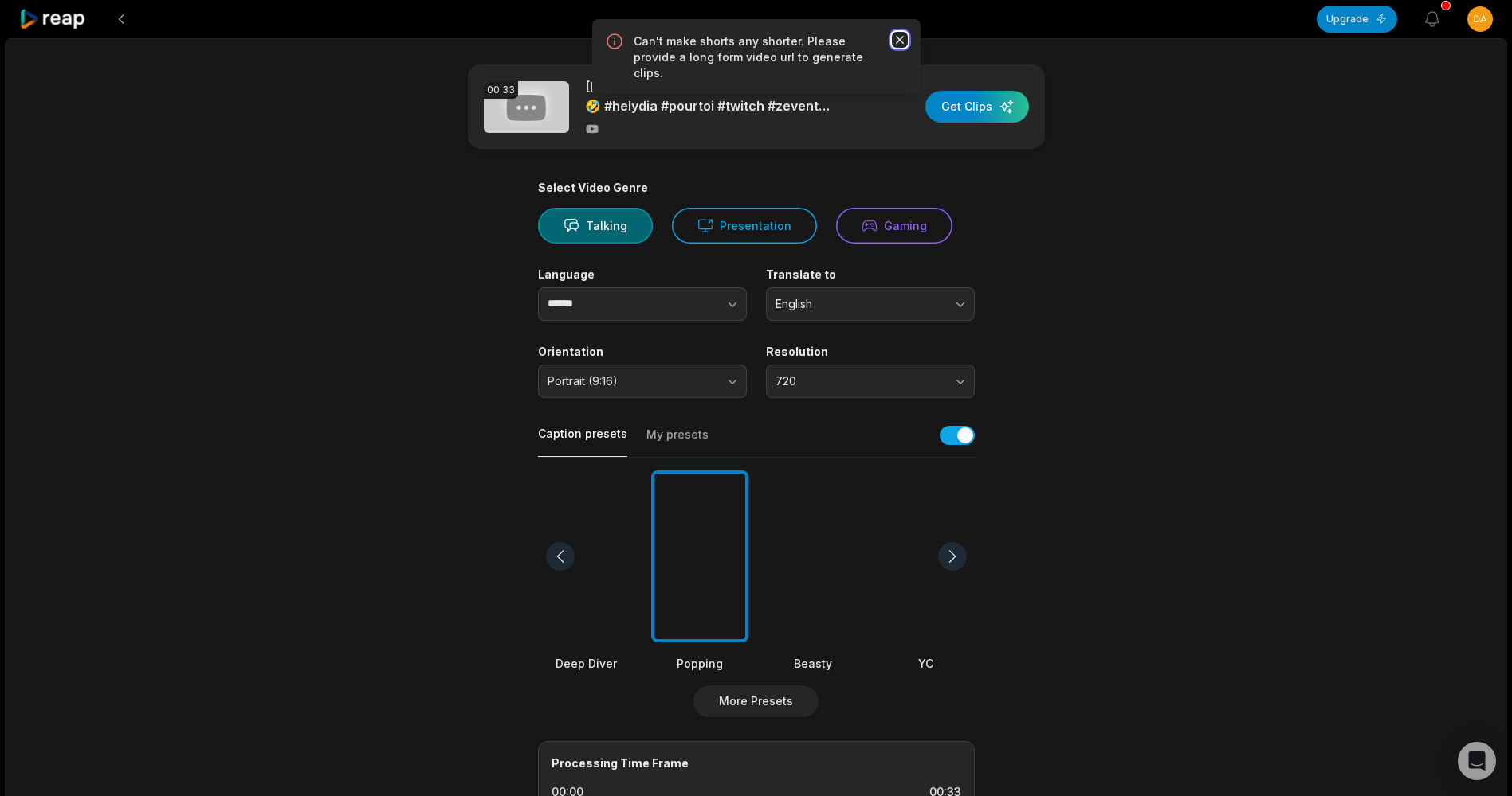
click at [904, 46] on icon "button" at bounding box center [899, 39] width 16 height 16
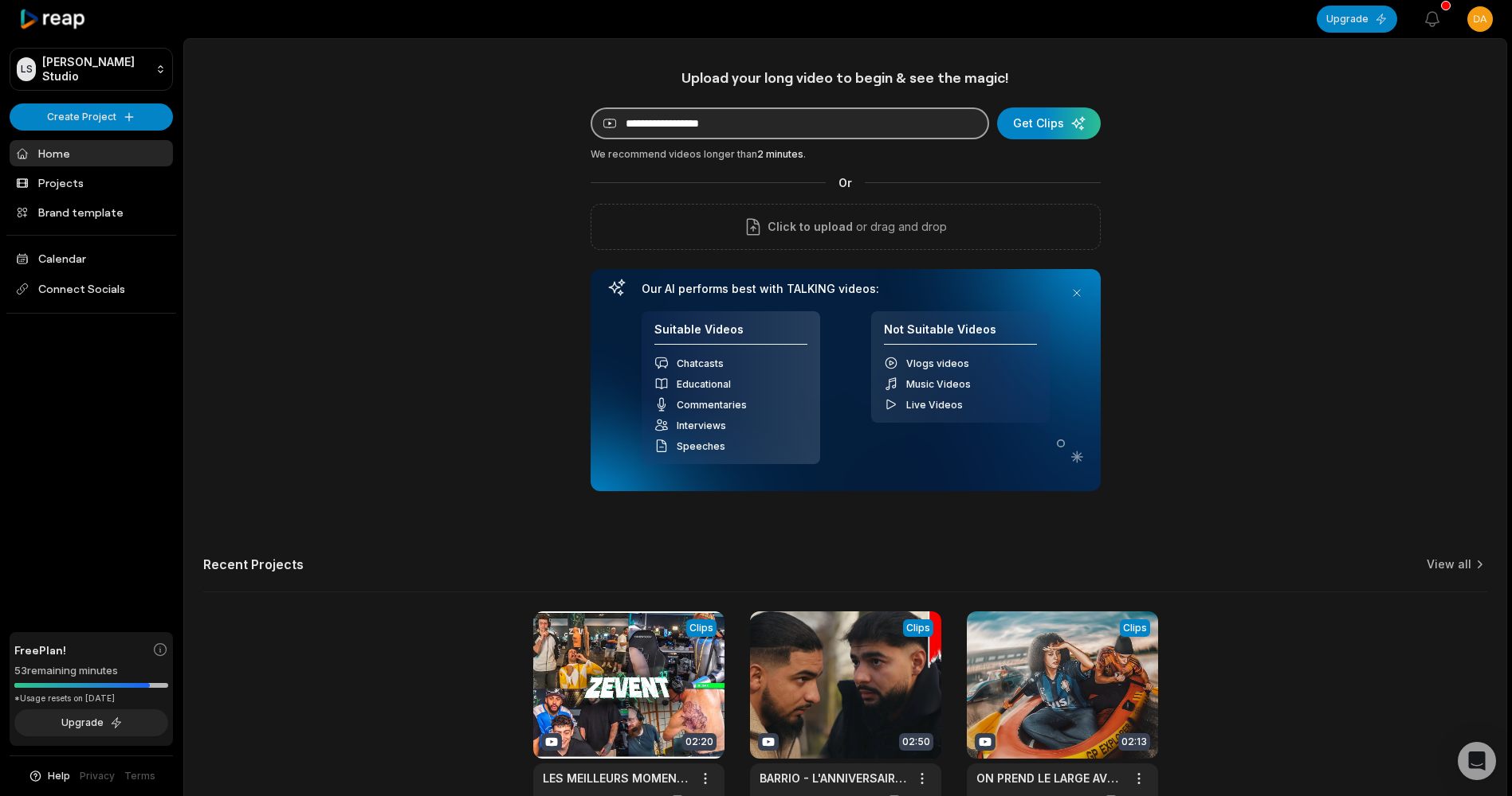
click at [677, 136] on input at bounding box center [790, 123] width 399 height 31
paste input "**********"
type input "**********"
click at [1036, 128] on div "submit" at bounding box center [1049, 123] width 104 height 31
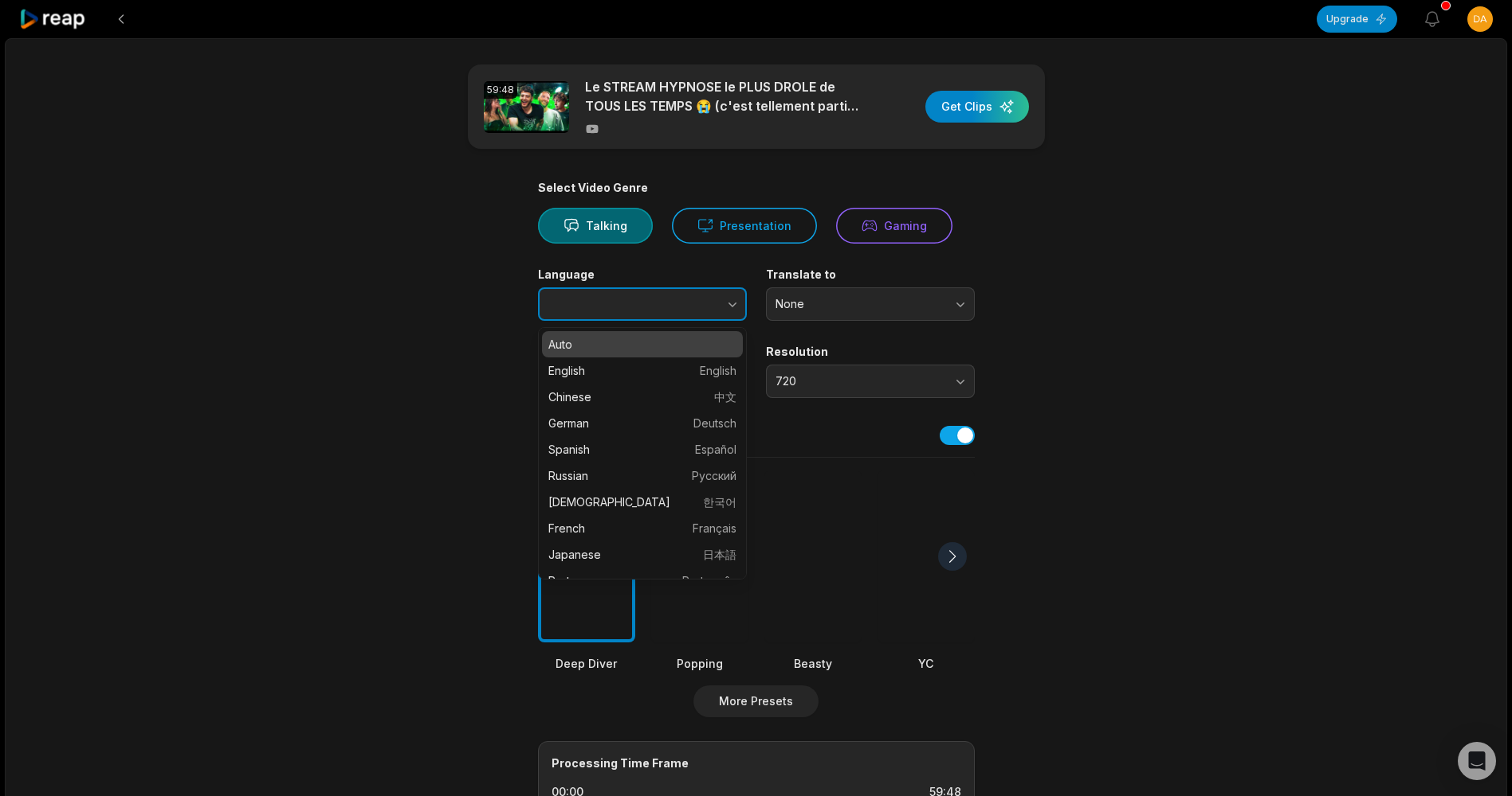
click at [724, 306] on icon "button" at bounding box center [732, 304] width 16 height 16
type input "******"
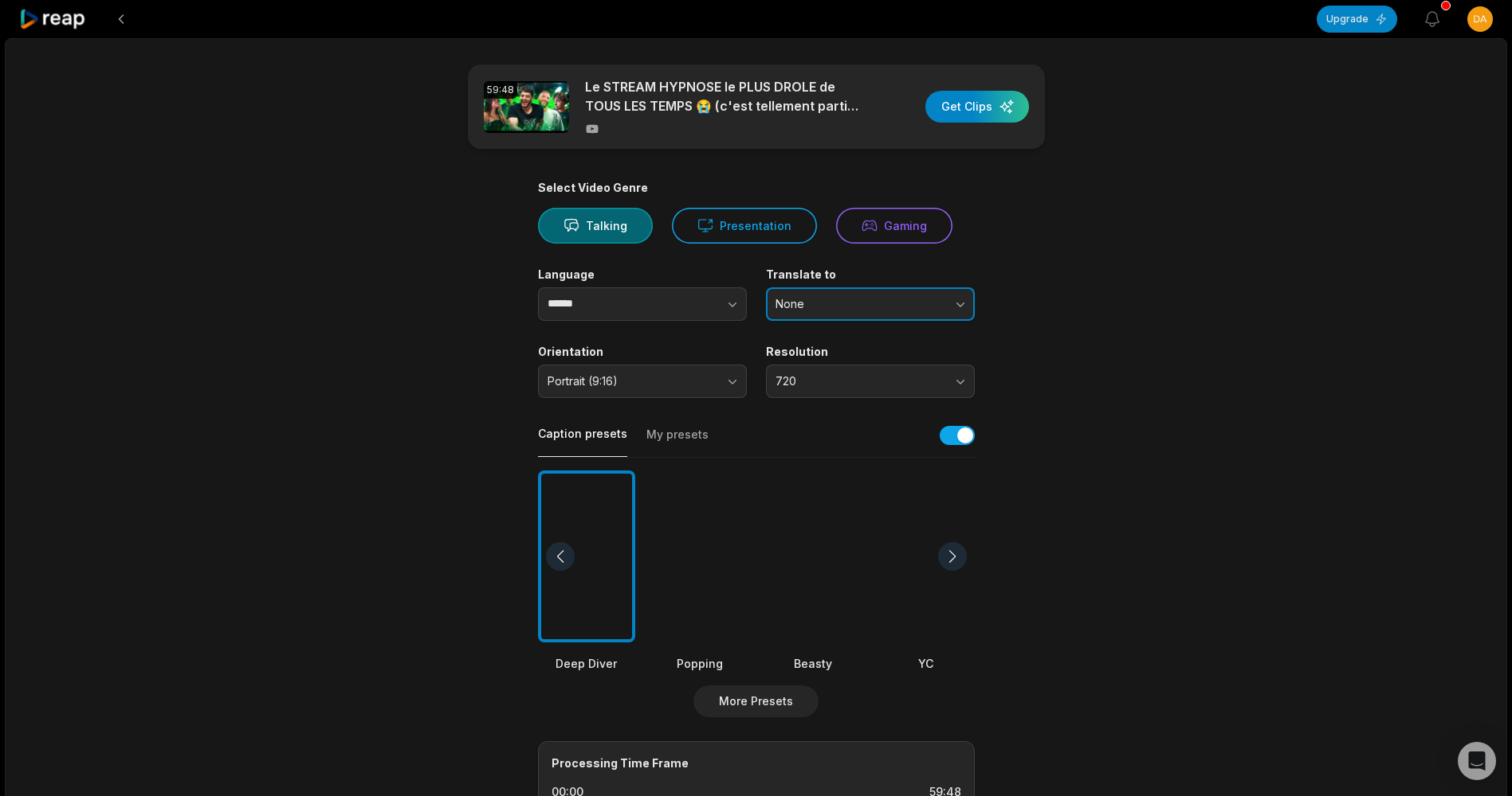
click at [840, 299] on span "None" at bounding box center [859, 303] width 167 height 14
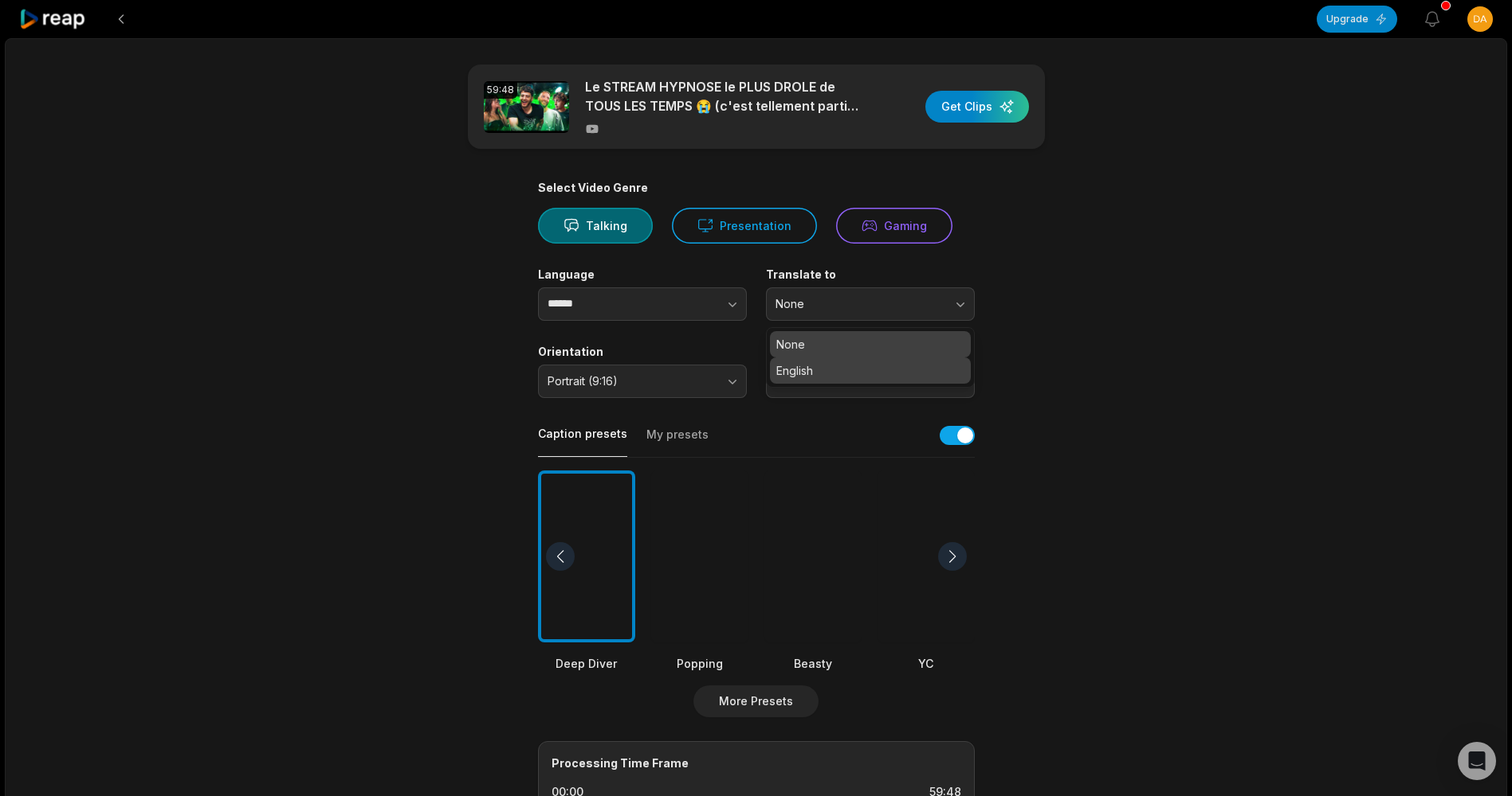
click at [826, 365] on p "English" at bounding box center [871, 371] width 188 height 17
click at [736, 553] on div at bounding box center [699, 557] width 97 height 173
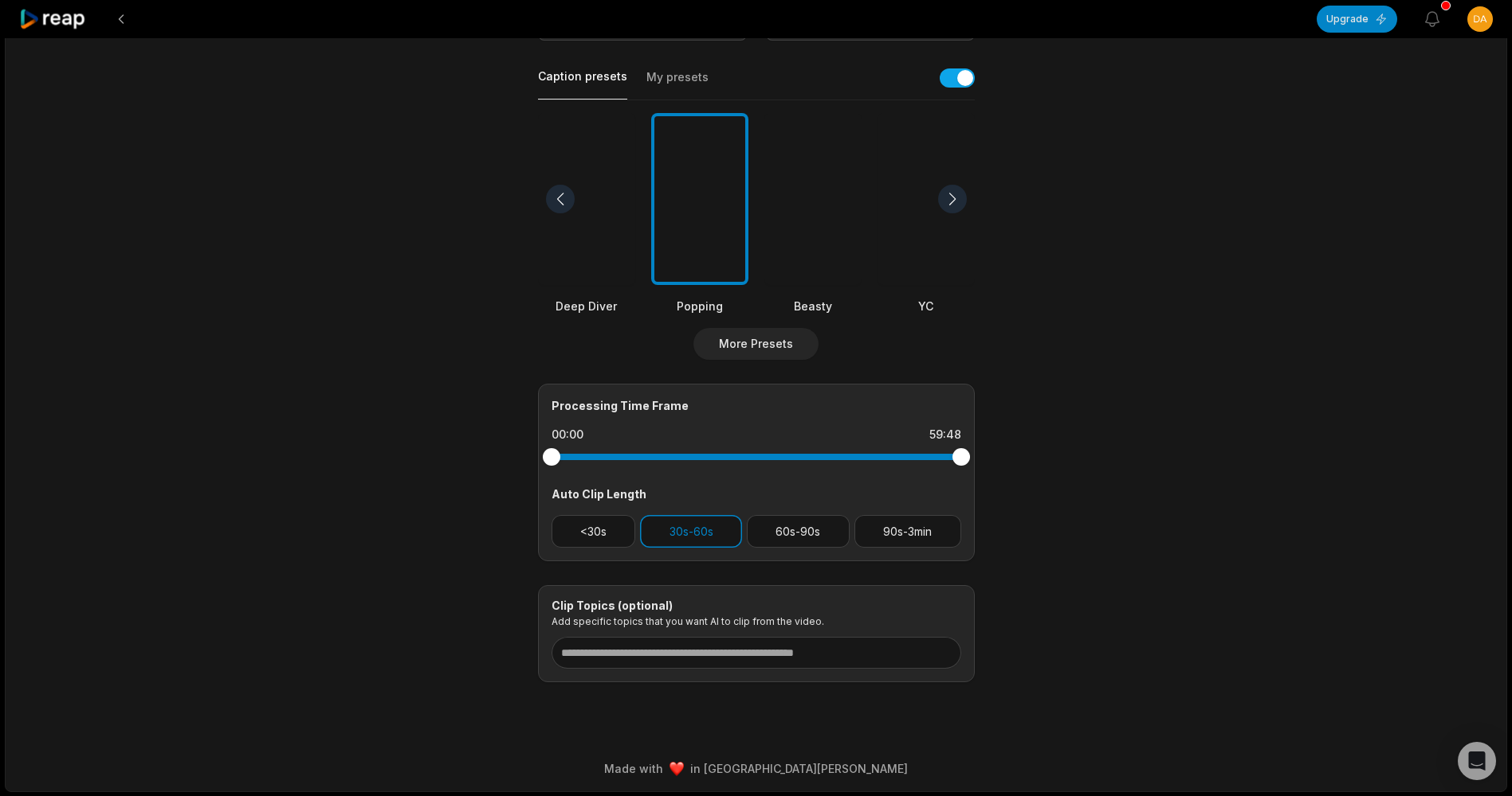
scroll to position [359, 0]
drag, startPoint x: 963, startPoint y: 458, endPoint x: 469, endPoint y: 470, distance: 494.1
click at [469, 470] on main "59:48 Le STREAM HYPNOSE le PLUS DROLE de TOUS LES TEMPS 😭 (c'est tellement part…" at bounding box center [756, 194] width 772 height 976
drag, startPoint x: 554, startPoint y: 456, endPoint x: 597, endPoint y: 456, distance: 43.0
click at [597, 456] on div at bounding box center [589, 456] width 17 height 17
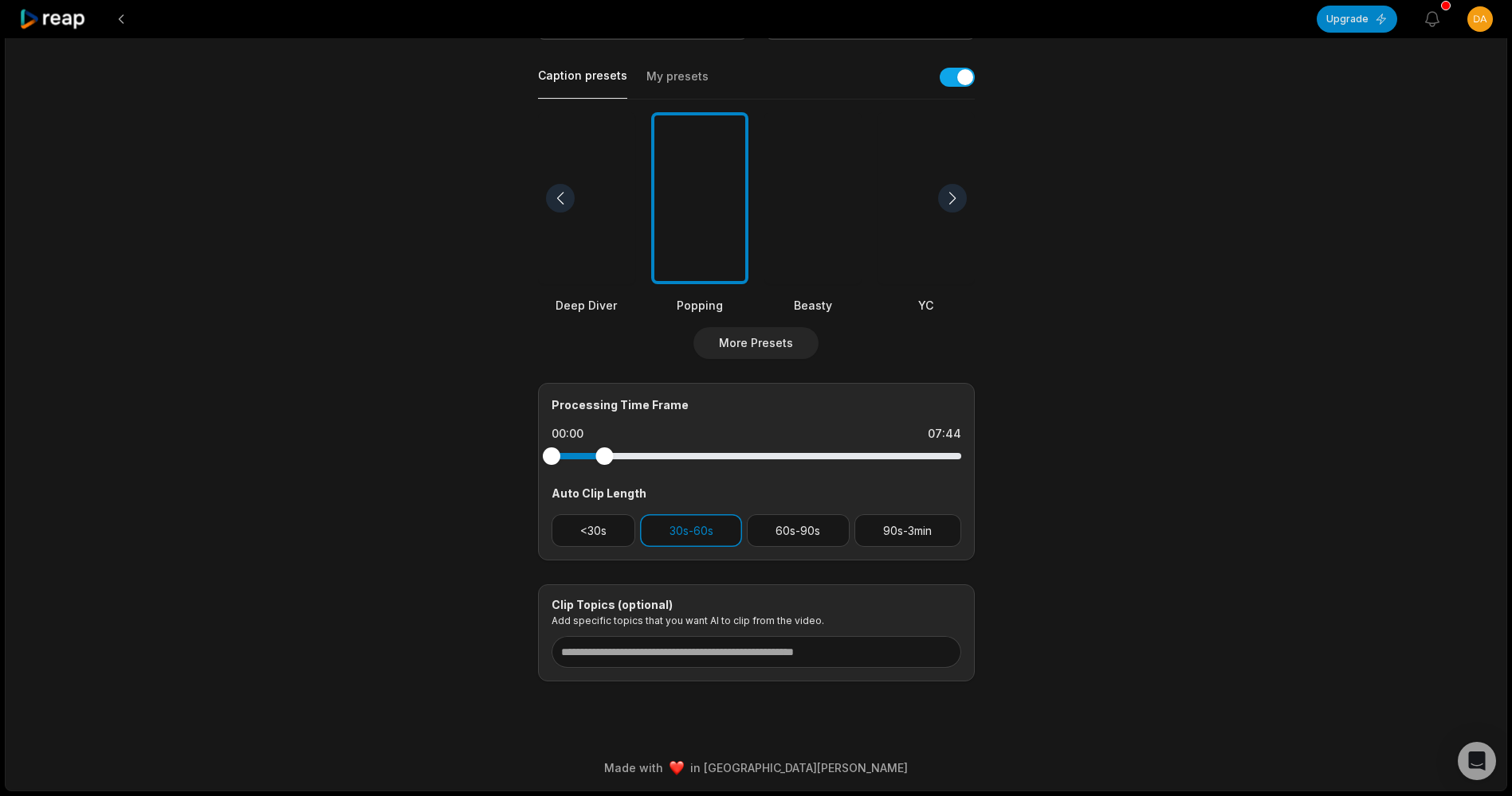
drag, startPoint x: 591, startPoint y: 456, endPoint x: 525, endPoint y: 456, distance: 66.0
click at [524, 456] on main "59:48 Le STREAM HYPNOSE le PLUS DROLE de TOUS LES TEMPS 😭 (c'est tellement part…" at bounding box center [756, 194] width 772 height 976
drag, startPoint x: 603, startPoint y: 456, endPoint x: 548, endPoint y: 461, distance: 55.2
click at [551, 459] on div at bounding box center [756, 456] width 409 height 7
click at [777, 642] on input at bounding box center [756, 651] width 409 height 31
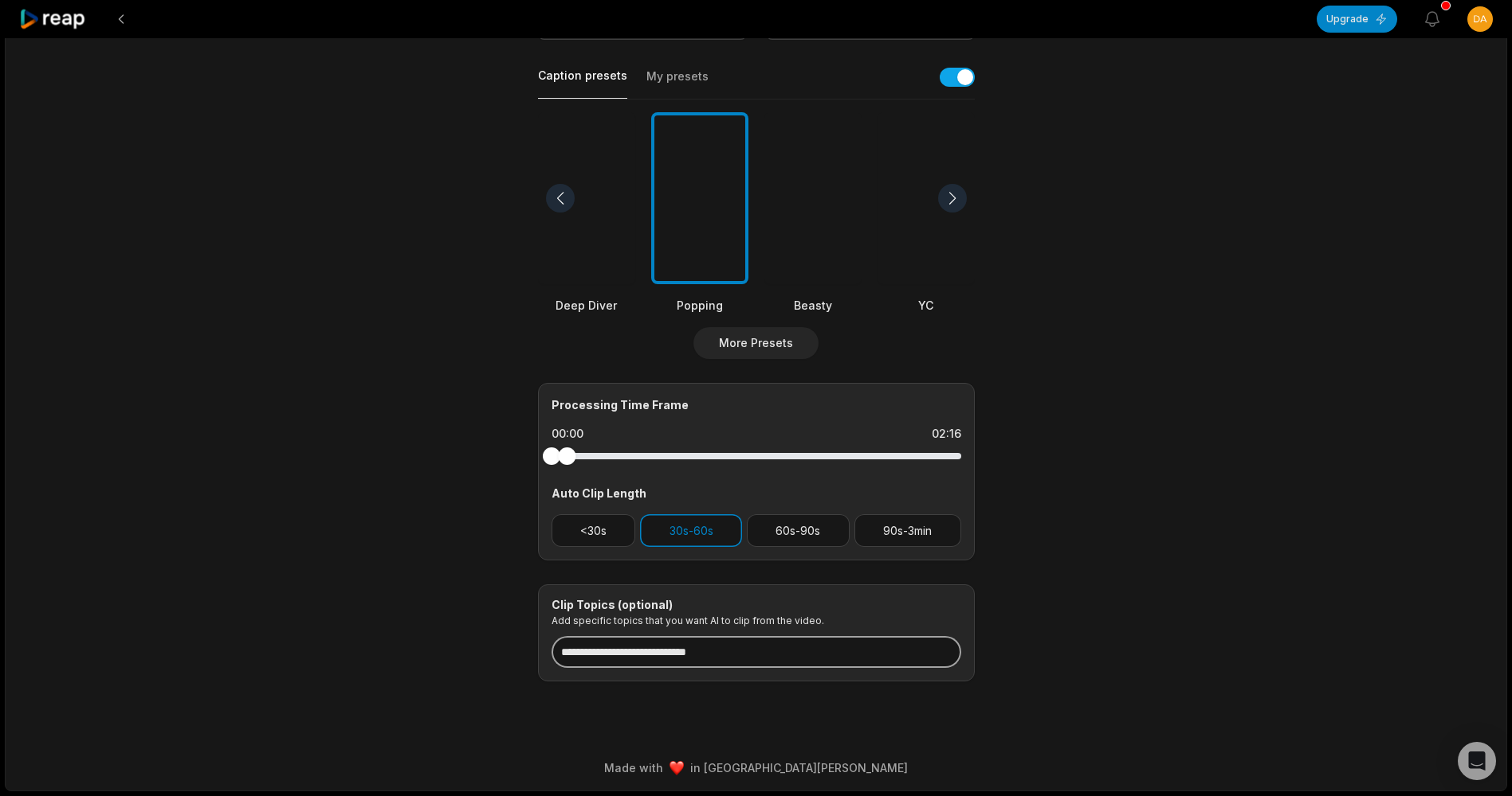
drag, startPoint x: 713, startPoint y: 652, endPoint x: 730, endPoint y: 662, distance: 19.7
click at [730, 662] on input "**********" at bounding box center [756, 651] width 409 height 31
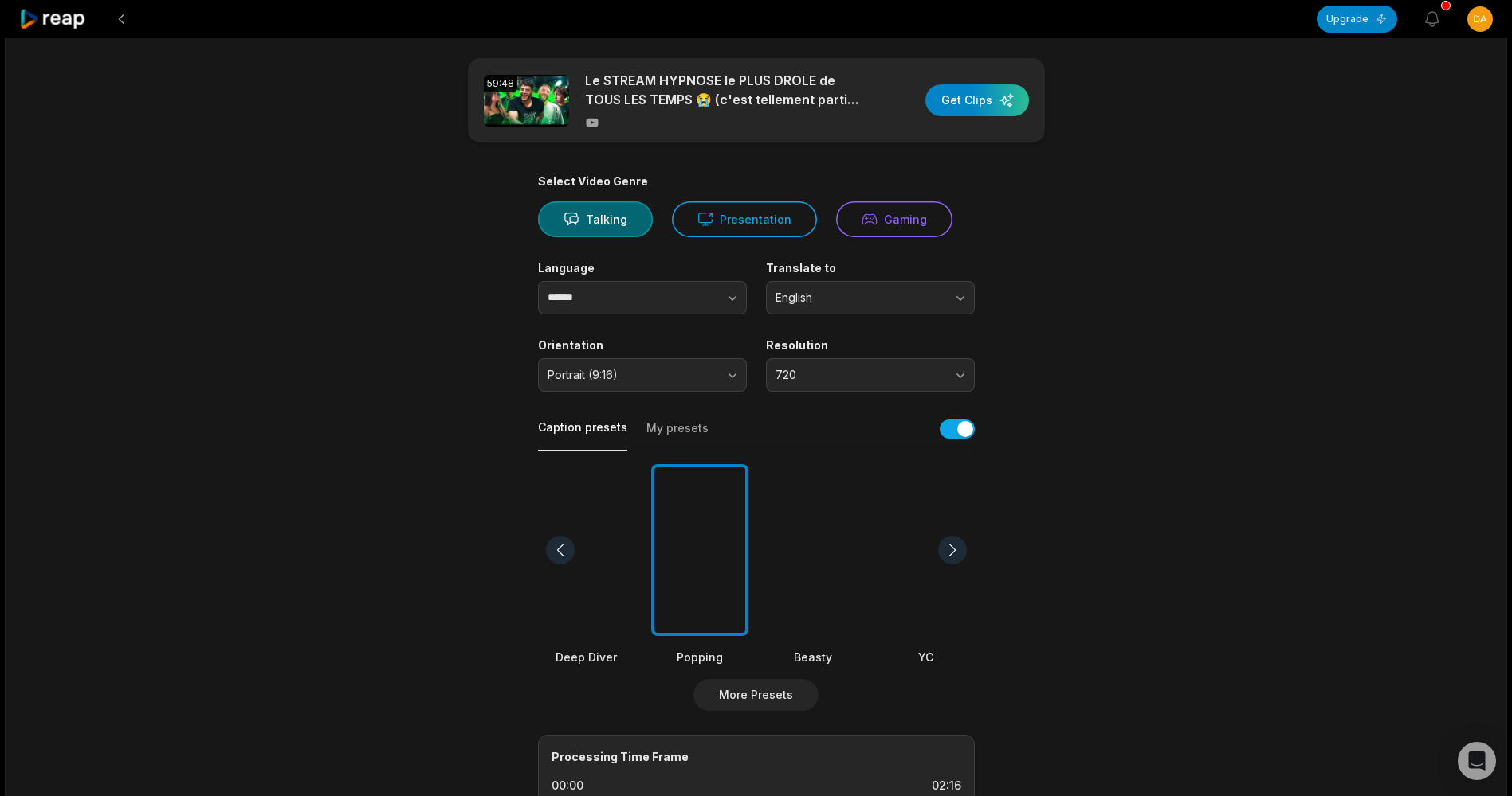
scroll to position [0, 0]
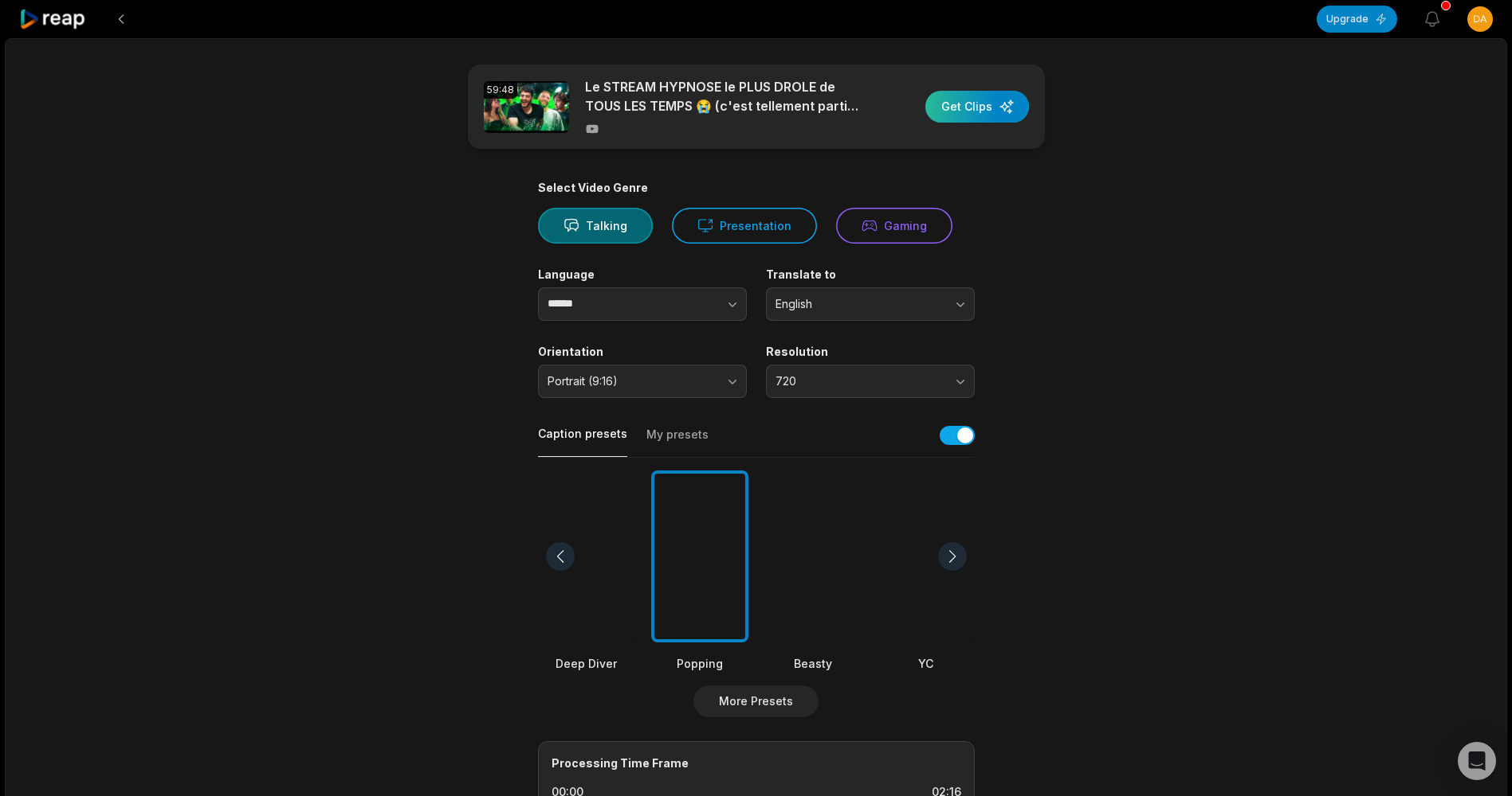
type input "**********"
click at [978, 107] on div "button" at bounding box center [976, 106] width 104 height 31
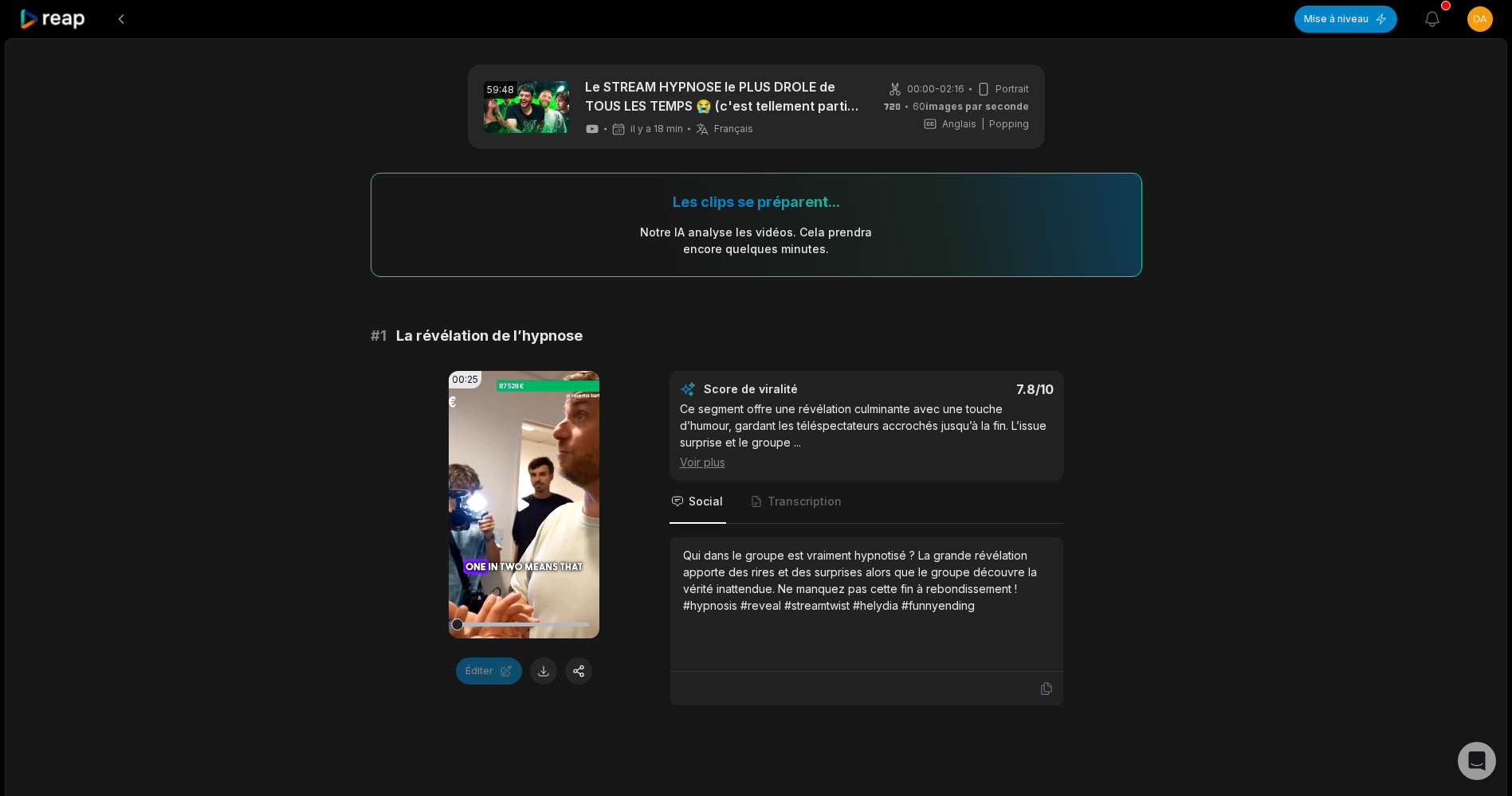
click at [473, 506] on video "Your browser does not support mp4 format." at bounding box center [523, 504] width 150 height 267
click at [517, 497] on icon at bounding box center [523, 505] width 19 height 19
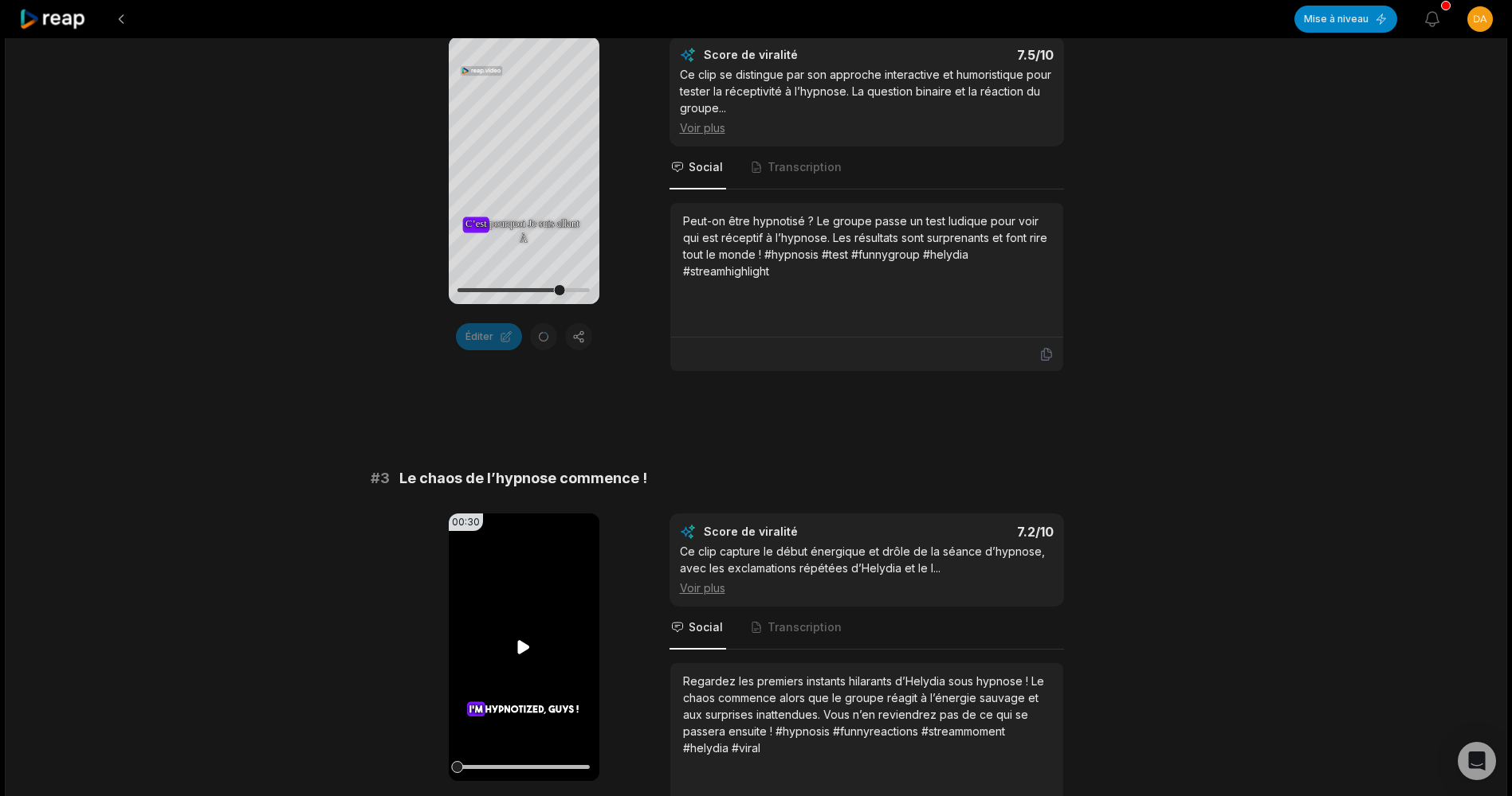
scroll to position [876, 0]
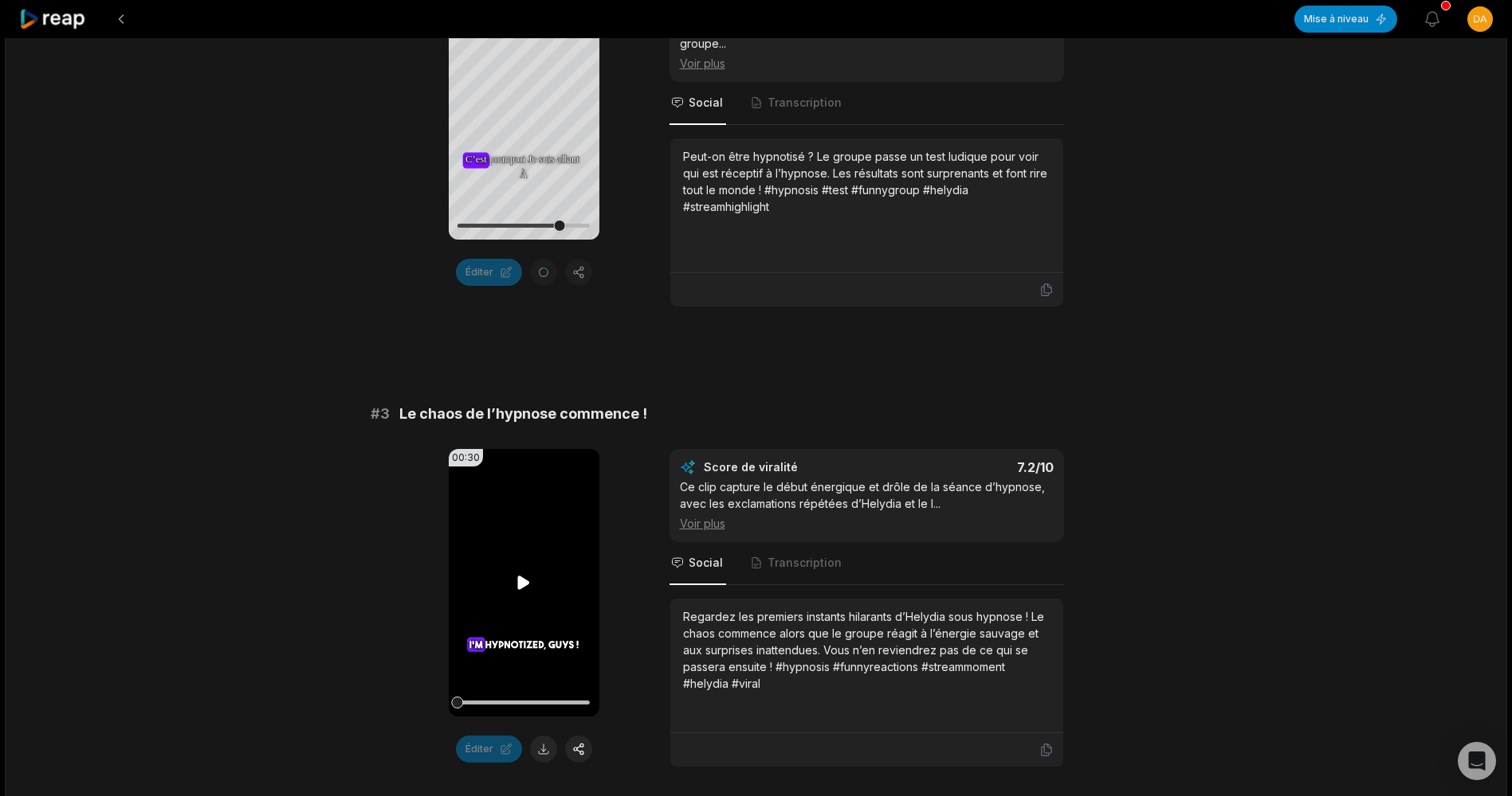
click at [520, 563] on video "Your browser does not support mp4 format." at bounding box center [523, 582] width 150 height 267
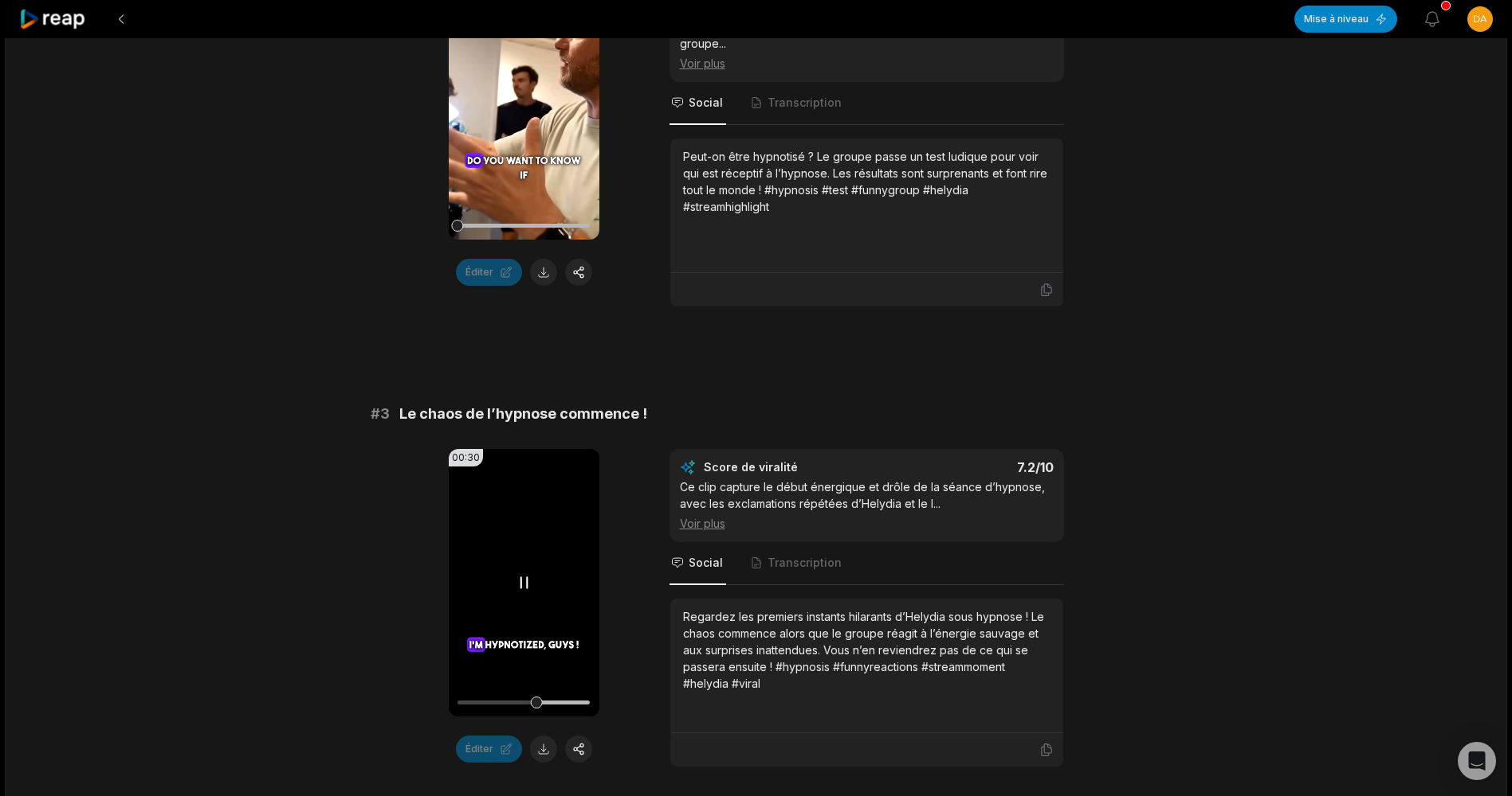
click at [550, 580] on video "Your browser does not support mp4 format." at bounding box center [523, 582] width 150 height 267
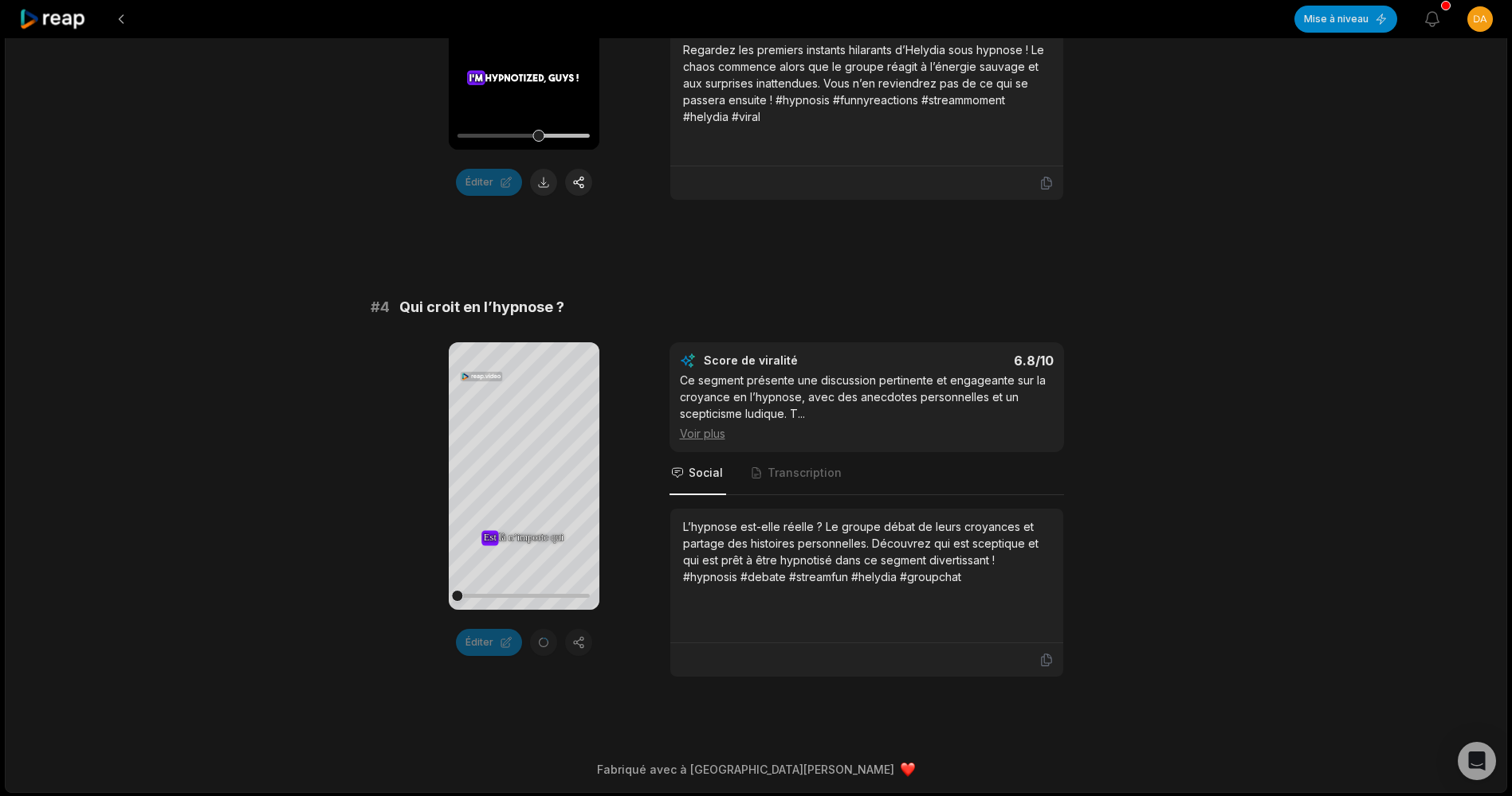
scroll to position [1445, 0]
click at [519, 479] on icon at bounding box center [523, 475] width 19 height 19
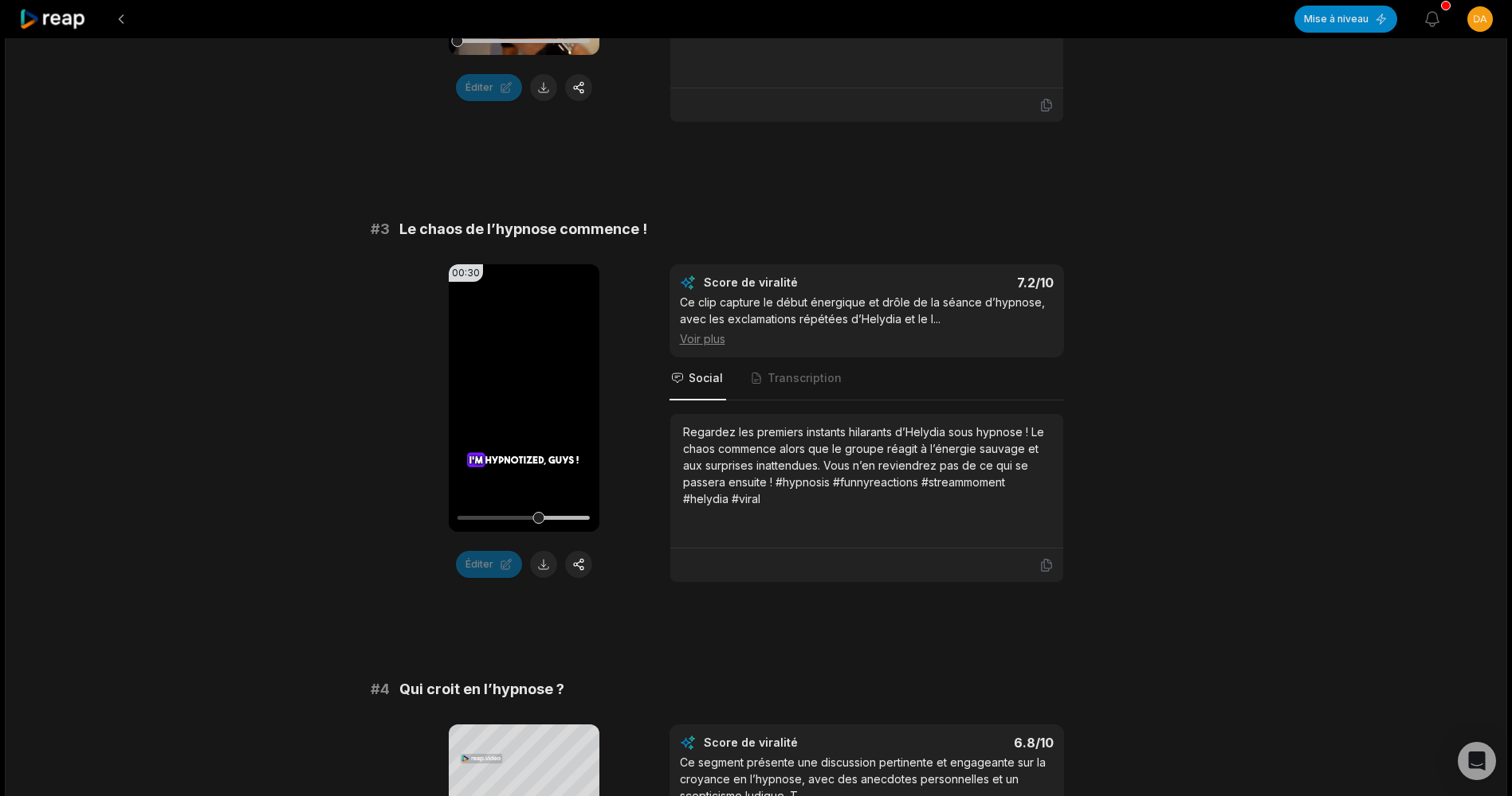
scroll to position [1046, 0]
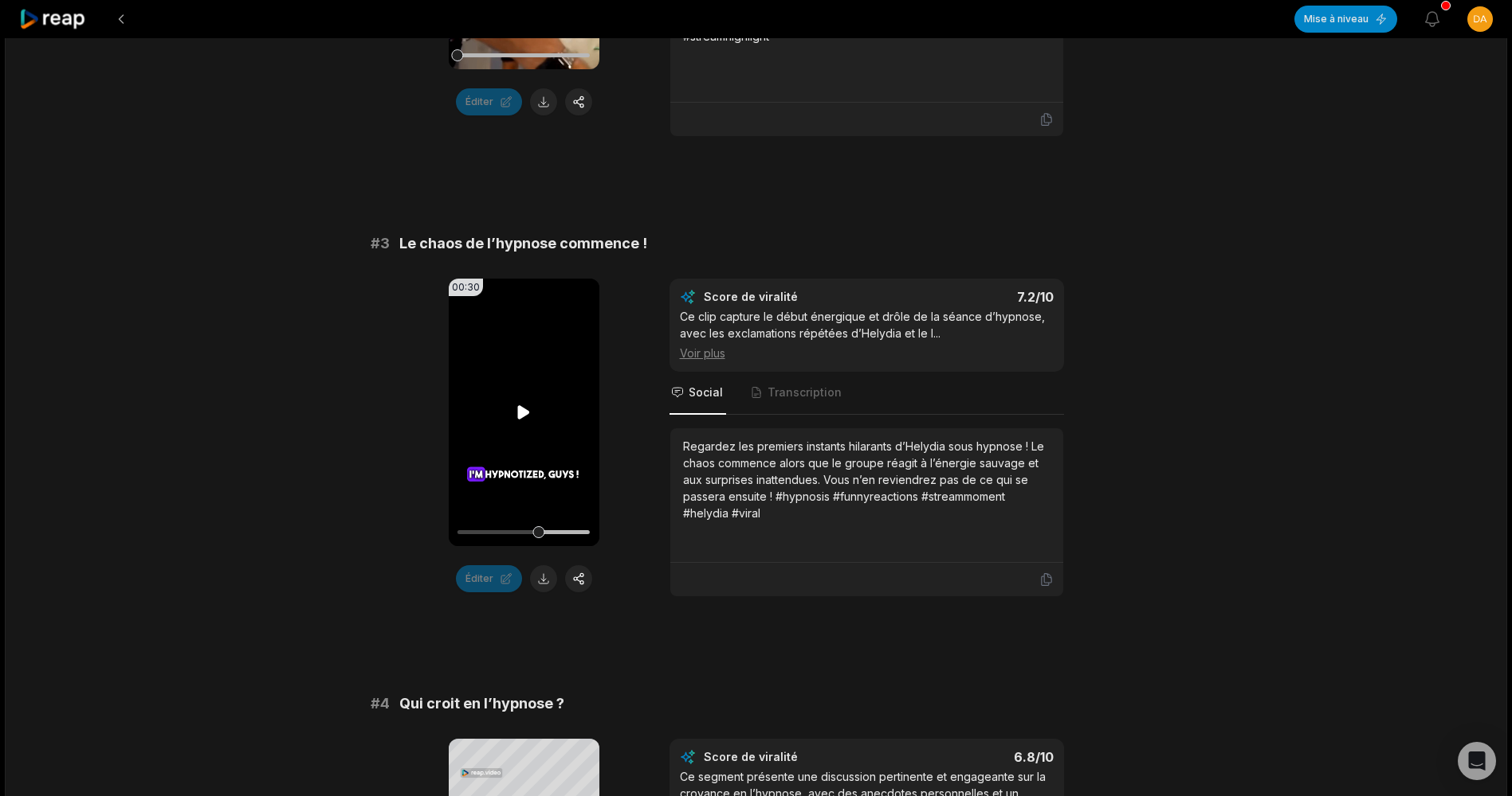
click at [507, 442] on video "Your browser does not support mp4 format." at bounding box center [523, 412] width 150 height 267
click at [462, 529] on div at bounding box center [523, 532] width 132 height 28
click at [492, 412] on video "Your browser does not support mp4 format." at bounding box center [523, 412] width 150 height 267
click at [527, 414] on icon at bounding box center [524, 413] width 7 height 10
click at [527, 414] on icon at bounding box center [523, 413] width 12 height 13
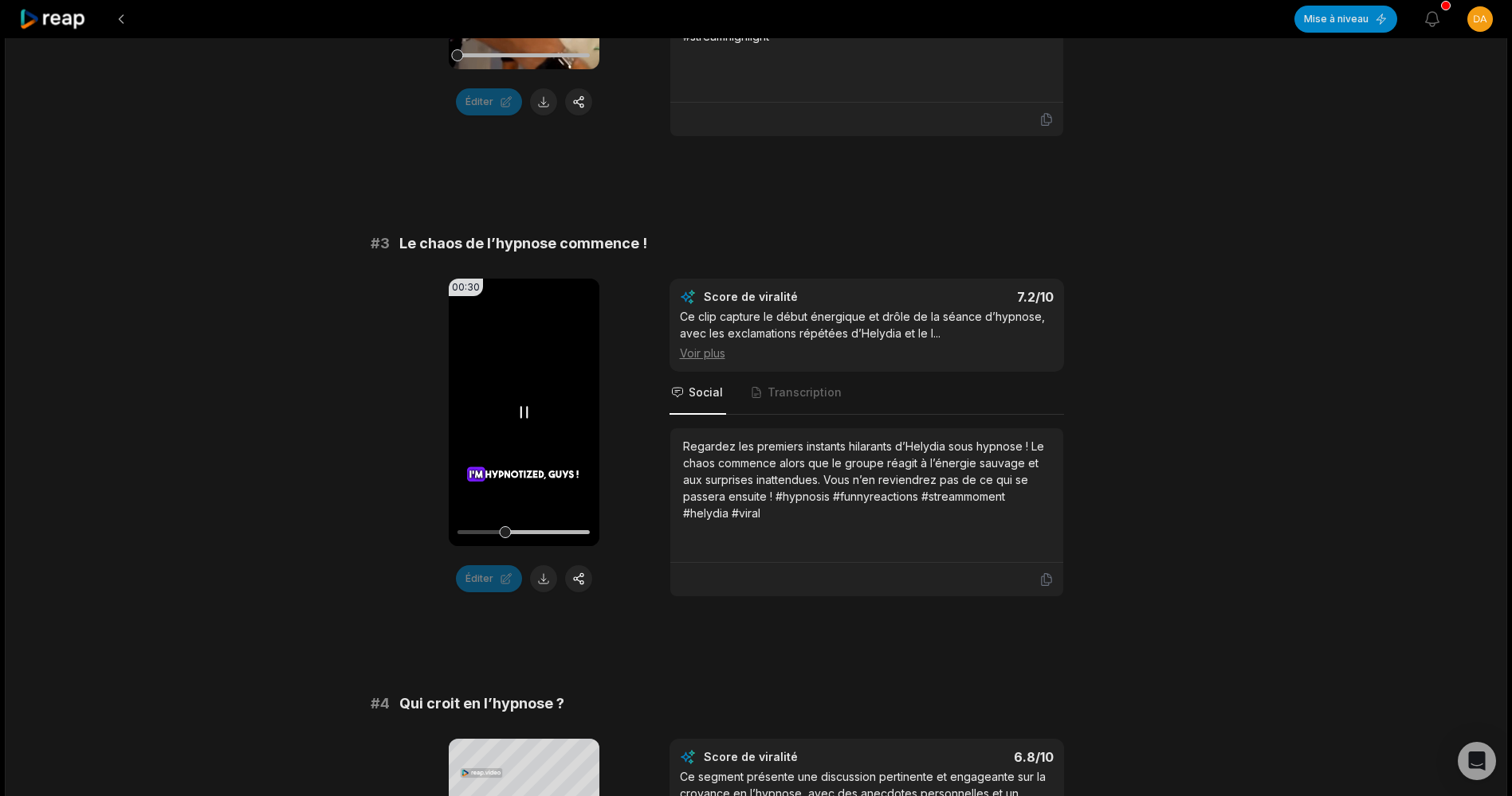
click at [527, 414] on icon at bounding box center [524, 413] width 7 height 10
click at [527, 417] on icon at bounding box center [523, 413] width 19 height 19
drag, startPoint x: 512, startPoint y: 536, endPoint x: 356, endPoint y: 547, distance: 156.4
click at [357, 547] on div "59:48 Le STREAM HYPNOSE le PLUS DROLE de TOUS LES TEMPS 😭 (c'est tellement part…" at bounding box center [756, 90] width 1502 height 2198
click at [521, 414] on icon at bounding box center [524, 413] width 7 height 10
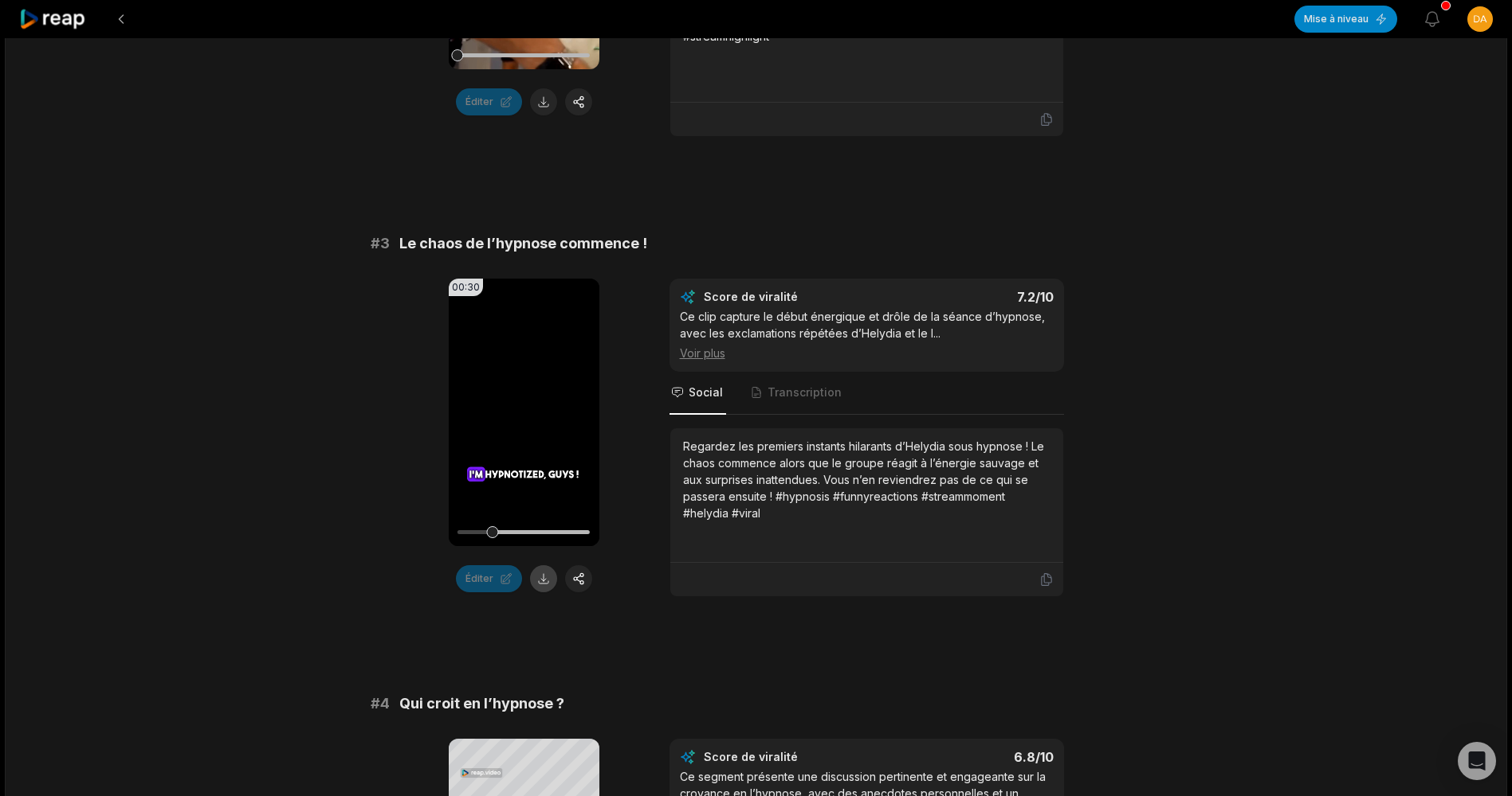
click at [543, 572] on button at bounding box center [543, 579] width 27 height 27
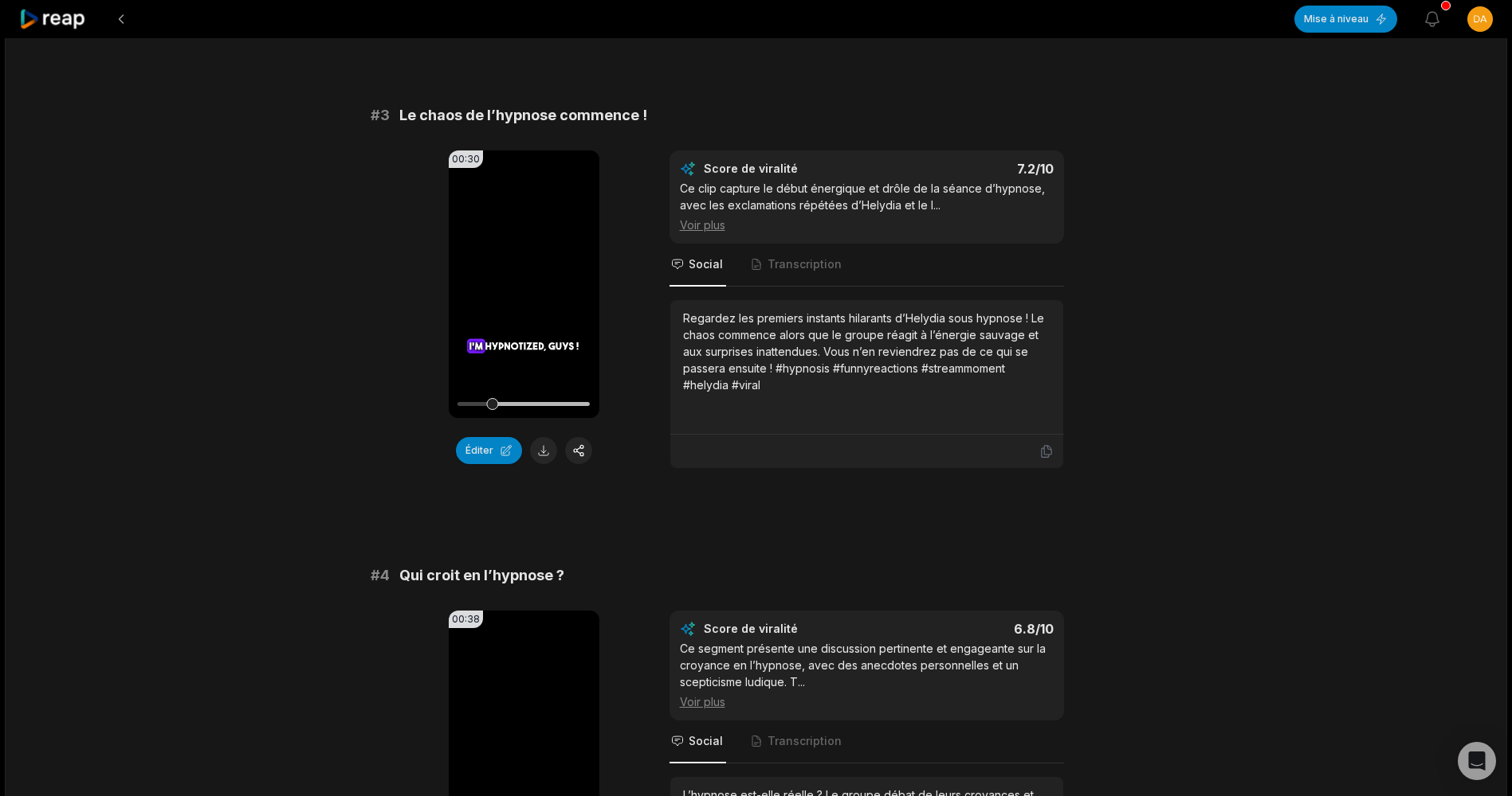
scroll to position [919, 0]
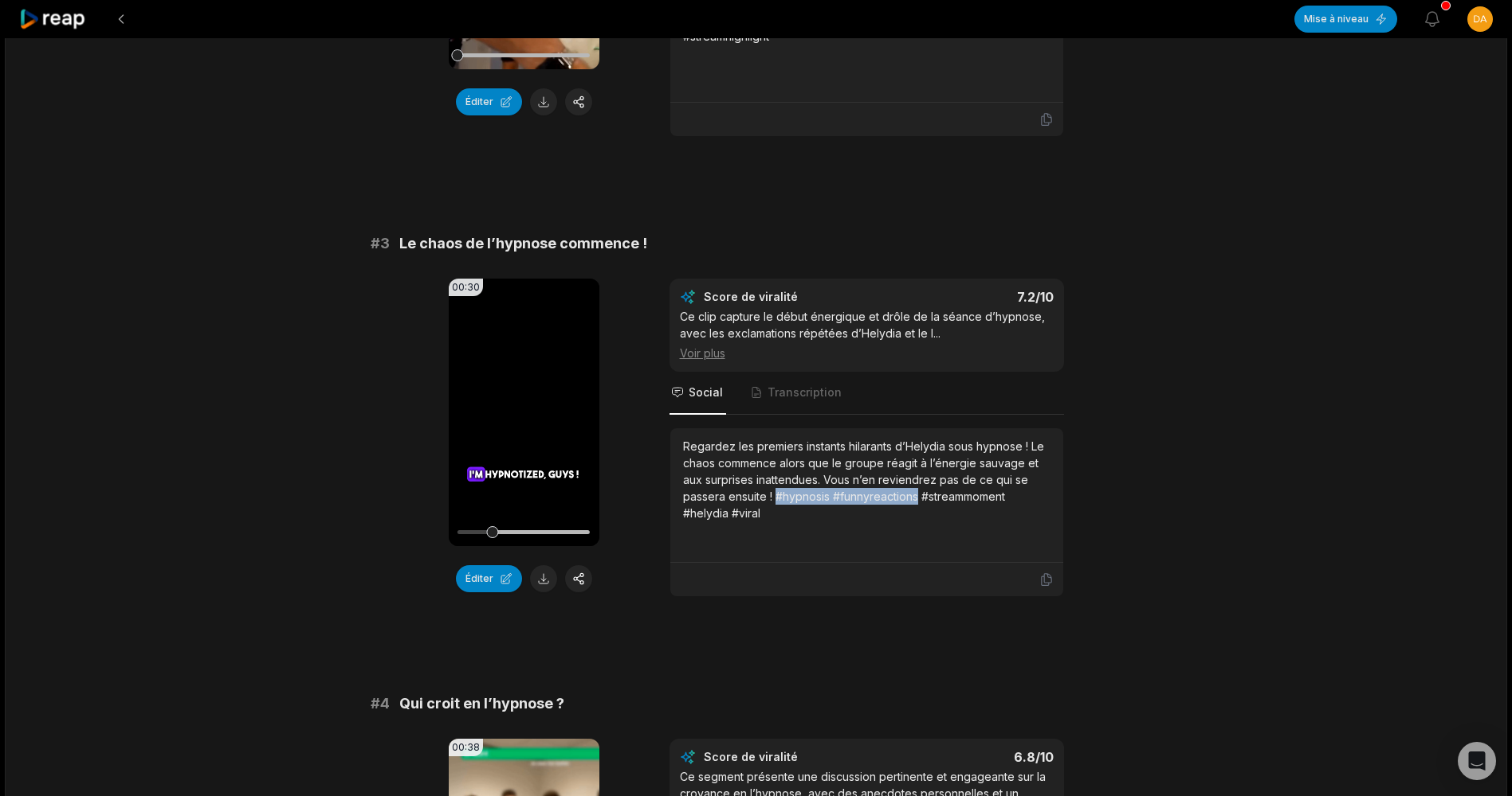
drag, startPoint x: 776, startPoint y: 495, endPoint x: 918, endPoint y: 499, distance: 142.1
click at [918, 499] on div "Regardez les premiers instants hilarants d’Helydia sous hypnose ! Le chaos comm…" at bounding box center [867, 480] width 367 height 84
copy div "#hypnosis #funnyreactions"
click at [753, 513] on div "Regardez les premiers instants hilarants d’Helydia sous hypnose ! Le chaos comm…" at bounding box center [867, 480] width 367 height 84
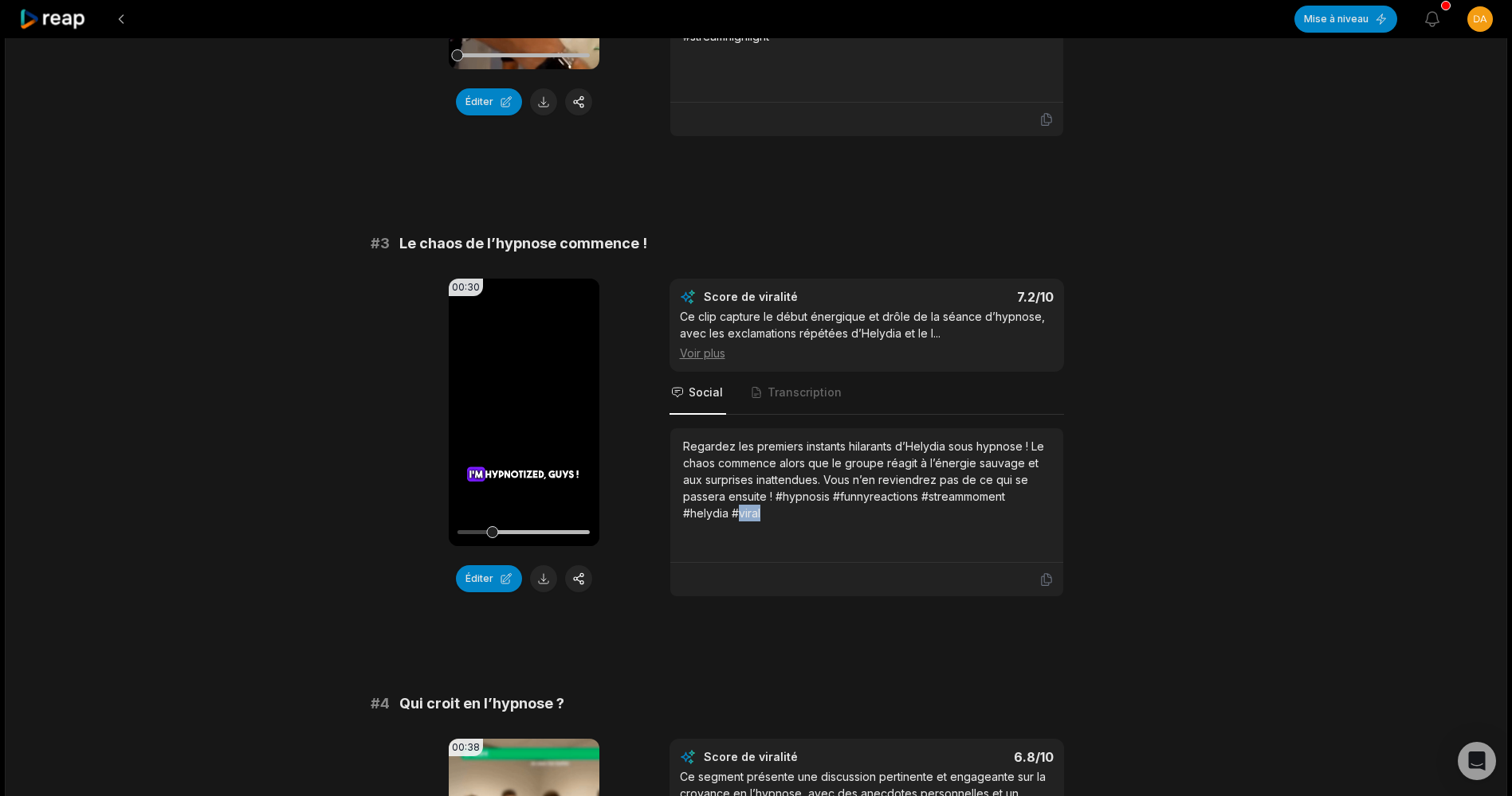
drag, startPoint x: 753, startPoint y: 513, endPoint x: 737, endPoint y: 516, distance: 16.3
click at [737, 516] on div "Regardez les premiers instants hilarants d’Helydia sous hypnose ! Le chaos comm…" at bounding box center [867, 480] width 367 height 84
drag, startPoint x: 731, startPoint y: 514, endPoint x: 762, endPoint y: 512, distance: 31.1
click at [762, 512] on div "Regardez les premiers instants hilarants d’Helydia sous hypnose ! Le chaos comm…" at bounding box center [867, 480] width 367 height 84
copy div "#viral"
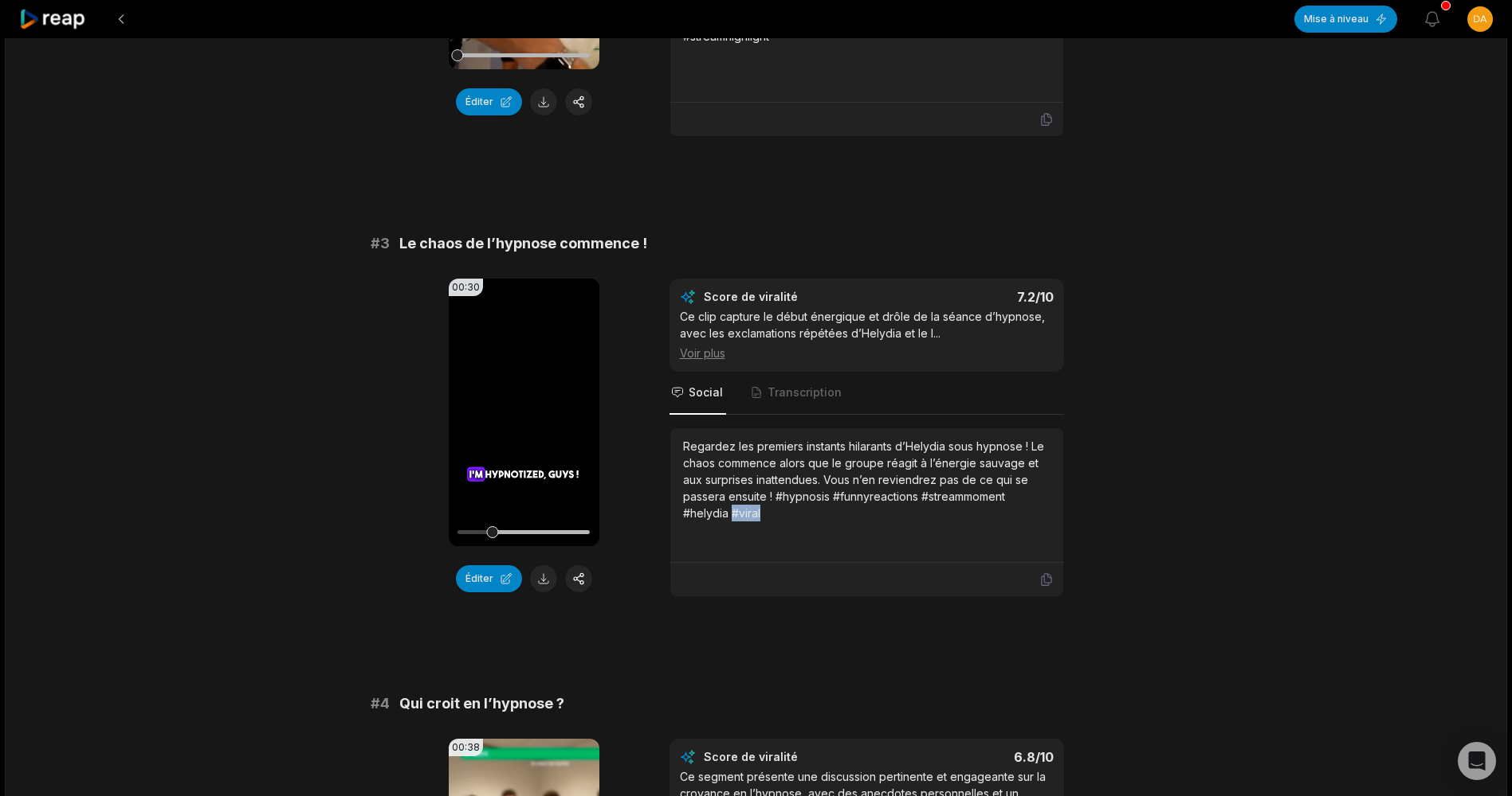
copy div "#viral"
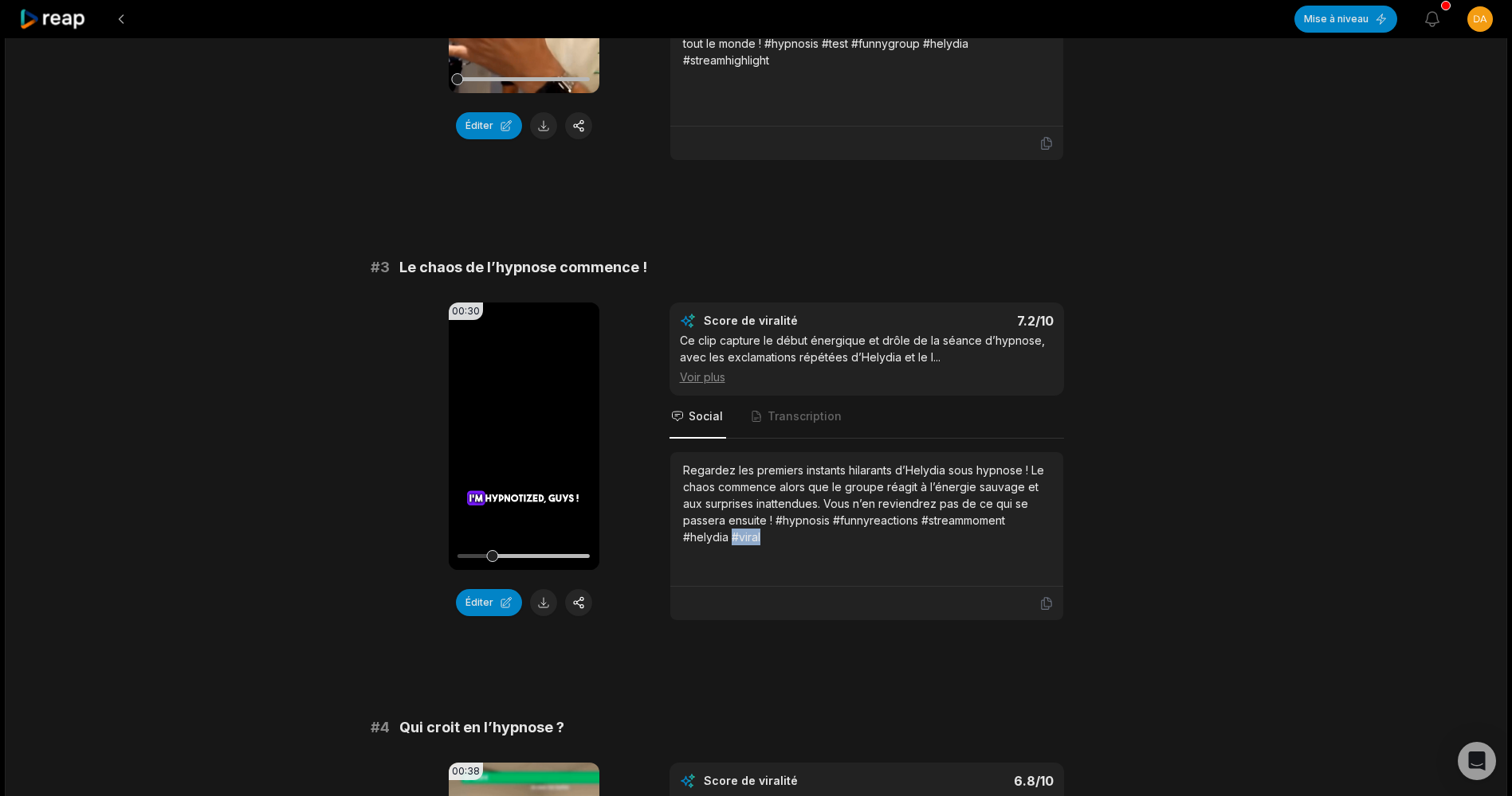
scroll to position [839, 0]
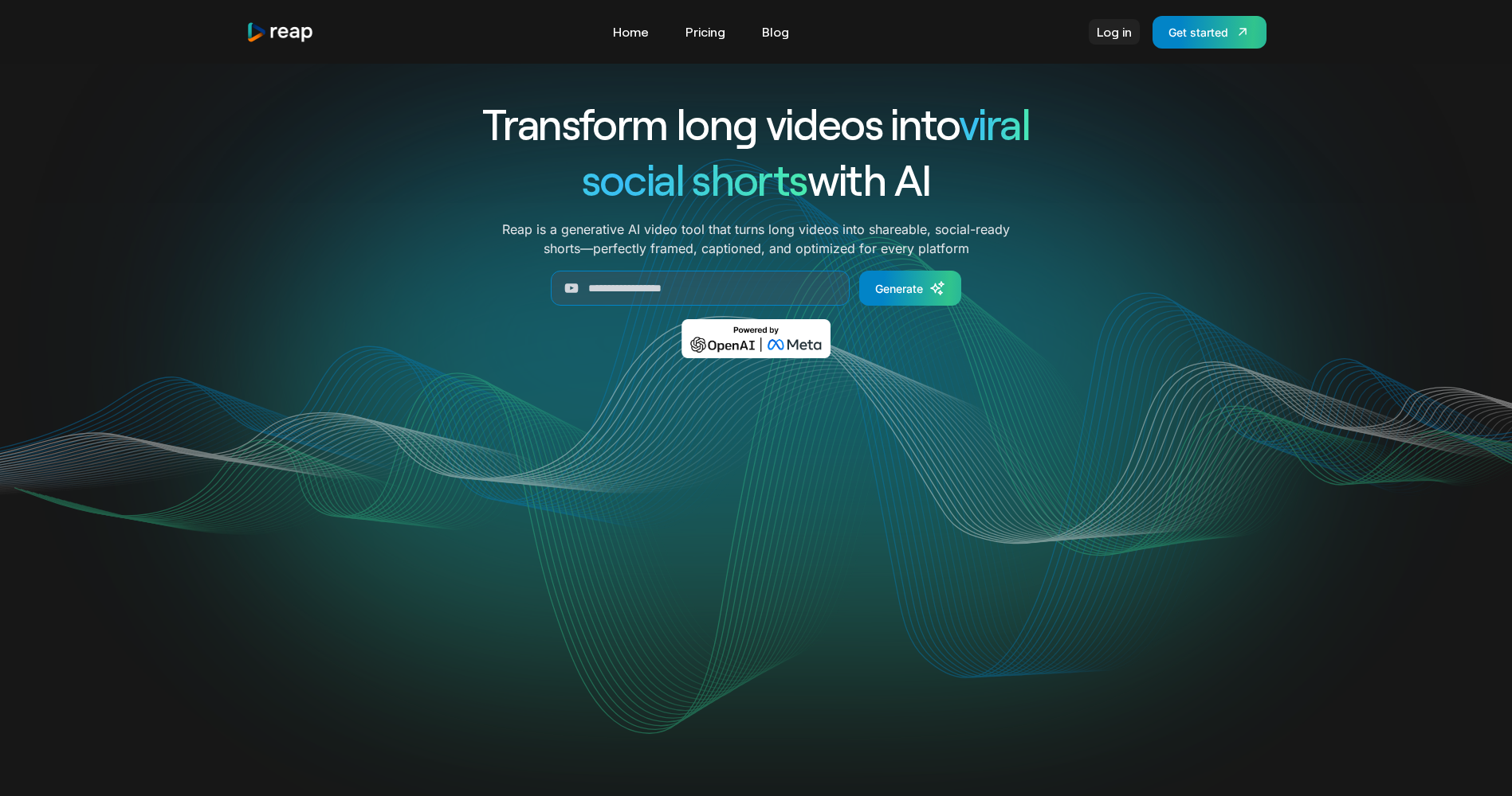
click at [1111, 29] on link "Log in" at bounding box center [1114, 31] width 51 height 26
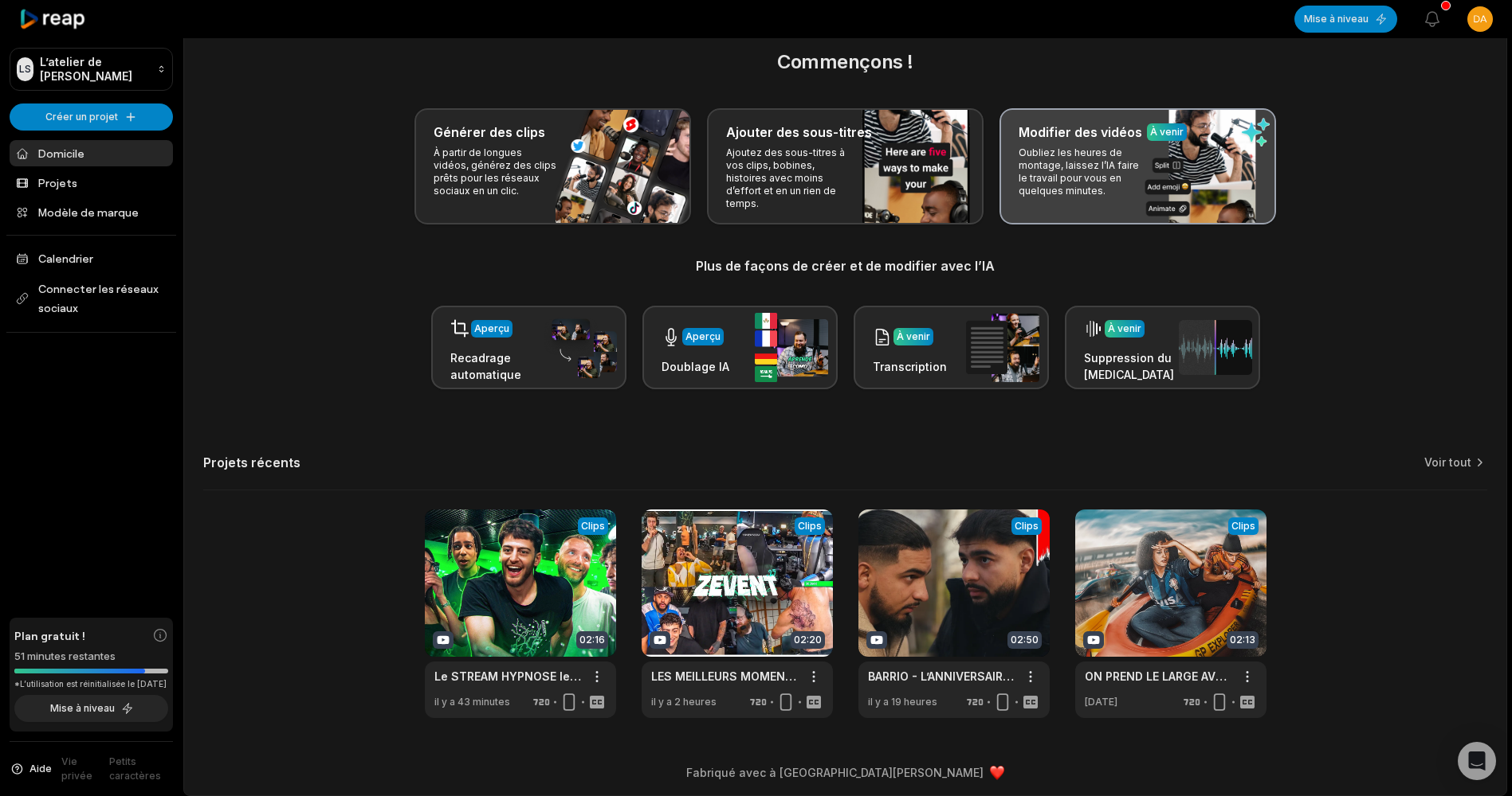
scroll to position [26, 0]
